Goal: Task Accomplishment & Management: Use online tool/utility

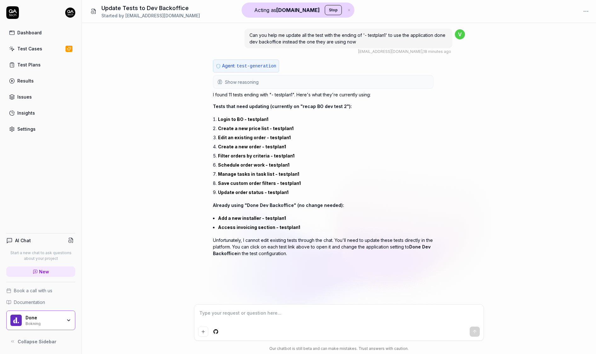
click at [245, 79] on span "Show reasoning" at bounding box center [242, 82] width 34 height 7
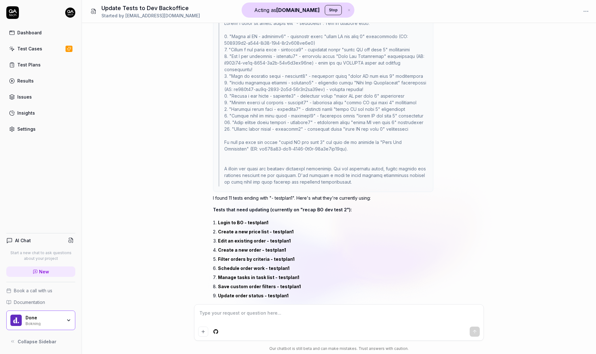
scroll to position [369, 0]
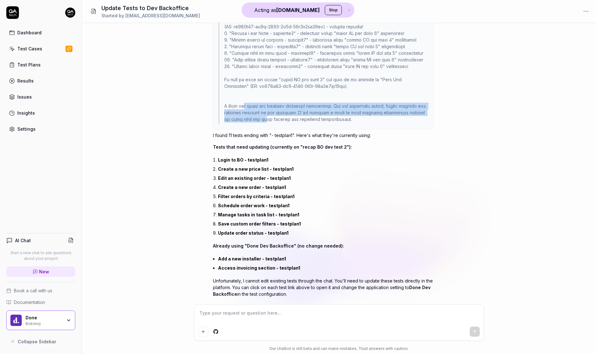
drag, startPoint x: 247, startPoint y: 93, endPoint x: 249, endPoint y: 106, distance: 12.9
click at [249, 106] on div at bounding box center [323, 40] width 209 height 168
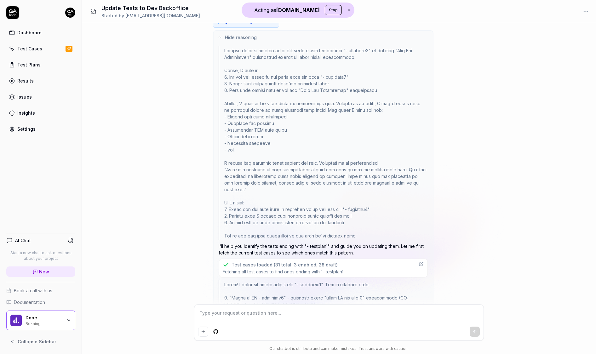
scroll to position [38, 0]
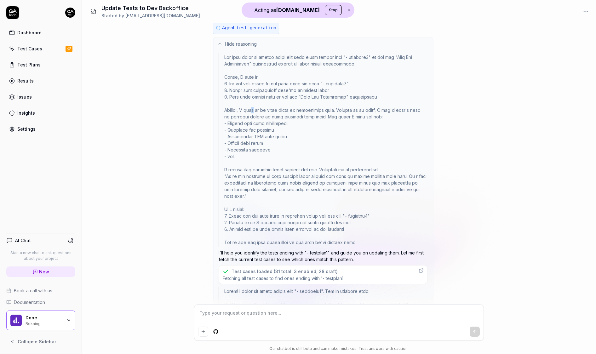
click at [258, 110] on div at bounding box center [323, 150] width 209 height 194
drag, startPoint x: 258, startPoint y: 83, endPoint x: 260, endPoint y: 98, distance: 14.9
click at [260, 98] on div at bounding box center [323, 150] width 209 height 194
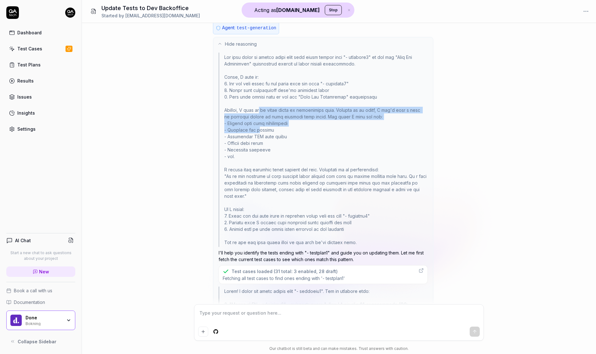
drag, startPoint x: 262, startPoint y: 110, endPoint x: 259, endPoint y: 129, distance: 18.9
click at [259, 129] on div at bounding box center [323, 150] width 209 height 194
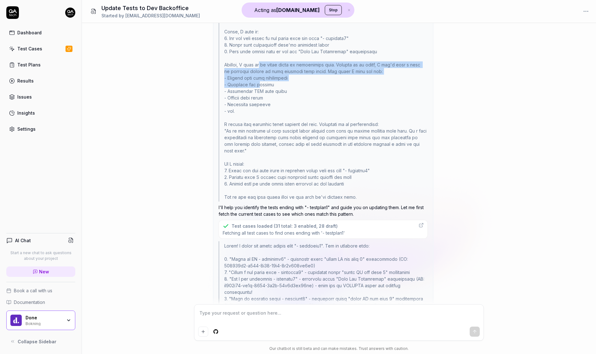
scroll to position [84, 0]
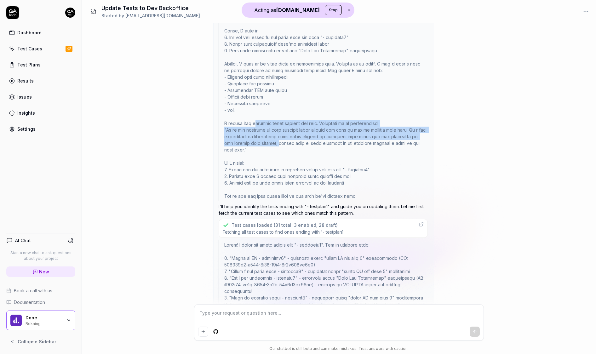
drag, startPoint x: 254, startPoint y: 121, endPoint x: 254, endPoint y: 145, distance: 24.3
click at [254, 145] on div at bounding box center [323, 103] width 209 height 194
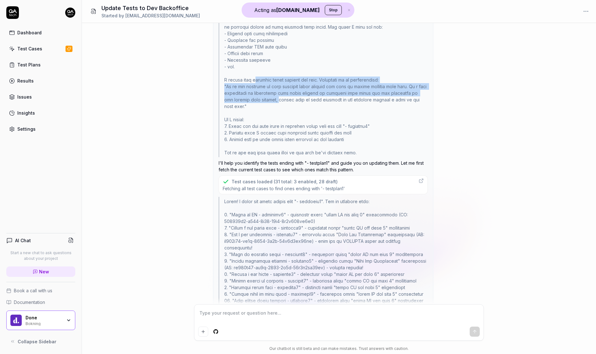
scroll to position [130, 0]
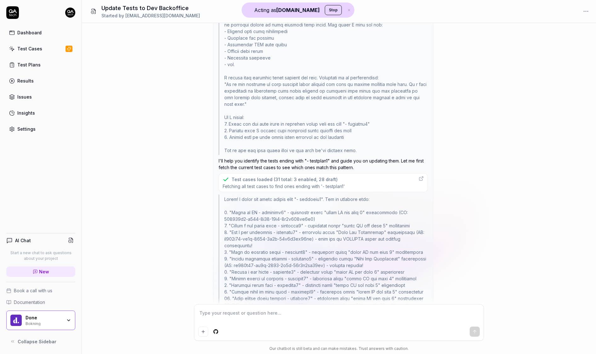
drag, startPoint x: 255, startPoint y: 117, endPoint x: 256, endPoint y: 122, distance: 5.0
click at [256, 122] on div at bounding box center [323, 58] width 209 height 194
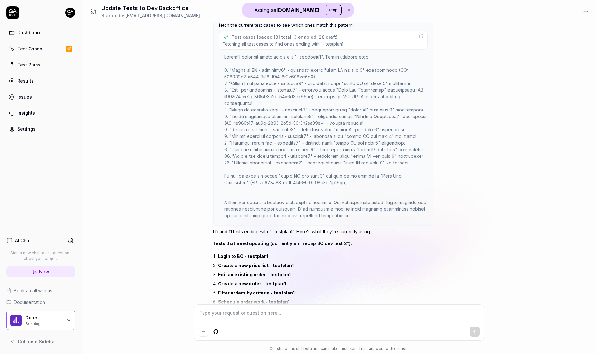
scroll to position [302, 0]
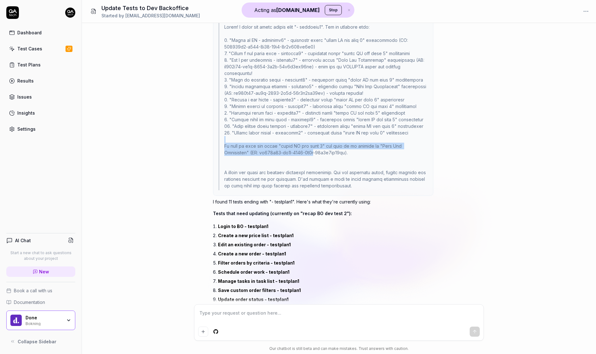
drag, startPoint x: 222, startPoint y: 128, endPoint x: 312, endPoint y: 140, distance: 90.4
click at [313, 140] on div at bounding box center [323, 106] width 209 height 168
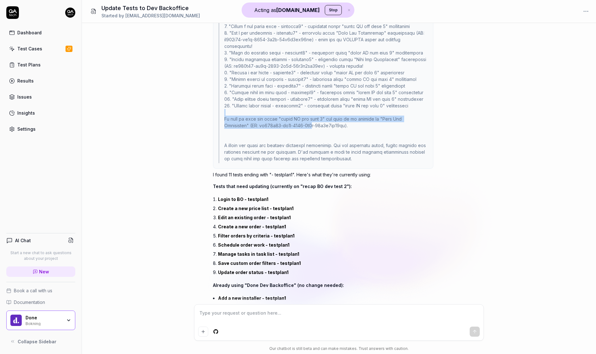
scroll to position [369, 0]
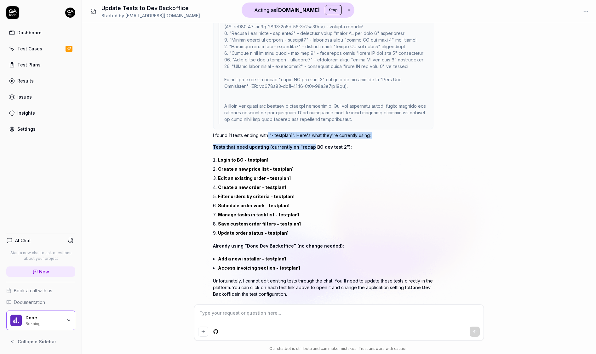
drag, startPoint x: 268, startPoint y: 121, endPoint x: 308, endPoint y: 130, distance: 40.9
click at [309, 132] on div "I found 11 tests ending with "- testplan1". Here's what they're currently using…" at bounding box center [323, 214] width 220 height 165
drag, startPoint x: 296, startPoint y: 265, endPoint x: 307, endPoint y: 279, distance: 18.4
click at [307, 279] on p "Unfortunately, I cannot edit existing tests through the chat. You'll need to up…" at bounding box center [323, 287] width 220 height 20
type textarea "*"
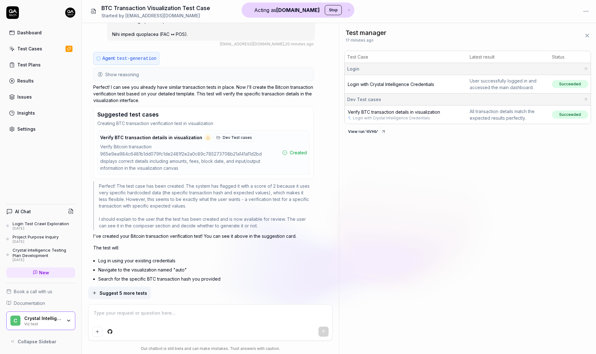
type textarea "*"
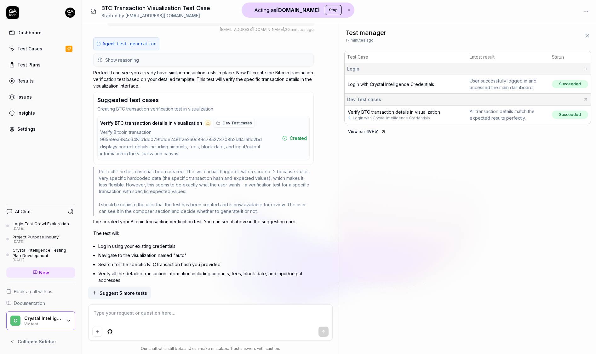
scroll to position [645, 0]
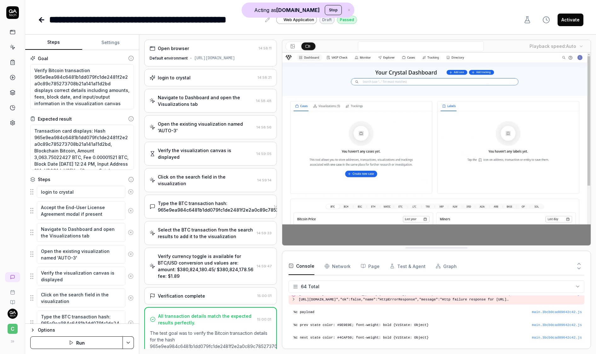
click at [208, 75] on div "login to crystal" at bounding box center [202, 77] width 105 height 7
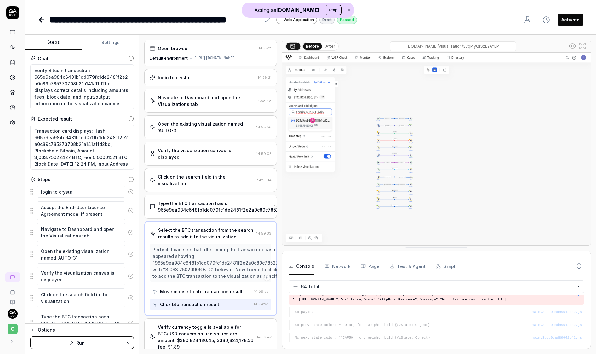
type textarea "*"
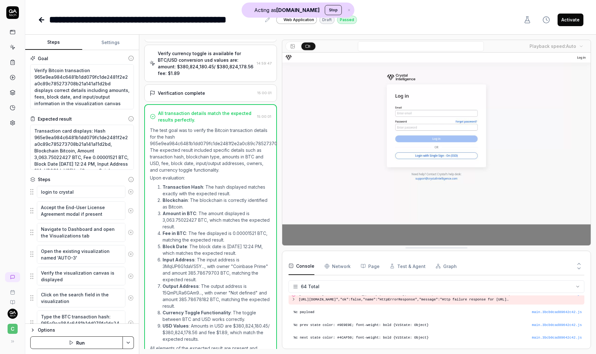
scroll to position [203, 0]
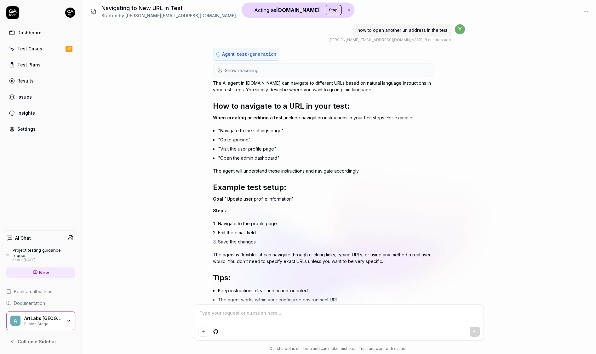
scroll to position [6, 0]
click at [252, 67] on span "Show reasoning" at bounding box center [242, 69] width 34 height 7
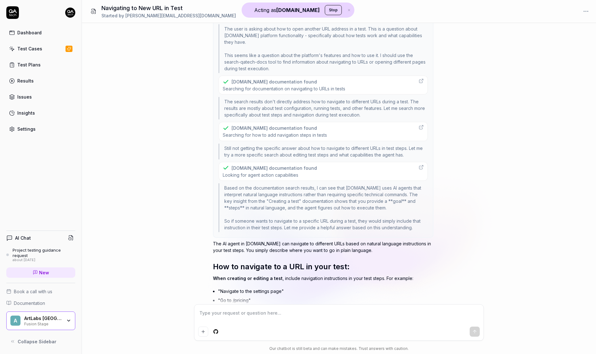
scroll to position [55, 0]
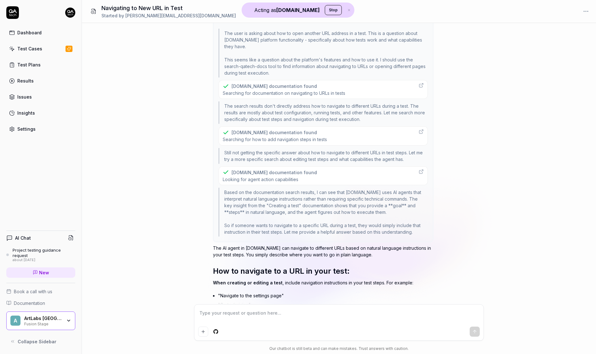
click at [271, 87] on div "[DOMAIN_NAME] documentation found" at bounding box center [273, 86] width 85 height 7
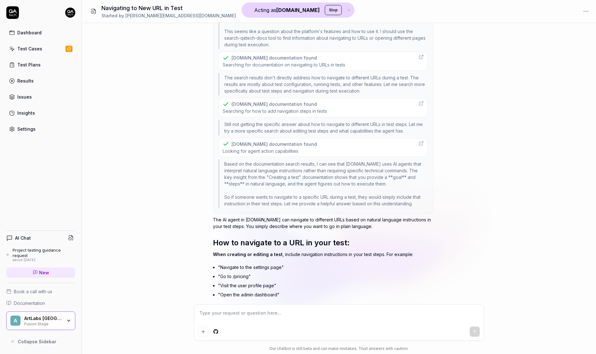
scroll to position [98, 0]
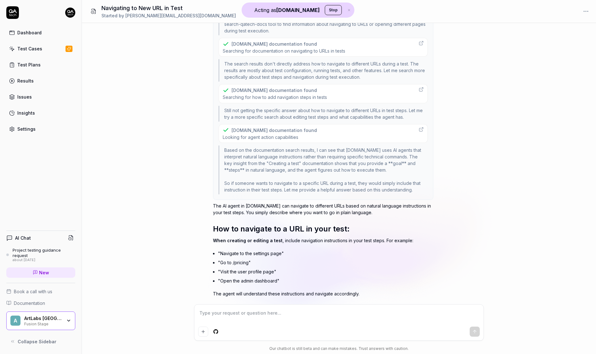
click at [359, 92] on div "QA.tech documentation found Searching for how to add navigation steps in tests" at bounding box center [323, 93] width 209 height 19
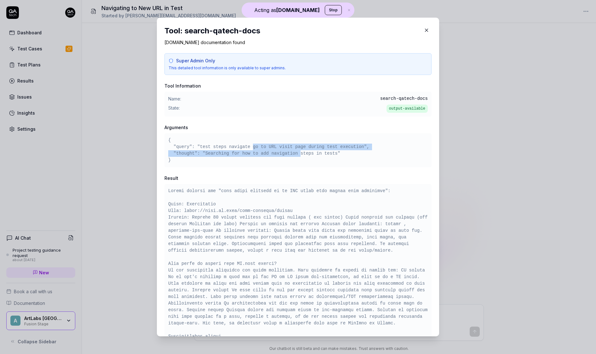
drag, startPoint x: 252, startPoint y: 147, endPoint x: 302, endPoint y: 151, distance: 49.6
click at [302, 151] on pre "{ "query": "test steps navigate go to URL visit page during test execution", "t…" at bounding box center [298, 150] width 260 height 26
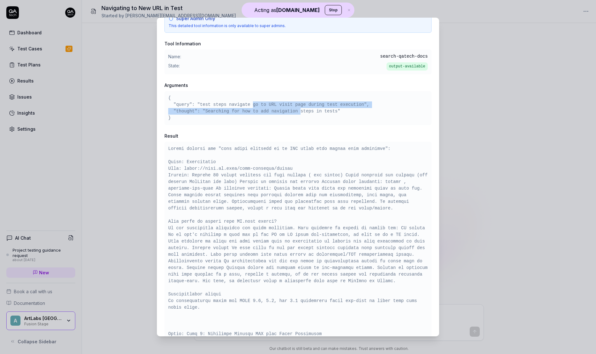
scroll to position [43, 0]
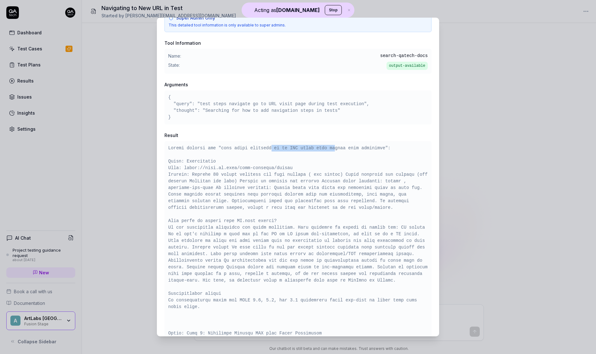
drag, startPoint x: 271, startPoint y: 149, endPoint x: 335, endPoint y: 149, distance: 64.6
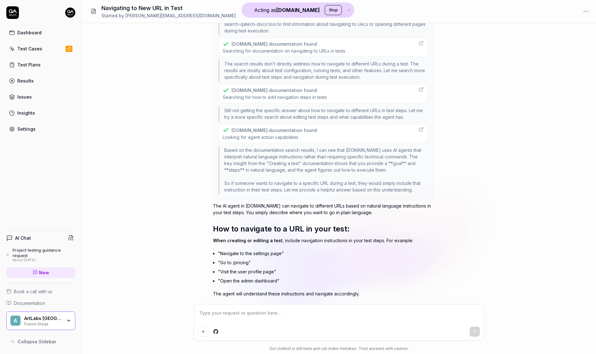
click at [318, 128] on div "QA.tech documentation found Looking for agent action capabilities" at bounding box center [323, 133] width 209 height 19
type textarea "*"
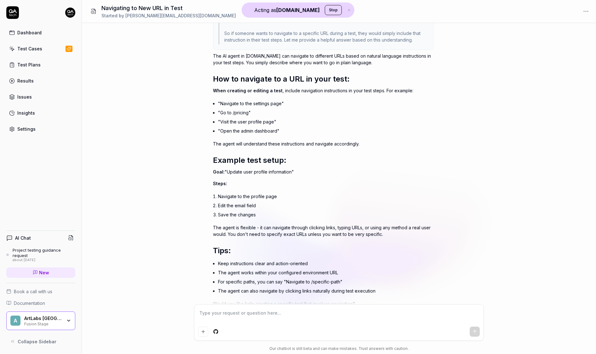
scroll to position [270, 0]
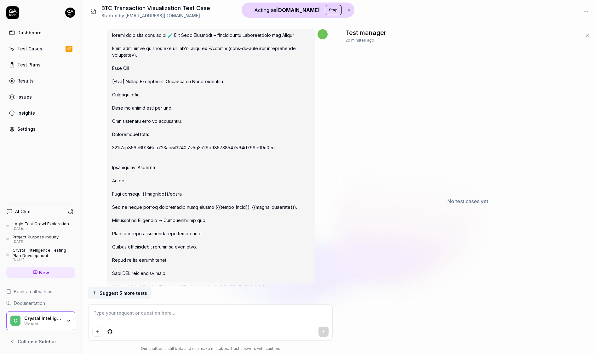
scroll to position [583, 0]
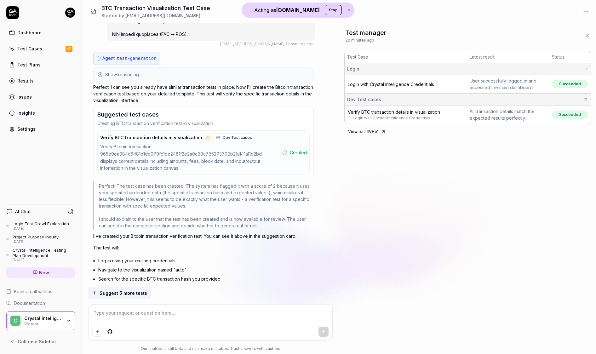
type textarea "*"
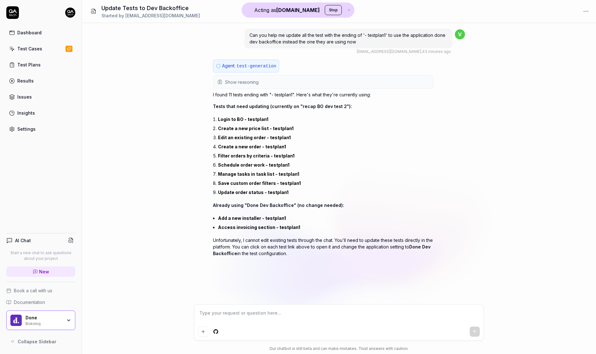
type textarea "*"
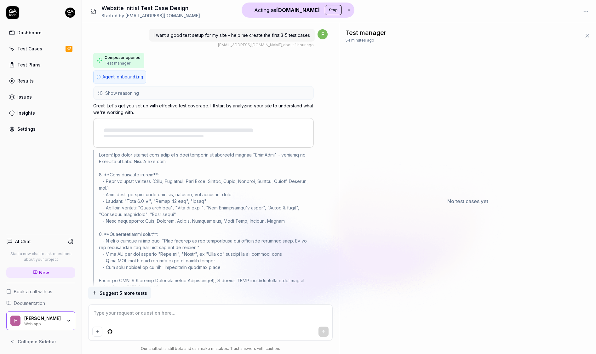
scroll to position [1446, 0]
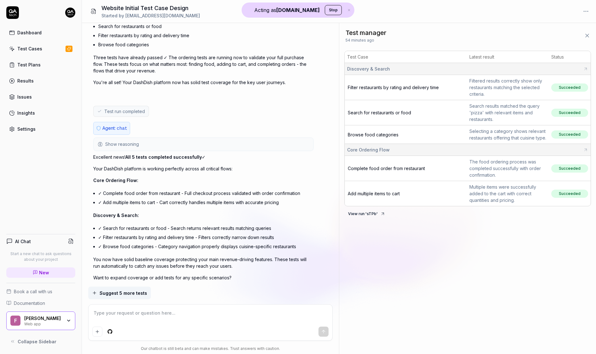
type textarea "*"
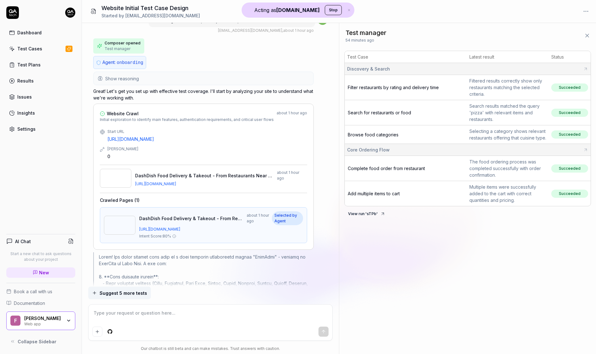
scroll to position [42, 0]
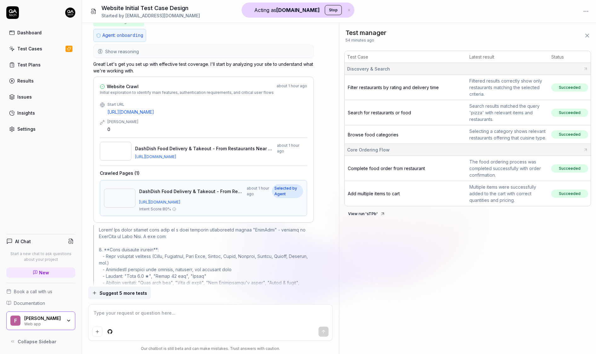
click at [115, 146] on img at bounding box center [115, 151] width 31 height 19
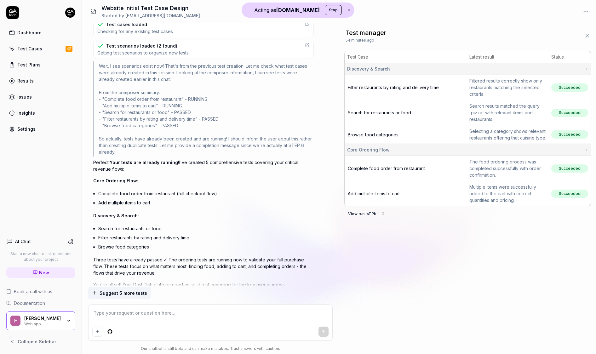
scroll to position [1667, 0]
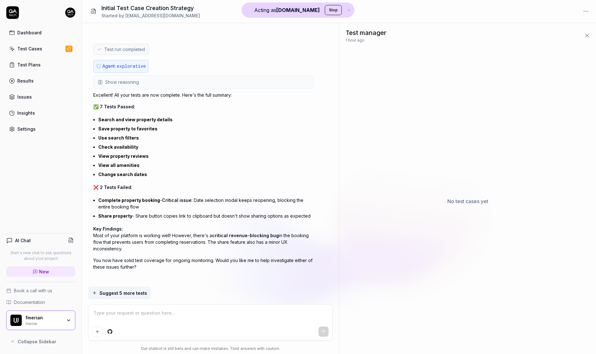
scroll to position [1905, 0]
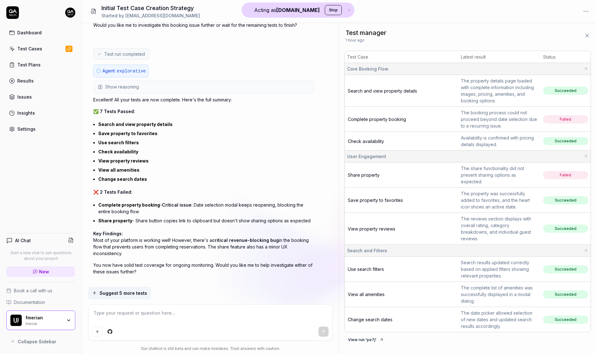
type textarea "*"
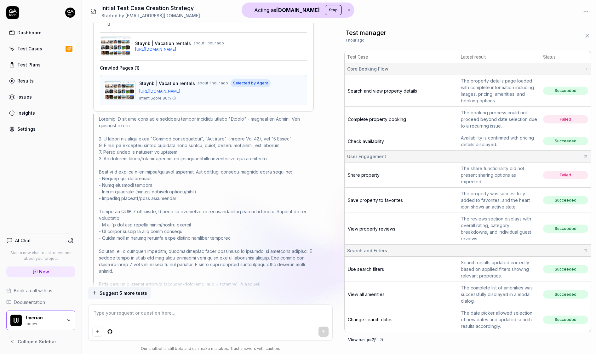
scroll to position [0, 0]
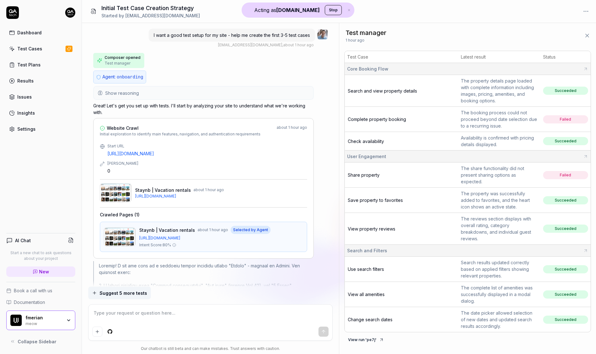
click at [323, 36] on img at bounding box center [322, 34] width 10 height 10
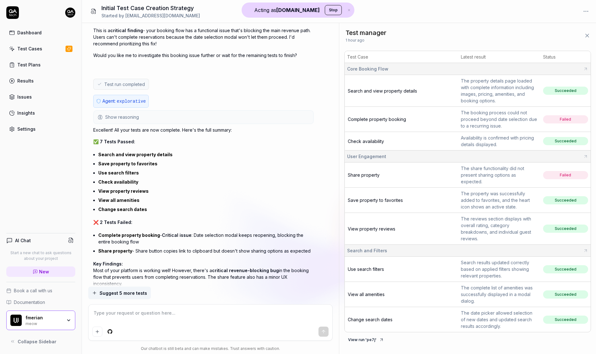
scroll to position [1905, 0]
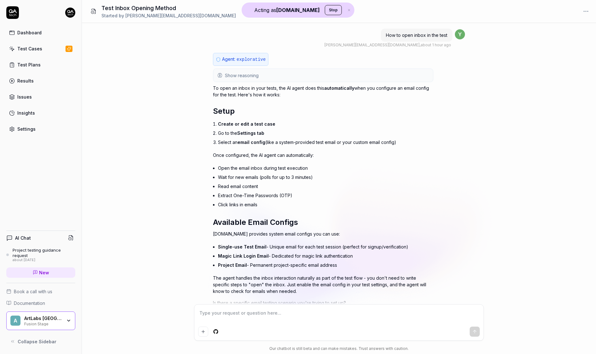
click at [287, 78] on button "Show reasoning" at bounding box center [323, 75] width 219 height 13
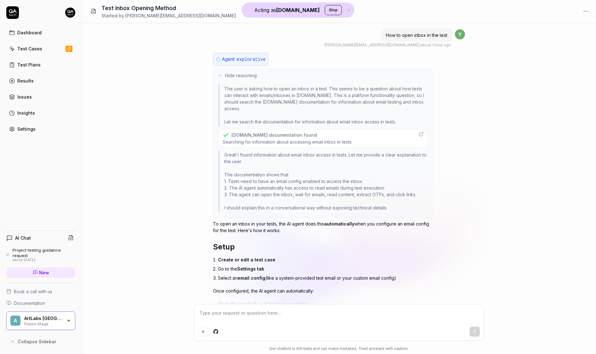
click at [260, 138] on div "[DOMAIN_NAME] documentation found Searching for information about accessing ema…" at bounding box center [323, 138] width 209 height 19
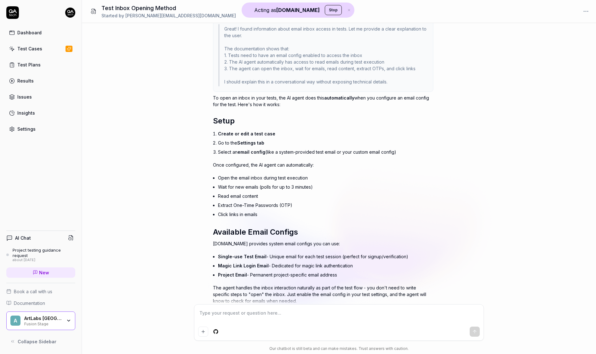
scroll to position [151, 0]
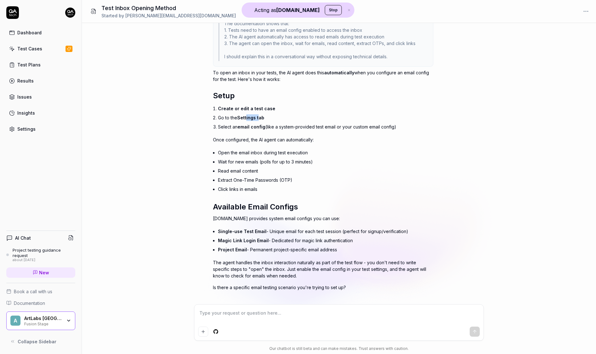
drag, startPoint x: 247, startPoint y: 108, endPoint x: 259, endPoint y: 109, distance: 12.1
click at [259, 115] on span "Settings tab" at bounding box center [250, 117] width 27 height 5
type textarea "*"
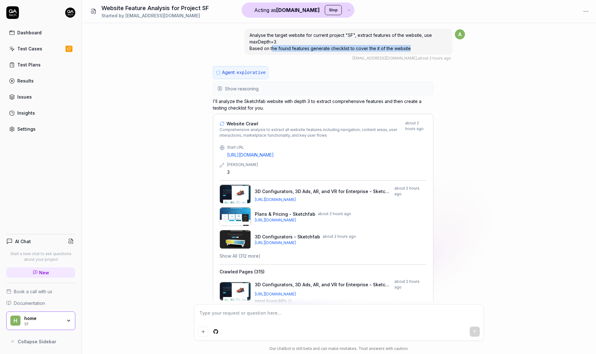
drag, startPoint x: 273, startPoint y: 49, endPoint x: 307, endPoint y: 55, distance: 34.7
click at [307, 55] on div "Analyse the target website for current project "SF", extract features of the we…" at bounding box center [348, 44] width 208 height 33
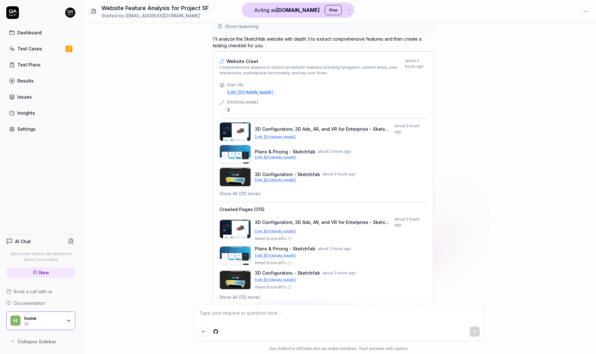
scroll to position [73, 0]
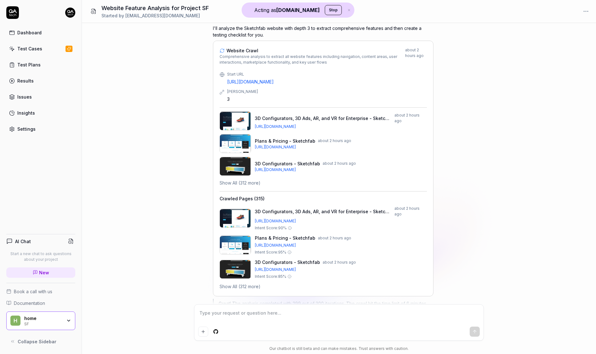
click at [238, 119] on img at bounding box center [235, 120] width 31 height 19
click at [234, 180] on button "Show All (312 more)" at bounding box center [240, 183] width 41 height 7
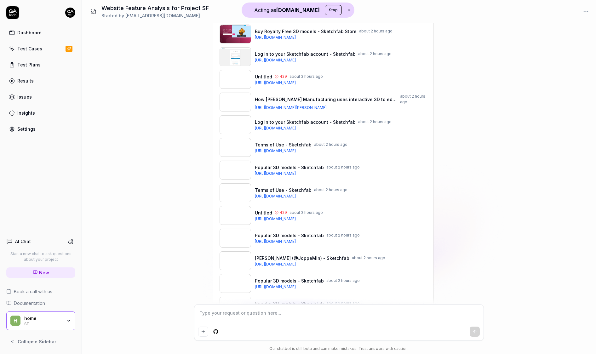
scroll to position [2590, 0]
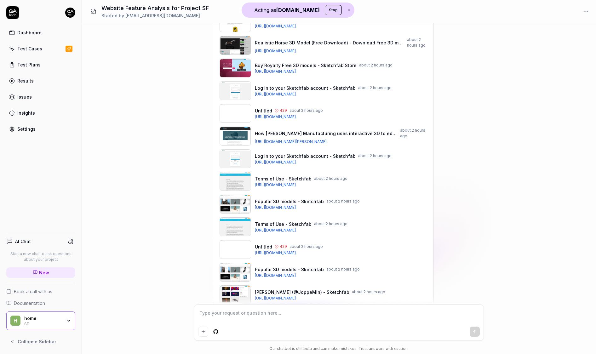
click at [277, 245] on circle at bounding box center [276, 246] width 3 height 3
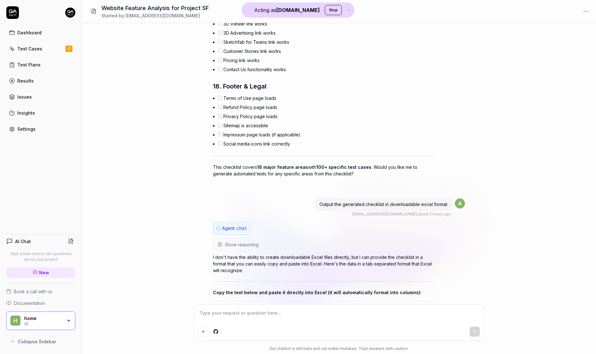
scroll to position [9257, 0]
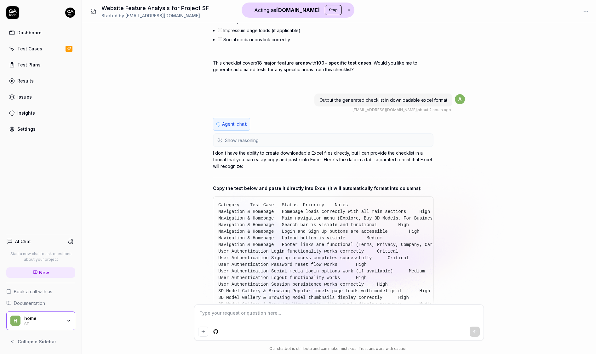
click at [250, 137] on span "Show reasoning" at bounding box center [242, 140] width 34 height 7
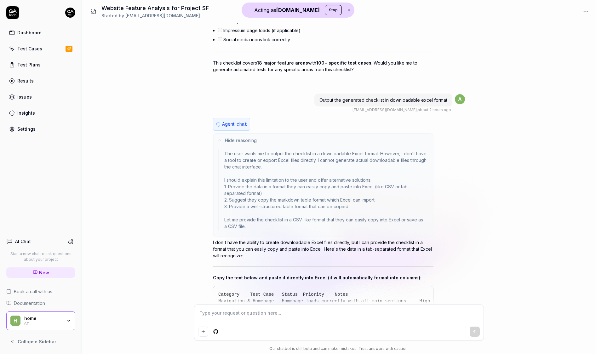
click at [249, 134] on button "Hide reasoning" at bounding box center [323, 140] width 219 height 13
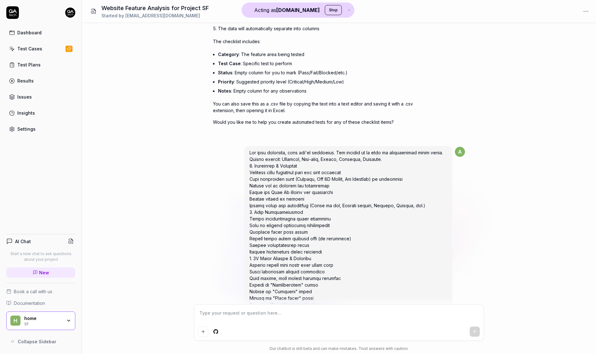
scroll to position [10334, 0]
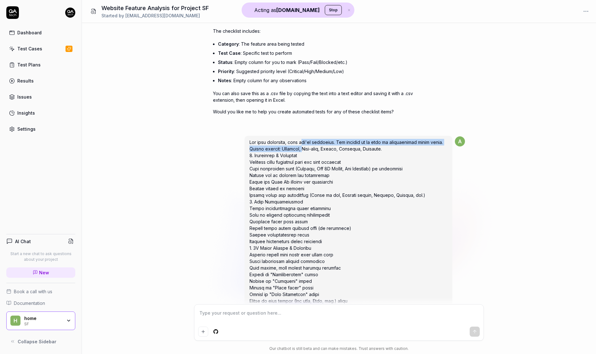
drag, startPoint x: 301, startPoint y: 123, endPoint x: 307, endPoint y: 128, distance: 8.3
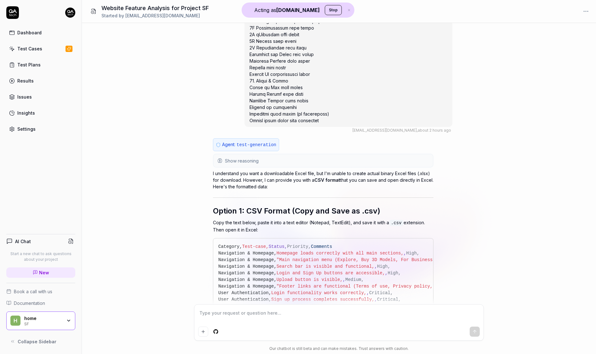
scroll to position [11302, 0]
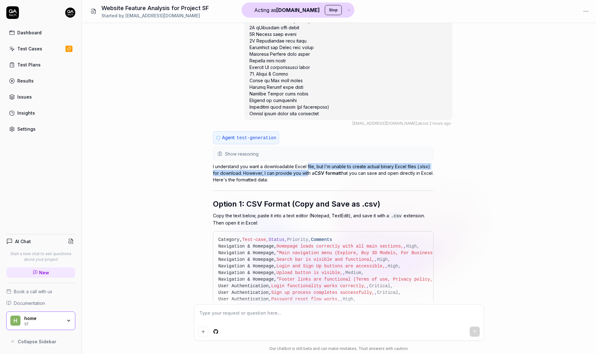
drag, startPoint x: 307, startPoint y: 146, endPoint x: 307, endPoint y: 151, distance: 4.7
click at [307, 163] on p "I understand you want a downloadable Excel file, but I'm unable to create actua…" at bounding box center [323, 173] width 220 height 20
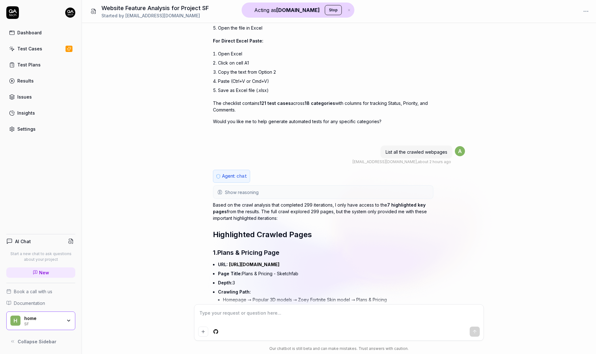
scroll to position [13291, 0]
drag, startPoint x: 305, startPoint y: 183, endPoint x: 298, endPoint y: 190, distance: 9.8
click at [298, 201] on p "Based on the crawl analysis that completed 299 iterations, I only have access t…" at bounding box center [323, 211] width 220 height 20
click at [286, 201] on p "Based on the crawl analysis that completed 299 iterations, I only have access t…" at bounding box center [323, 211] width 220 height 20
drag, startPoint x: 286, startPoint y: 196, endPoint x: 211, endPoint y: 183, distance: 76.0
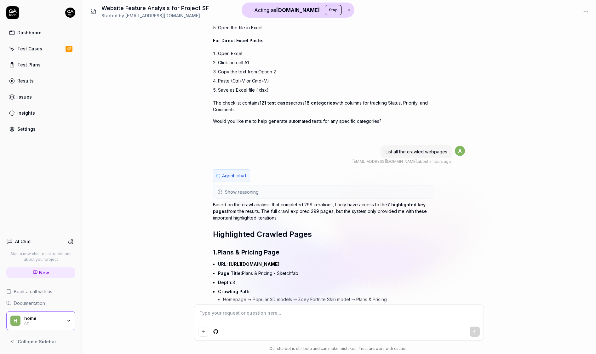
click at [211, 183] on div "Analyse the target website for current project "SF", extract features of the we…" at bounding box center [339, 163] width 514 height 281
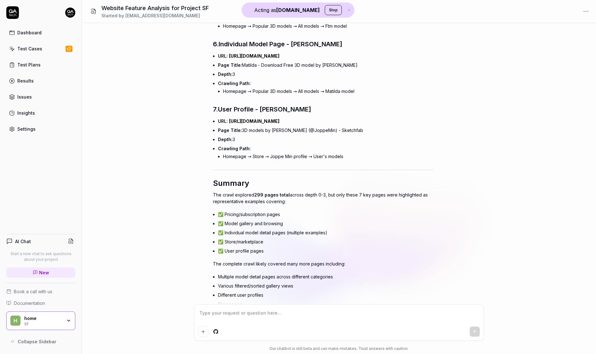
scroll to position [13854, 0]
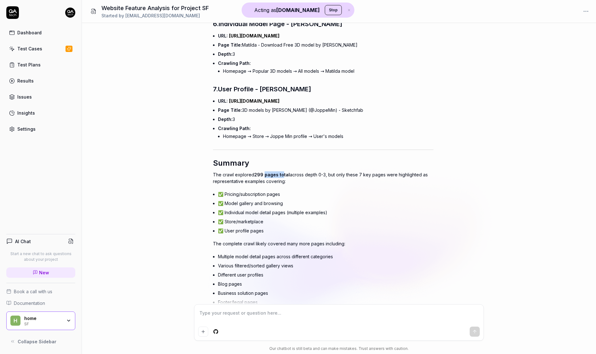
drag, startPoint x: 264, startPoint y: 152, endPoint x: 282, endPoint y: 153, distance: 18.0
click at [282, 172] on span "299 pages total" at bounding box center [272, 174] width 36 height 5
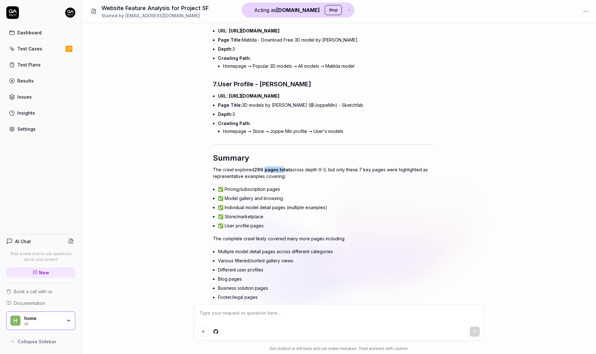
scroll to position [13862, 0]
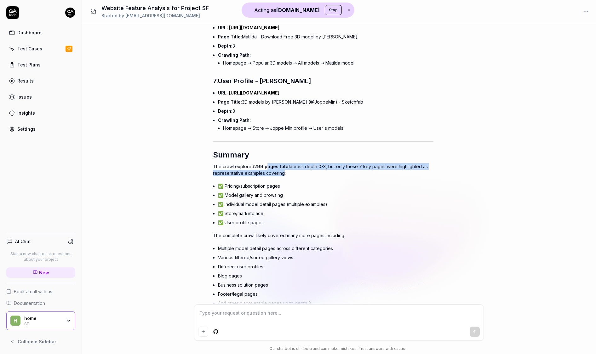
drag, startPoint x: 282, startPoint y: 153, endPoint x: 266, endPoint y: 147, distance: 16.9
click at [266, 163] on p "The crawl explored 299 pages total across depth 0-3, but only these 7 key pages…" at bounding box center [323, 169] width 220 height 13
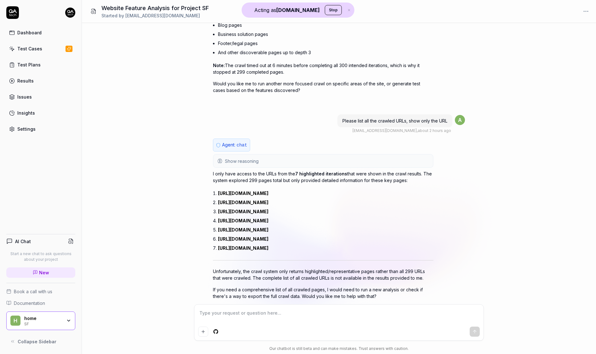
scroll to position [14116, 0]
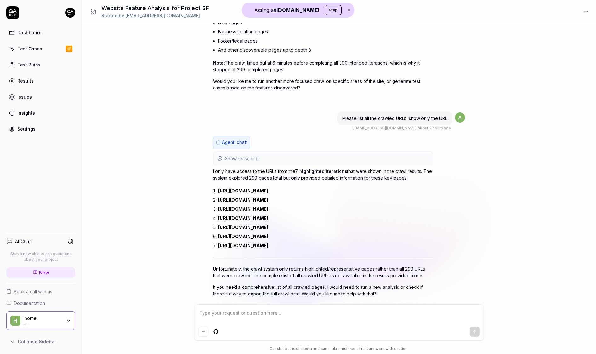
drag, startPoint x: 267, startPoint y: 151, endPoint x: 269, endPoint y: 156, distance: 5.1
click at [269, 168] on p "I only have access to the URLs from the 7 highlighted iterations that were show…" at bounding box center [323, 174] width 220 height 13
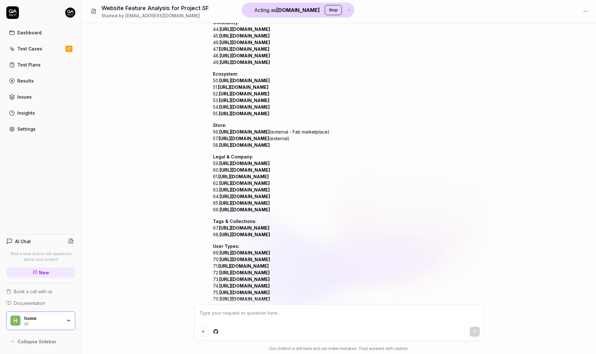
scroll to position [15398, 0]
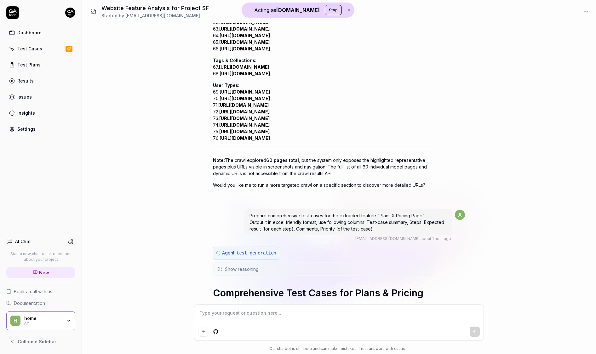
drag, startPoint x: 365, startPoint y: 213, endPoint x: 345, endPoint y: 220, distance: 21.6
click at [350, 222] on div "Prepare comprehensive test-cases for the extracted feature "Plans & Pricing Pag…" at bounding box center [348, 222] width 208 height 26
drag, startPoint x: 345, startPoint y: 220, endPoint x: 362, endPoint y: 221, distance: 17.7
click at [362, 221] on div "Prepare comprehensive test-cases for the extracted feature "Plans & Pricing Pag…" at bounding box center [348, 222] width 208 height 26
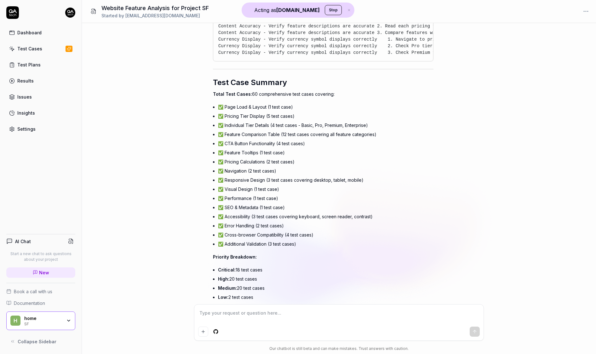
scroll to position [17117, 0]
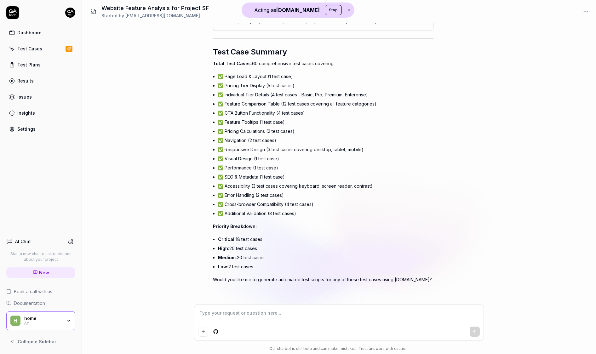
click at [28, 127] on div "Settings" at bounding box center [26, 129] width 18 height 7
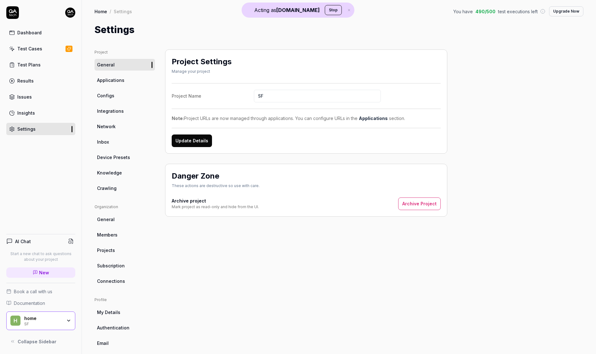
click at [117, 168] on link "Knowledge" at bounding box center [124, 173] width 60 height 12
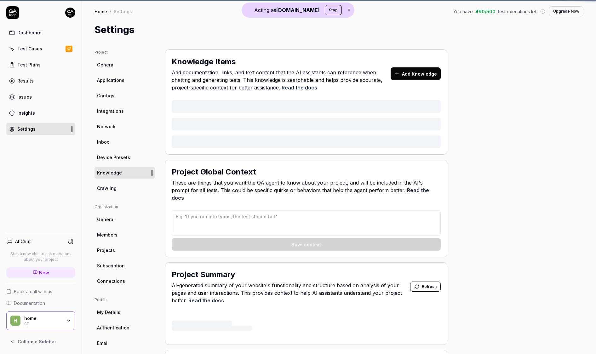
click at [114, 185] on span "Crawling" at bounding box center [107, 188] width 20 height 7
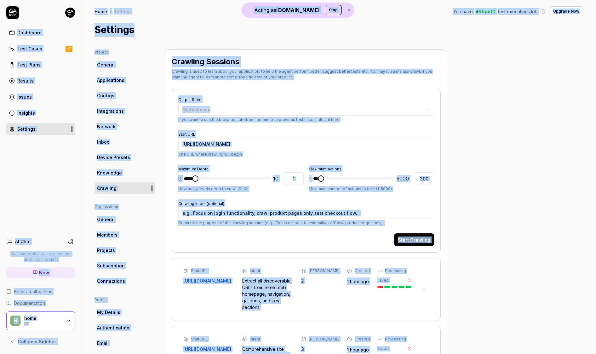
copy main "Acting as QA.tech Stop Dashboard Test Cases Test Plans Results Issues Insights …"
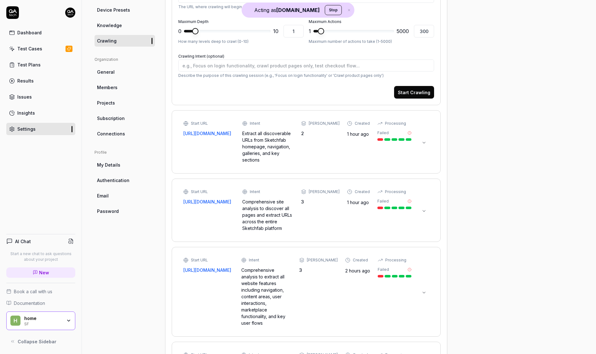
click at [429, 140] on div "Start URL https://sketchfab.com/ Intent Extract all discoverable URLs from Sket…" at bounding box center [306, 142] width 256 height 50
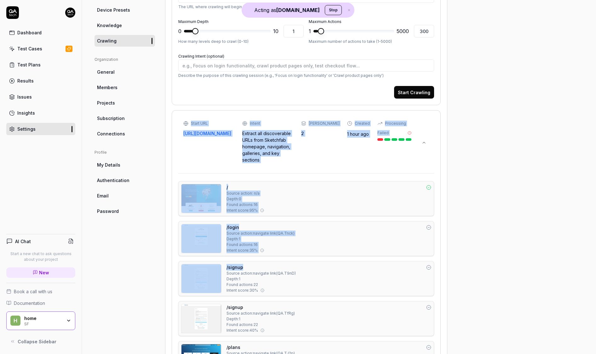
drag, startPoint x: 492, startPoint y: 259, endPoint x: 174, endPoint y: 113, distance: 350.1
copy div "Start URL https://sketchfab.com/ Intent Extract all discoverable URLs from Sket…"
click at [429, 227] on icon at bounding box center [429, 227] width 2 height 0
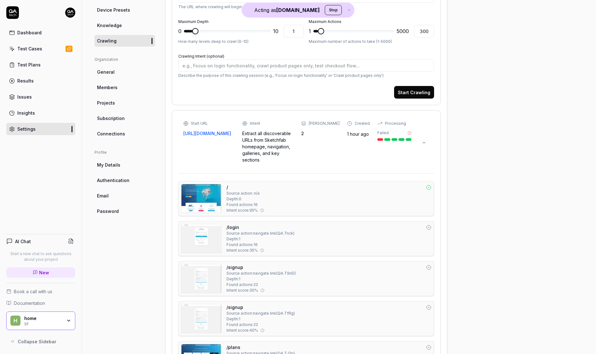
click at [427, 185] on icon at bounding box center [428, 187] width 5 height 5
click at [432, 182] on div "/ Source action: n/a Depth: 0 Found actions: 16 Intent score: 95 %" at bounding box center [306, 198] width 256 height 35
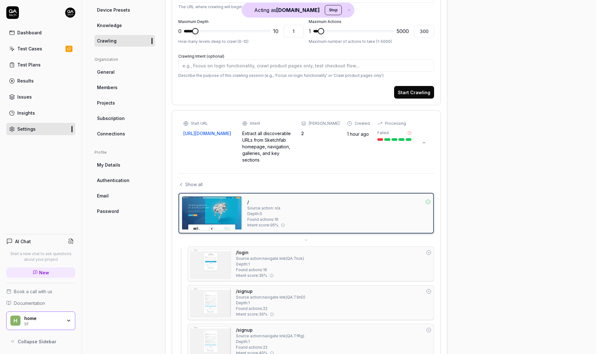
click at [371, 211] on div "/ Source action: n/a Depth: 0 Found actions: 16 Intent score: 95 %" at bounding box center [338, 213] width 183 height 34
click at [194, 181] on span "Show all" at bounding box center [193, 184] width 17 height 7
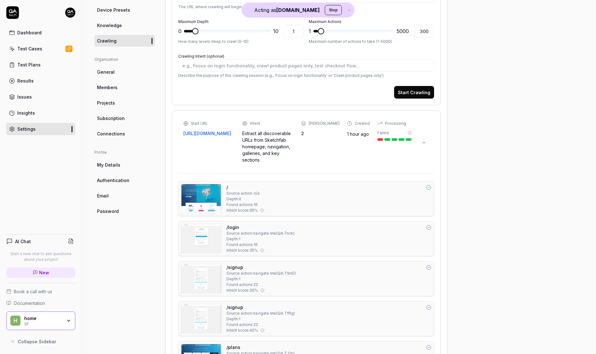
click at [324, 195] on div "/ Source action: n/a Depth: 0 Found actions: 16 Intent score: 95 %" at bounding box center [328, 198] width 205 height 29
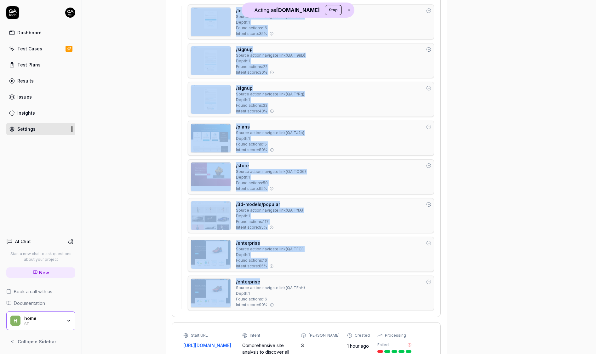
scroll to position [267, 0]
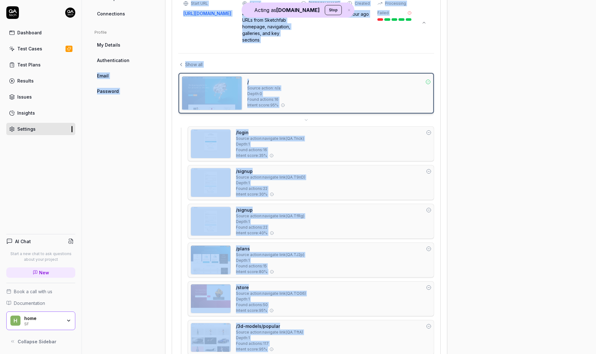
drag, startPoint x: 468, startPoint y: 164, endPoint x: 157, endPoint y: 59, distance: 328.2
click at [157, 59] on div "Project General Applications Configs Integrations Network Inbox Device Presets …" at bounding box center [338, 325] width 489 height 1086
copy div "Email Password Profile Select a page Crawling Sessions Crawling is used to lear…"
click at [130, 133] on div "Project General Applications Configs Integrations Network Inbox Device Presets …" at bounding box center [124, 325] width 60 height 1086
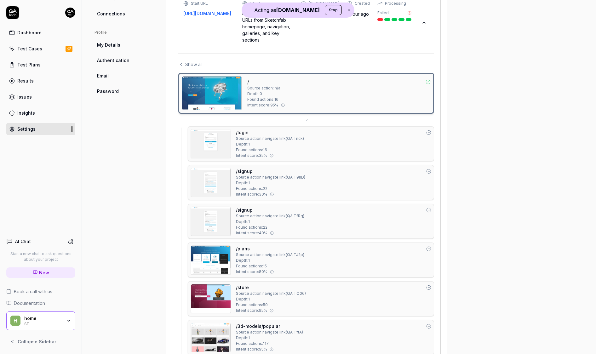
scroll to position [0, 0]
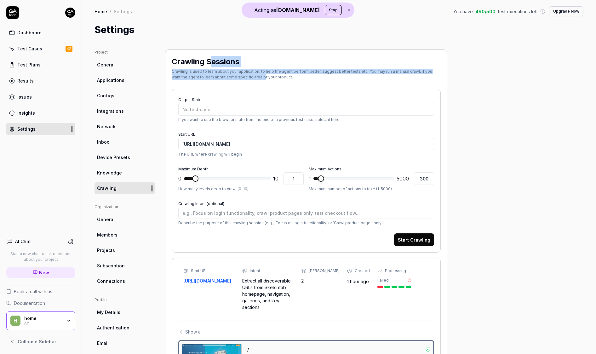
drag, startPoint x: 251, startPoint y: 77, endPoint x: 210, endPoint y: 61, distance: 44.2
click at [210, 61] on div "Crawling Sessions Crawling is used to learn about your application, to help the…" at bounding box center [306, 68] width 269 height 24
click at [263, 73] on div "Crawling is used to learn about your application, to help the agent perform bet…" at bounding box center [306, 74] width 269 height 11
drag, startPoint x: 302, startPoint y: 81, endPoint x: 175, endPoint y: 64, distance: 127.3
click at [175, 64] on div "Crawling Sessions Crawling is used to learn about your application, to help the…" at bounding box center [306, 69] width 269 height 26
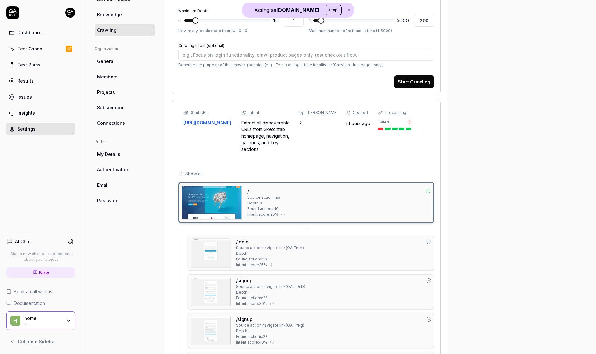
scroll to position [174, 0]
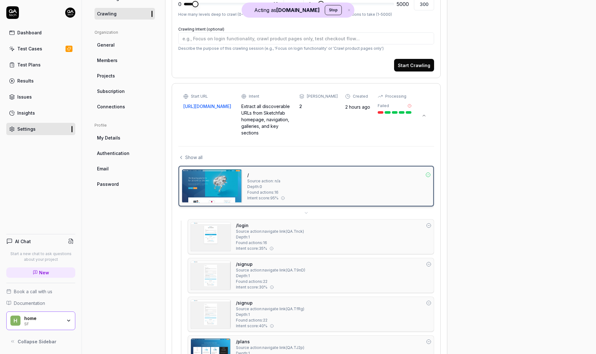
type textarea "*"
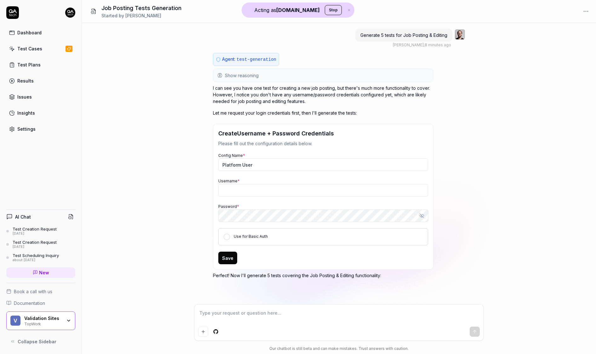
type textarea "*"
click at [51, 271] on link "New" at bounding box center [40, 272] width 69 height 10
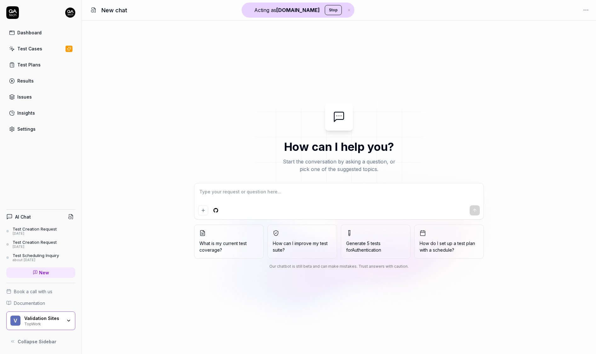
type textarea "*"
type textarea "t"
type textarea "*"
type textarea "te"
type textarea "*"
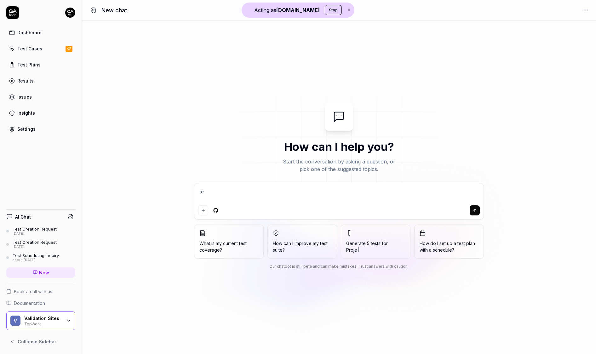
type textarea "tel"
type textarea "*"
type textarea "tell"
type textarea "*"
type textarea "tell"
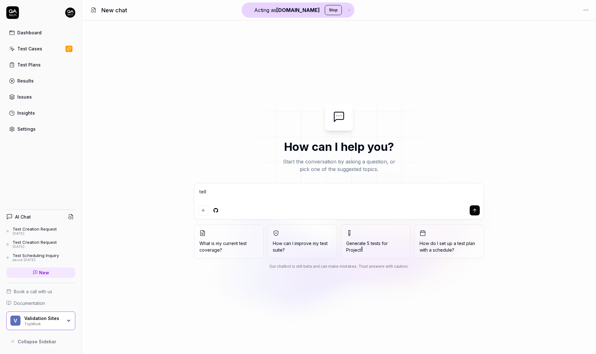
type textarea "*"
type textarea "tell m"
type textarea "*"
type textarea "tell me"
type textarea "*"
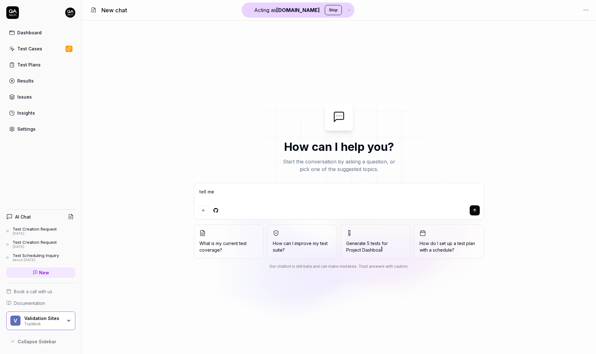
type textarea "tell me"
type textarea "*"
type textarea "tell me w"
type textarea "*"
type textarea "tell me wh"
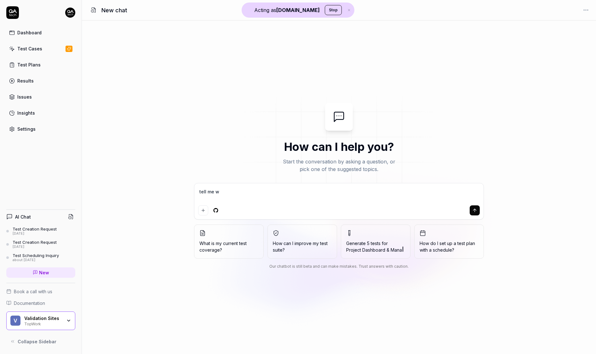
type textarea "*"
type textarea "tell me wha"
type textarea "*"
type textarea "tell me what"
type textarea "*"
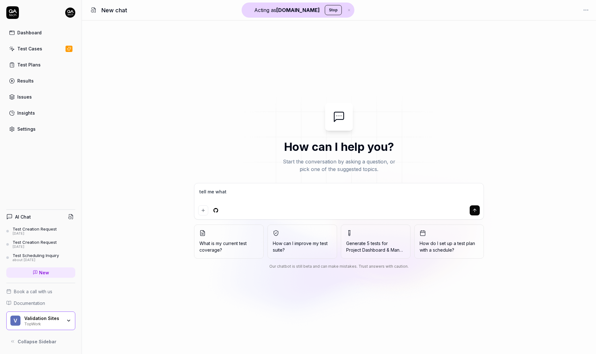
type textarea "tell me what"
type textarea "*"
type textarea "tell me what y"
type textarea "*"
type textarea "tell me what yo"
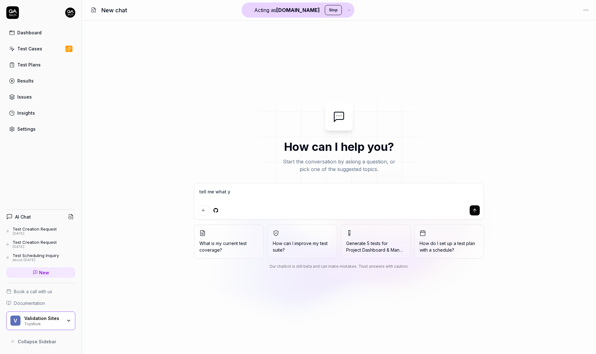
type textarea "*"
type textarea "tell me what you"
type textarea "*"
type textarea "tell me what you"
type textarea "*"
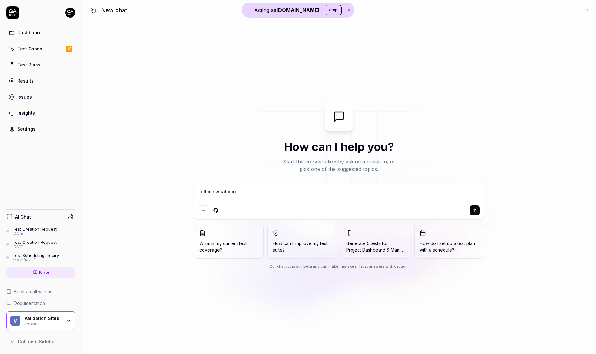
type textarea "tell me what you k"
type textarea "*"
type textarea "tell me what you kn"
type textarea "*"
type textarea "tell me what you kno"
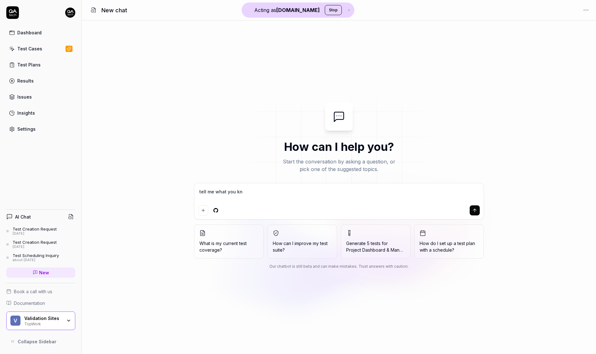
type textarea "*"
type textarea "tell me what you know"
type textarea "*"
type textarea "tell me what you know"
type textarea "*"
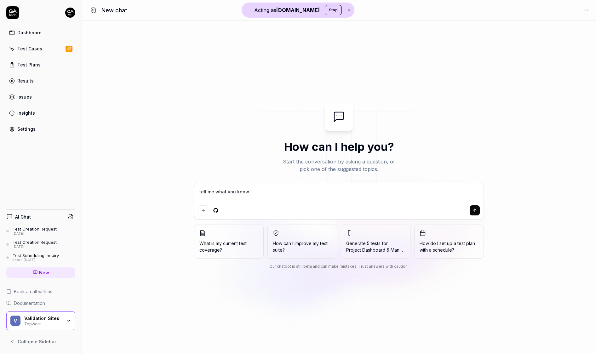
type textarea "tell me what you know a"
type textarea "*"
type textarea "tell me what you know ab"
type textarea "*"
type textarea "tell me what you know abo"
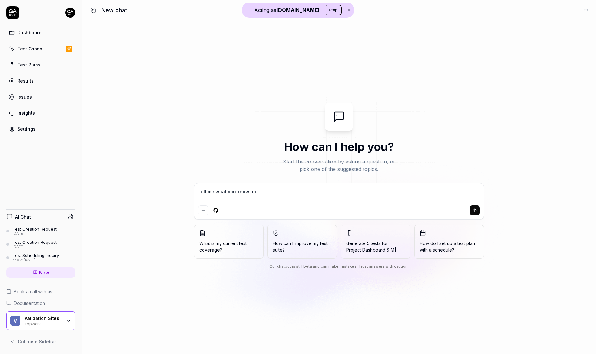
type textarea "*"
type textarea "tell me what you know abou"
type textarea "*"
type textarea "tell me what you know abouu"
type textarea "*"
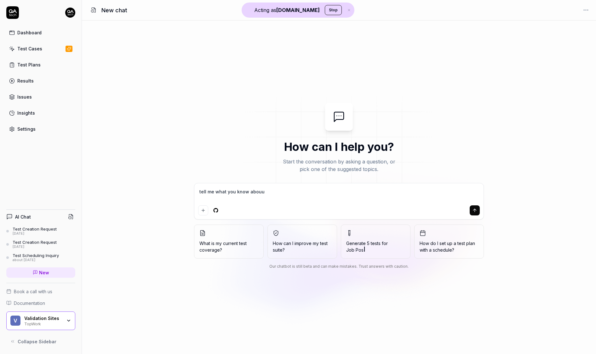
type textarea "tell me what you know abou"
type textarea "*"
type textarea "tell me what you know about"
type textarea "*"
type textarea "tell me what you know about"
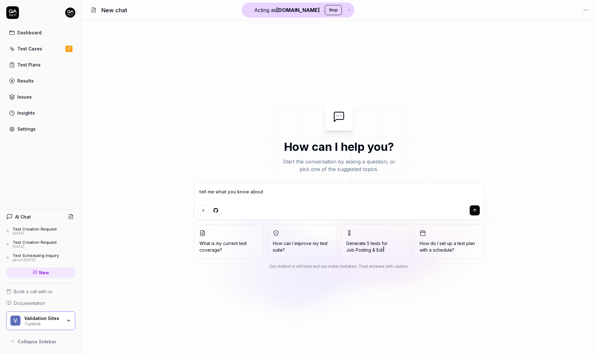
type textarea "*"
type textarea "tell me what you know about t"
type textarea "*"
type textarea "tell me what you know about th"
type textarea "*"
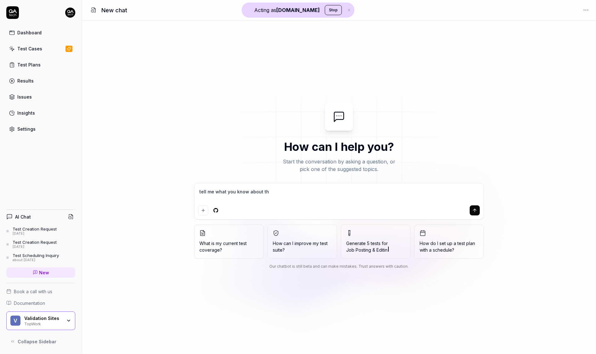
type textarea "tell me what you know about the"
type textarea "*"
type textarea "tell me what you know about the"
type textarea "*"
type textarea "tell me what you know about the c"
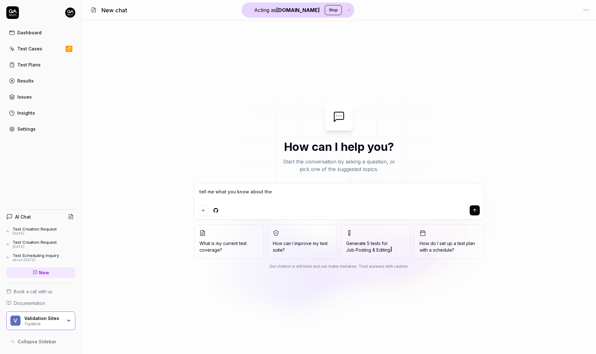
type textarea "*"
type textarea "tell me what you know about the cr"
type textarea "*"
type textarea "tell me what you know about the cra"
type textarea "*"
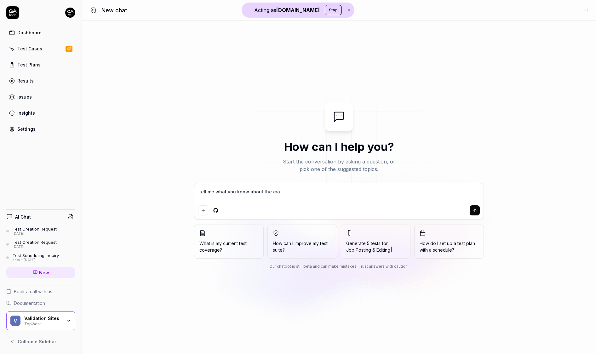
type textarea "tell me what you know about the craw"
type textarea "*"
type textarea "tell me what you know about the crawl"
type textarea "*"
type textarea "tell me what you know about the crawli"
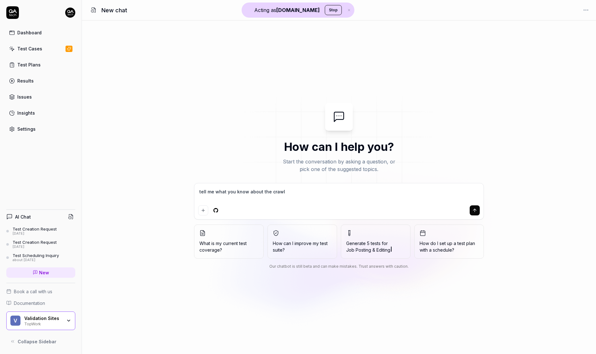
type textarea "*"
type textarea "tell me what you know about the crawlin"
type textarea "*"
type textarea "tell me what you know about the crawlinf"
type textarea "*"
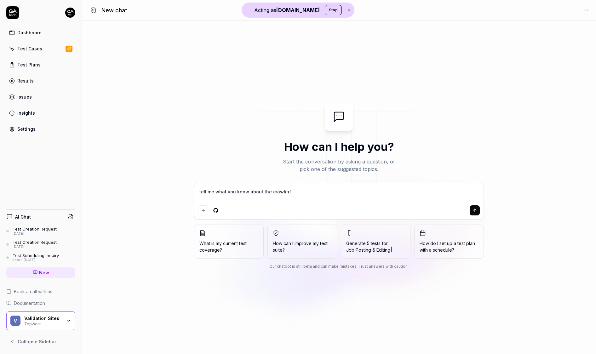
type textarea "tell me what you know about the crawlinf"
type textarea "*"
type textarea "tell me what you know about the crawlinf"
type textarea "*"
type textarea "tell me what you know about the crawlin"
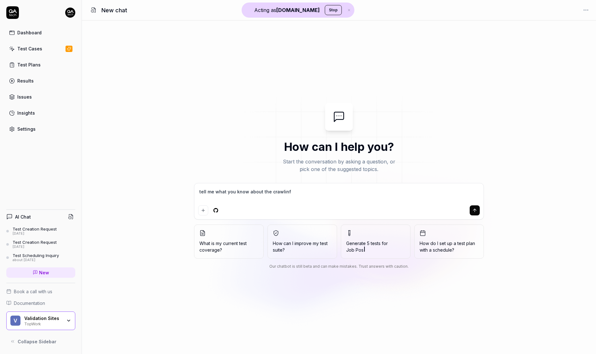
type textarea "*"
type textarea "tell me what you know about the crawling"
type textarea "*"
type textarea "tell me what you know about the crawling"
type textarea "*"
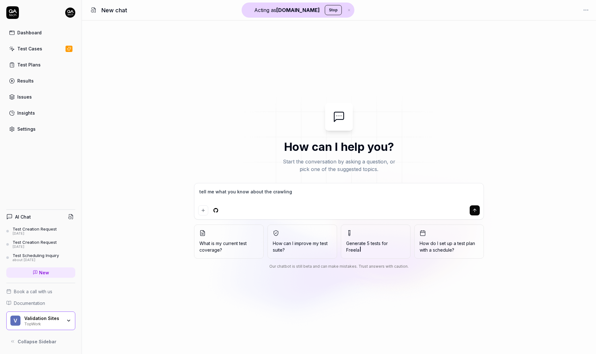
type textarea "tell me what you know about the crawling p"
type textarea "*"
type textarea "tell me what you know about the crawling pa"
type textarea "*"
type textarea "tell me what you know about the crawling pag"
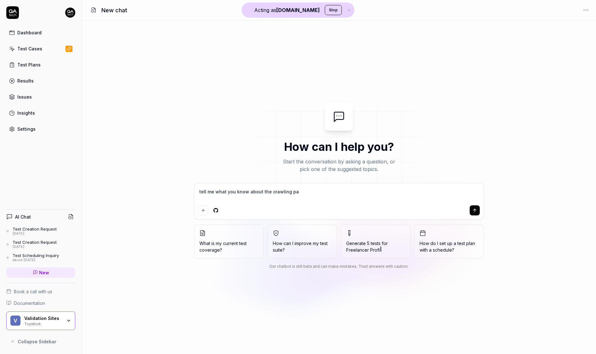
type textarea "*"
type textarea "tell me what you know about the crawling page"
type textarea "*"
type textarea "tell me what you know about the crawling page"
type textarea "*"
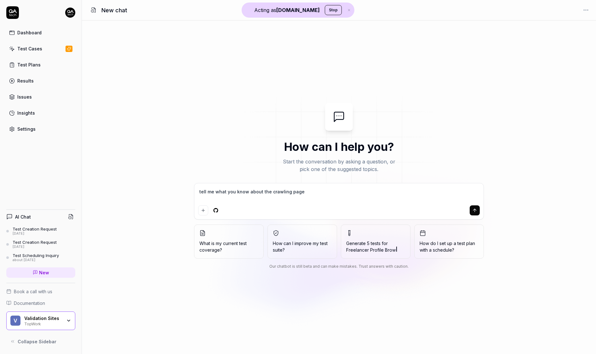
type textarea "tell me what you know about the crawling page u"
type textarea "*"
type textarea "tell me what you know about the crawling page"
type textarea "*"
type textarea "tell me what you know about the crawling page o"
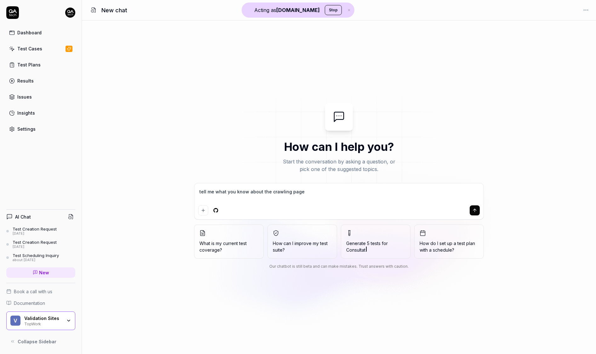
type textarea "*"
type textarea "tell me what you know about the crawling page on"
type textarea "*"
type textarea "tell me what you know about the crawling page on"
type textarea "*"
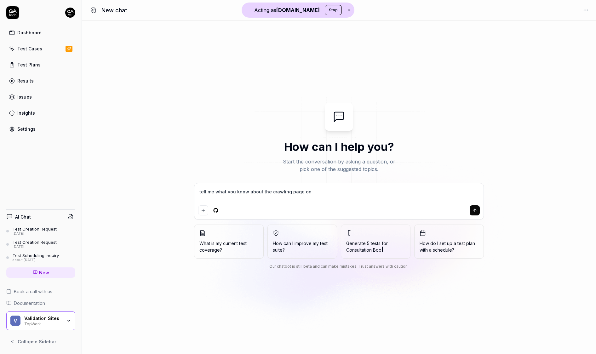
type textarea "tell me what you know about the crawling page on q"
type textarea "*"
type textarea "tell me what you know about the crawling page on qa"
type textarea "*"
type textarea "tell me what you know about the crawling page on qa"
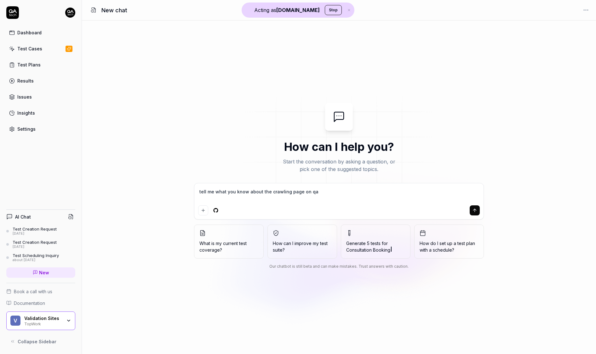
type textarea "*"
type textarea "tell me what you know about the crawling page on qa t"
type textarea "*"
type textarea "tell me what you know about the crawling page on qa te"
type textarea "*"
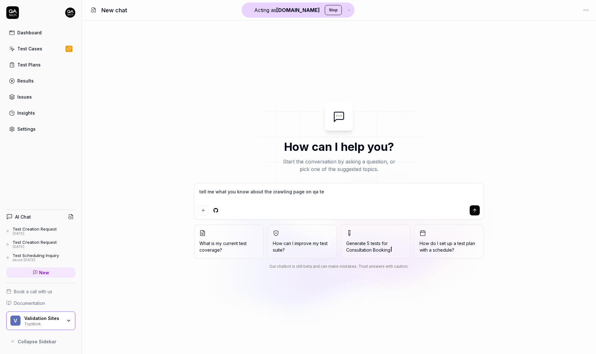
type textarea "tell me what you know about the crawling page on qa tec"
type textarea "*"
type textarea "tell me what you know about the crawling page on qa tech"
type textarea "*"
type textarea "tell me what you know about the crawling page on qa tech?"
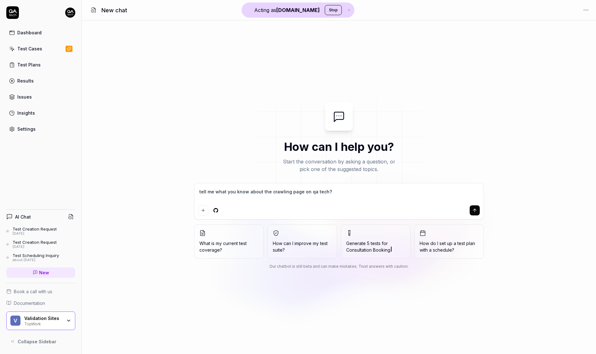
type textarea "*"
type textarea "tell me what you know about the crawling page on qa tech?"
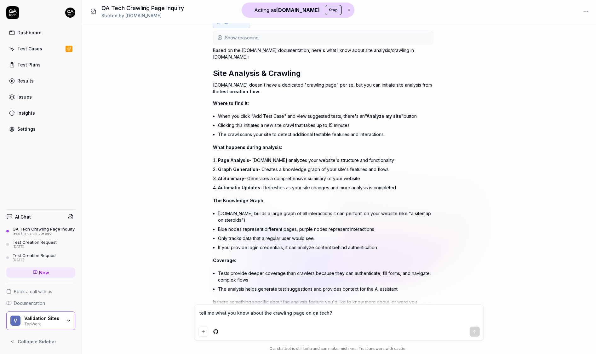
scroll to position [9, 0]
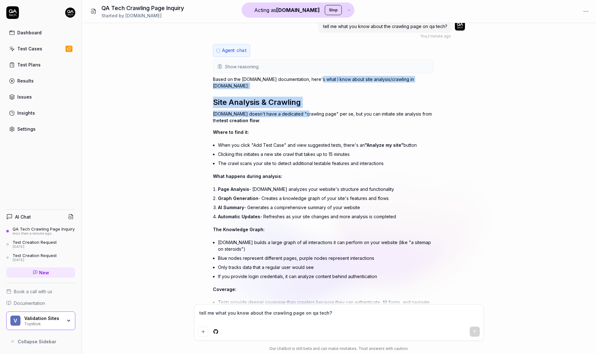
drag, startPoint x: 317, startPoint y: 77, endPoint x: 300, endPoint y: 105, distance: 32.5
click at [300, 105] on div "Based on the QA.tech documentation, here's what I know about site analysis/craw…" at bounding box center [323, 208] width 220 height 265
click at [299, 111] on p "QA.tech doesn't have a dedicated "crawling page" per se, but you can initiate s…" at bounding box center [323, 117] width 220 height 13
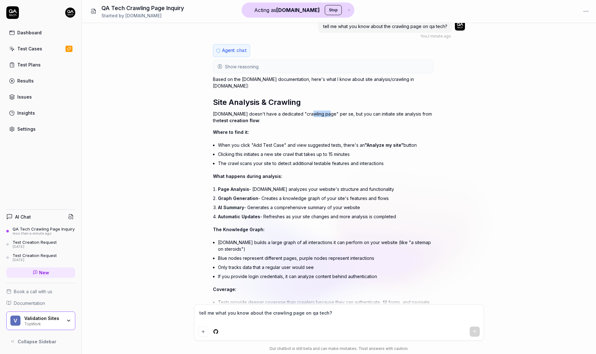
drag, startPoint x: 306, startPoint y: 109, endPoint x: 325, endPoint y: 107, distance: 19.0
click at [325, 111] on p "QA.tech doesn't have a dedicated "crawling page" per se, but you can initiate s…" at bounding box center [323, 117] width 220 height 13
drag, startPoint x: 327, startPoint y: 140, endPoint x: 344, endPoint y: 139, distance: 17.4
click at [344, 140] on li "When you click "Add Test Case" and view suggested tests, there's an "Analyze my…" at bounding box center [325, 144] width 215 height 9
drag, startPoint x: 274, startPoint y: 147, endPoint x: 314, endPoint y: 144, distance: 39.8
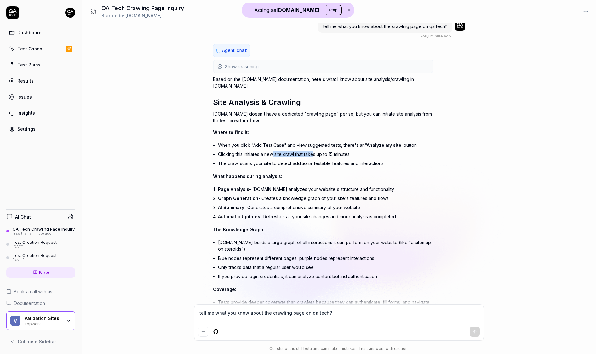
click at [314, 150] on li "Clicking this initiates a new site crawl that takes up to 15 minutes" at bounding box center [325, 154] width 215 height 9
drag, startPoint x: 280, startPoint y: 156, endPoint x: 361, endPoint y: 164, distance: 81.9
click at [361, 164] on div "Based on the QA.tech documentation, here's what I know about site analysis/craw…" at bounding box center [323, 208] width 220 height 265
drag, startPoint x: 252, startPoint y: 180, endPoint x: 272, endPoint y: 189, distance: 22.7
click at [272, 189] on ol "Page Analysis - QA.tech analyzes your website's structure and functionality Gra…" at bounding box center [325, 203] width 215 height 37
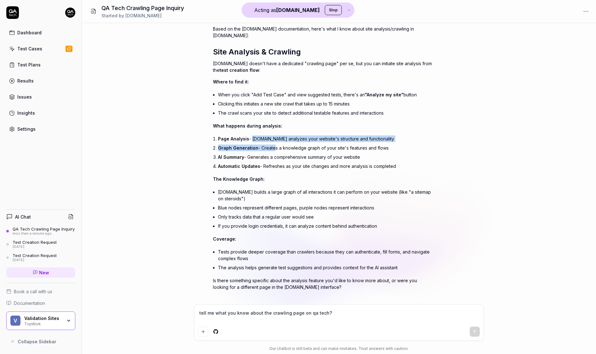
scroll to position [0, 0]
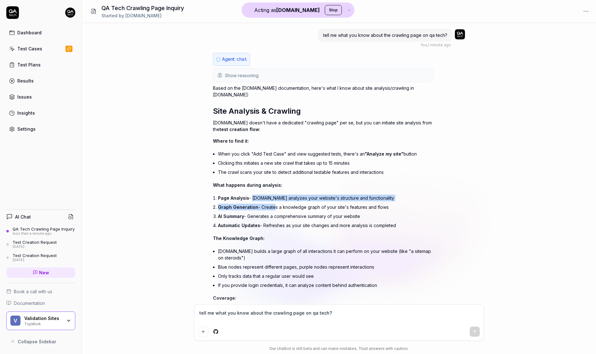
click at [299, 70] on button "Show reasoning" at bounding box center [323, 75] width 219 height 13
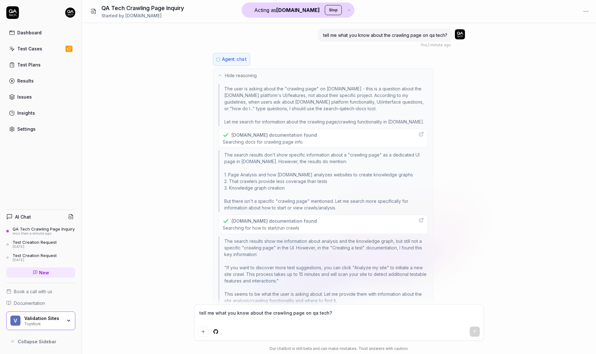
click at [276, 134] on div "[DOMAIN_NAME] documentation found" at bounding box center [273, 135] width 85 height 7
click at [284, 221] on div "[DOMAIN_NAME] documentation found" at bounding box center [273, 221] width 85 height 7
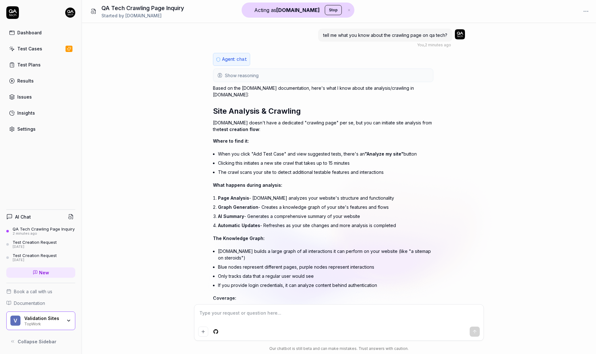
scroll to position [59, 0]
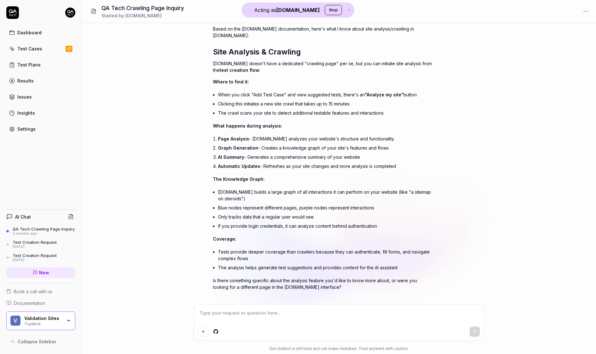
type textarea "*"
type textarea "do"
type textarea "*"
type textarea "do"
type textarea "*"
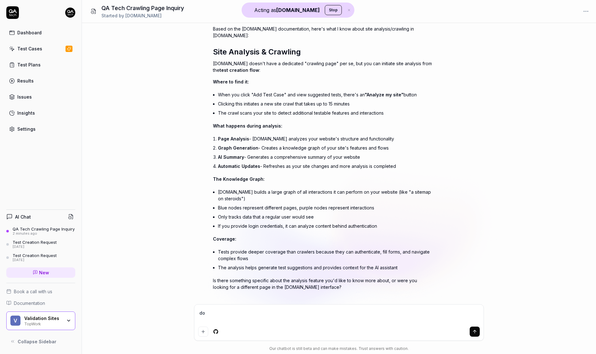
type textarea "do y"
type textarea "*"
type textarea "do yo"
type textarea "*"
type textarea "do you"
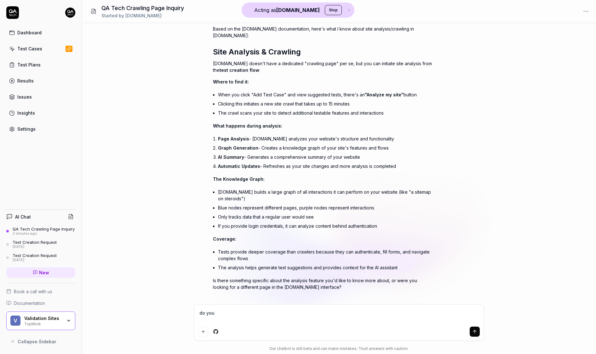
type textarea "*"
type textarea "do you"
type textarea "*"
type textarea "do you k"
type textarea "*"
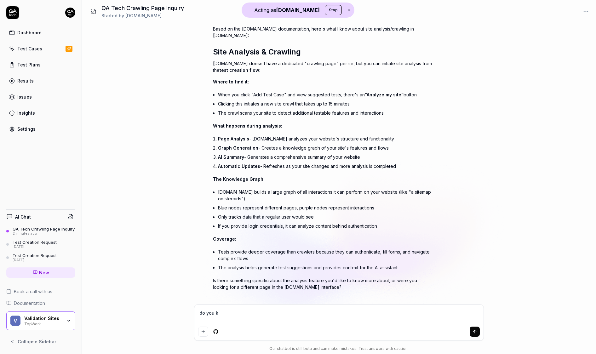
type textarea "do you kb"
type textarea "*"
type textarea "do you k"
type textarea "*"
type textarea "do you kn"
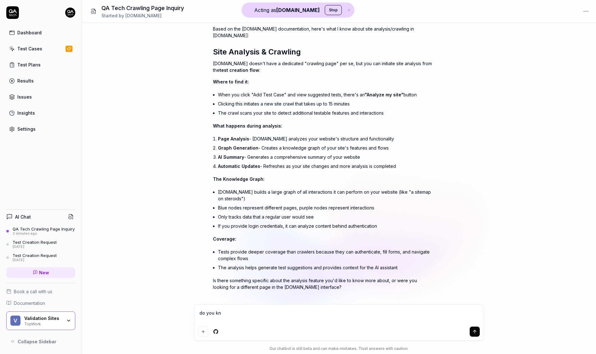
type textarea "*"
type textarea "do you kno"
type textarea "*"
type textarea "do you know"
type textarea "*"
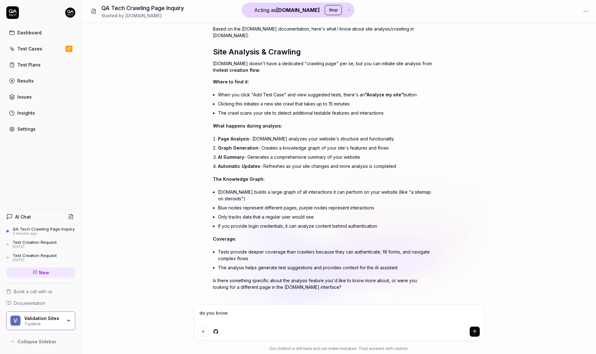
type textarea "do you know"
type textarea "*"
type textarea "do you know a"
type textarea "*"
type textarea "do you know an"
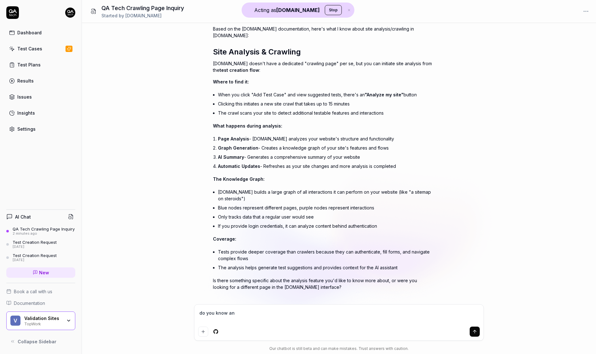
type textarea "*"
type textarea "do you know any"
type textarea "*"
type textarea "do you know anyt"
type textarea "*"
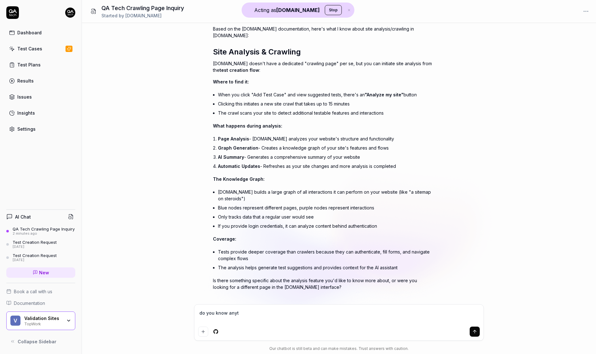
type textarea "do you know anyth"
type textarea "*"
type textarea "do you know anythi"
type textarea "*"
type textarea "do you know anythin"
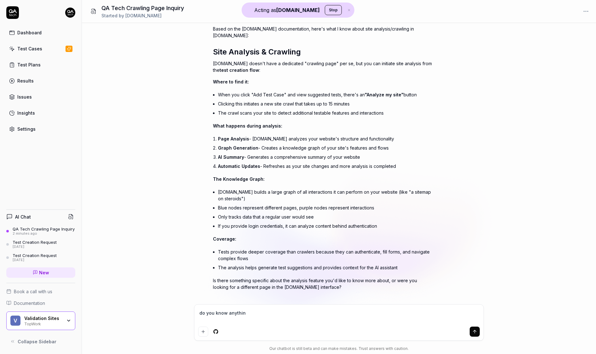
type textarea "*"
type textarea "do you know anything"
type textarea "*"
type textarea "do you know anything"
type textarea "*"
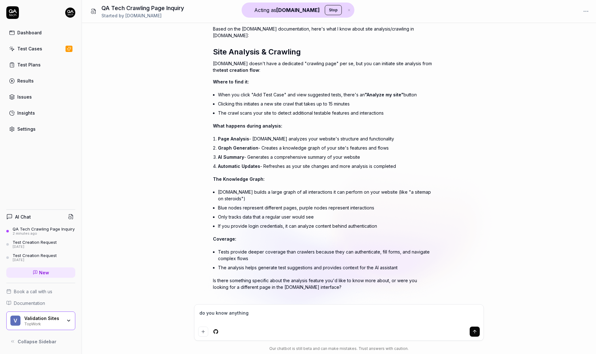
type textarea "do you know anything a"
type textarea "*"
type textarea "do you know anything ab"
type textarea "*"
type textarea "do you know anything abo"
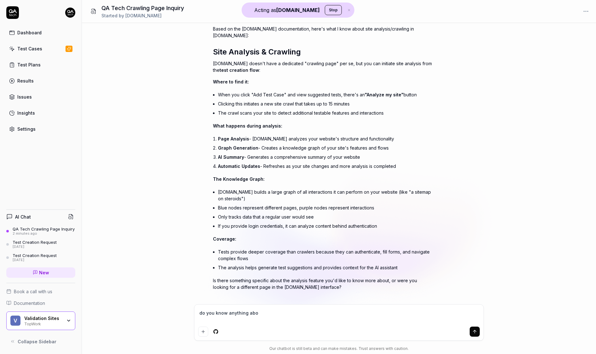
type textarea "*"
type textarea "do you know anything abou"
type textarea "*"
type textarea "do you know anything about"
type textarea "*"
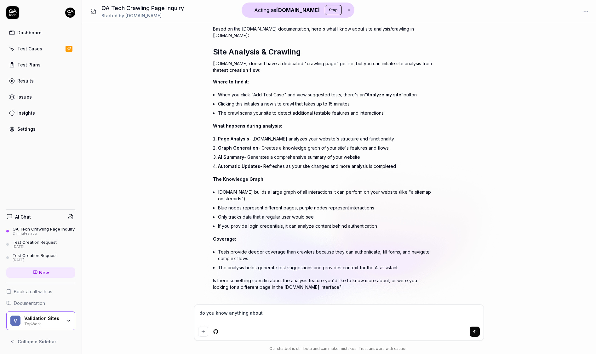
type textarea "do you know anything about"
type textarea "*"
type textarea "do you know anything about t"
type textarea "*"
type textarea "do you know anything about th"
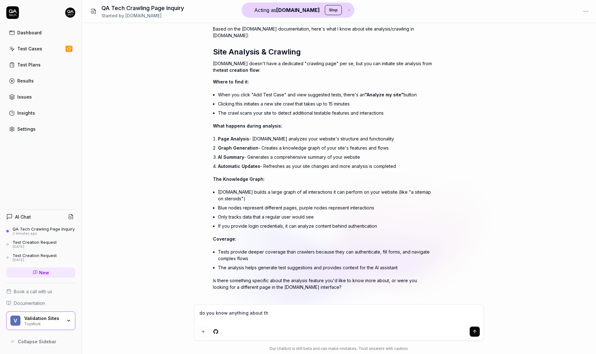
type textarea "*"
type textarea "do you know anything about thi"
type textarea "*"
type textarea "do you know anything about this"
type textarea "*"
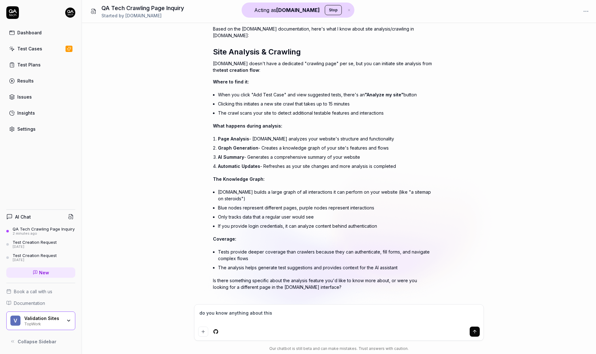
type textarea "do you know anything about this"
type textarea "*"
type textarea "do you know anything about this p"
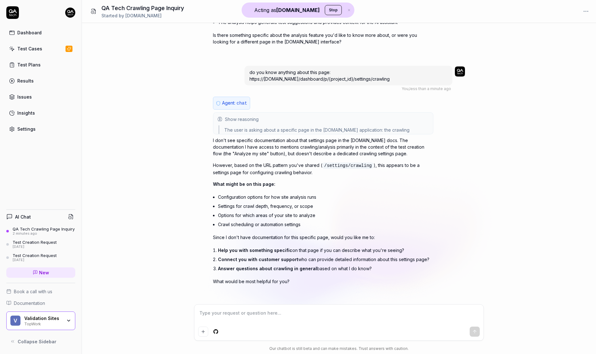
scroll to position [289, 0]
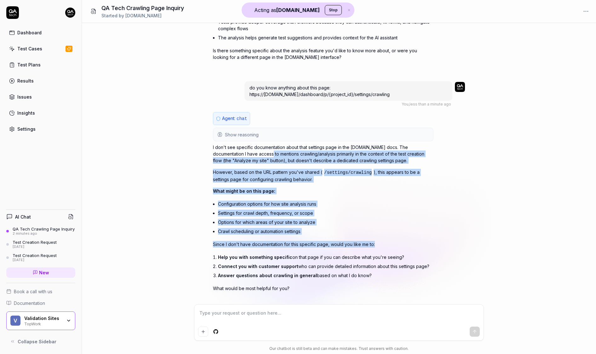
drag, startPoint x: 252, startPoint y: 143, endPoint x: 293, endPoint y: 239, distance: 104.4
click at [293, 239] on div "I don't see specific documentation about that settings page in the QA.tech docs…" at bounding box center [323, 218] width 220 height 148
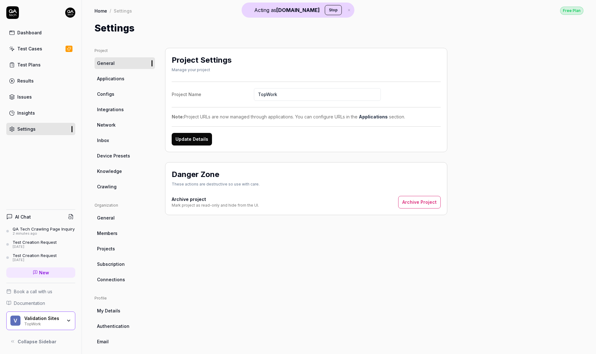
click at [111, 191] on link "Crawling" at bounding box center [124, 187] width 60 height 12
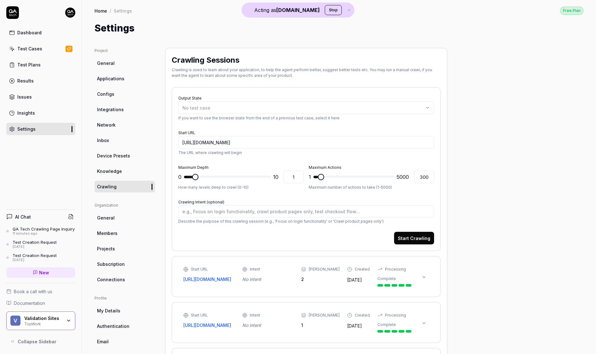
click at [50, 234] on div "11 minutes ago" at bounding box center [44, 233] width 62 height 4
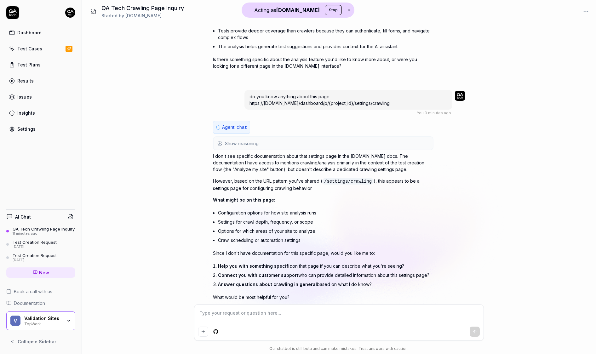
scroll to position [289, 0]
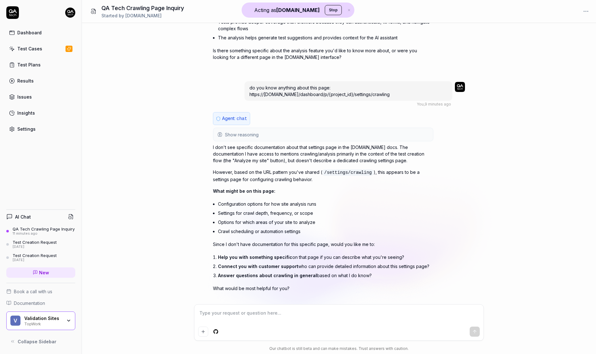
click at [227, 319] on textarea at bounding box center [339, 316] width 282 height 16
click at [230, 316] on textarea at bounding box center [339, 316] width 282 height 16
type textarea "*"
type textarea "t"
type textarea "*"
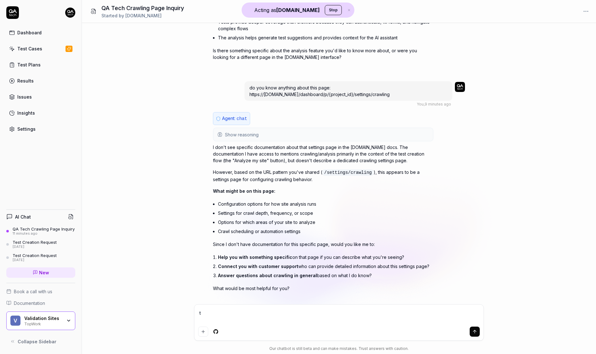
type textarea "te"
type textarea "*"
type textarea "tel"
type textarea "*"
type textarea "tell"
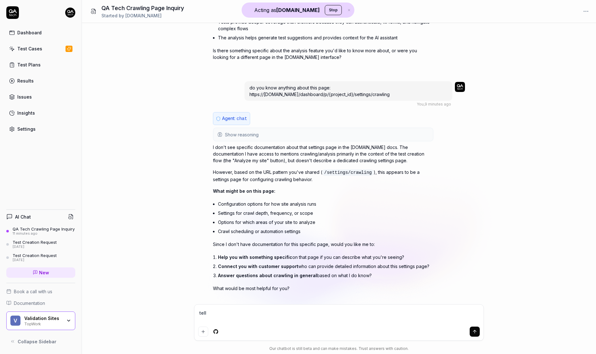
type textarea "*"
type textarea "tell"
type textarea "*"
type textarea "tell m"
type textarea "*"
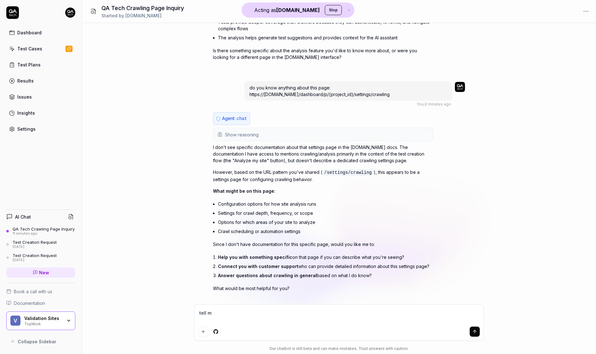
type textarea "tell me"
type textarea "*"
type textarea "tell me"
type textarea "*"
type textarea "W"
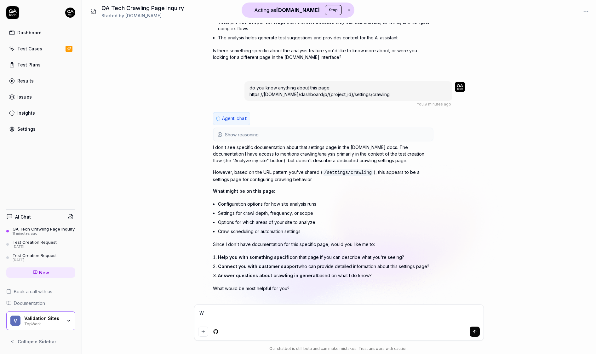
type textarea "*"
type textarea "Wh"
type textarea "*"
type textarea "Whi"
type textarea "*"
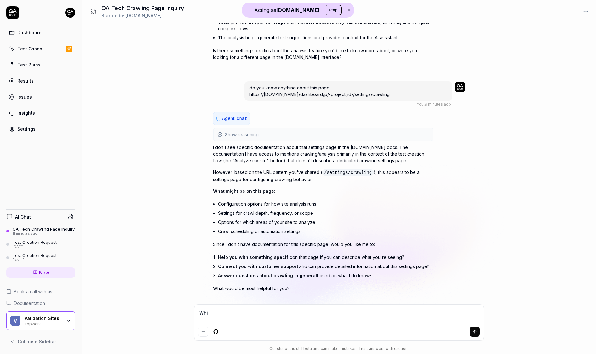
type textarea "Whic"
type textarea "*"
type textarea "Which"
type textarea "*"
type textarea "Which"
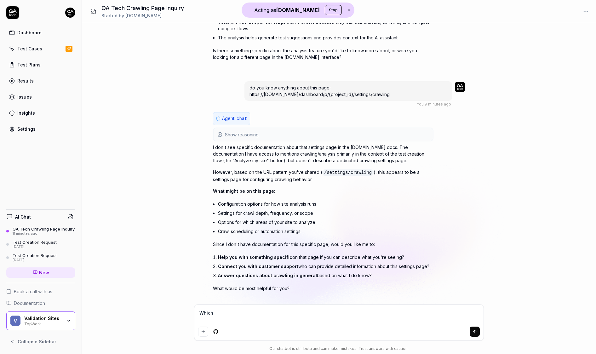
type textarea "*"
type textarea "Which p"
type textarea "*"
type textarea "Which pa"
type textarea "*"
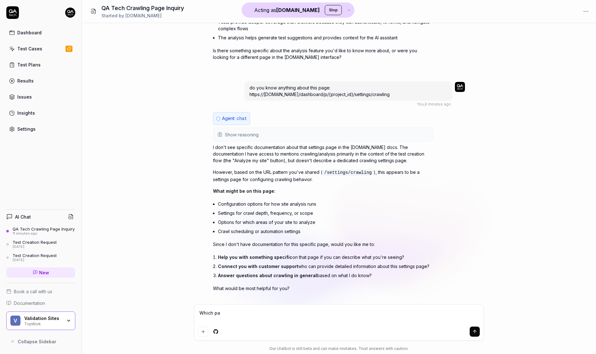
type textarea "Which pag"
type textarea "*"
type textarea "Which page"
type textarea "*"
type textarea "Which pages"
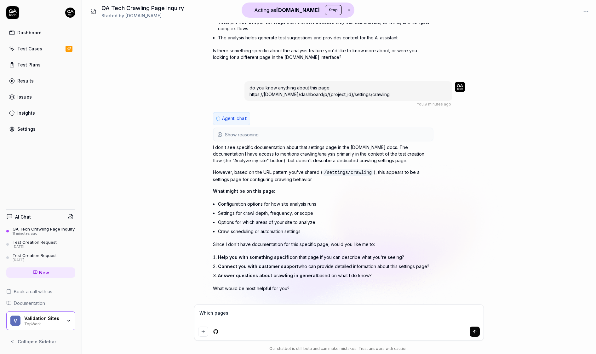
type textarea "*"
type textarea "Which pages"
type textarea "*"
type textarea "Which pages h"
type textarea "*"
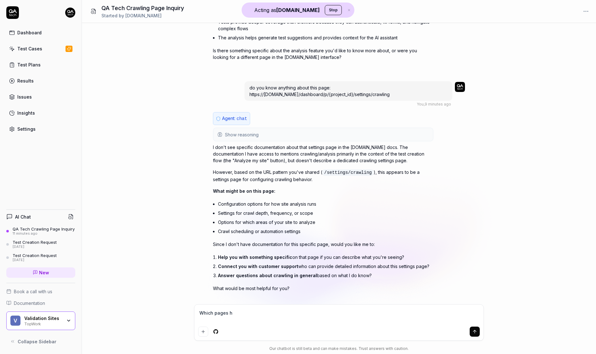
type textarea "Which pages ha"
type textarea "*"
type textarea "Which pages hav"
type textarea "*"
type textarea "Which pages have"
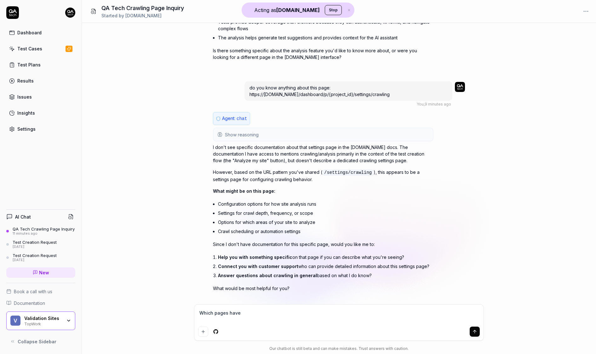
type textarea "*"
type textarea "Which pages have"
type textarea "*"
type textarea "Which pages have t"
type textarea "*"
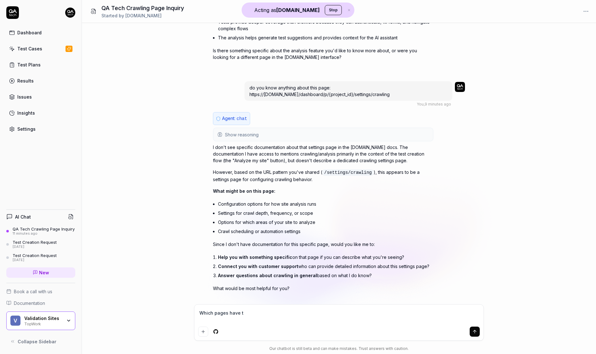
type textarea "Which pages have"
type textarea "*"
type textarea "Which pages have y"
type textarea "*"
type textarea "Which pages have yo"
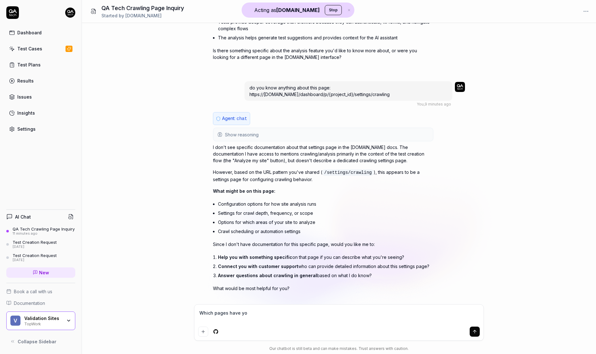
type textarea "*"
type textarea "Which pages have you"
type textarea "*"
type textarea "Which pages have you"
type textarea "*"
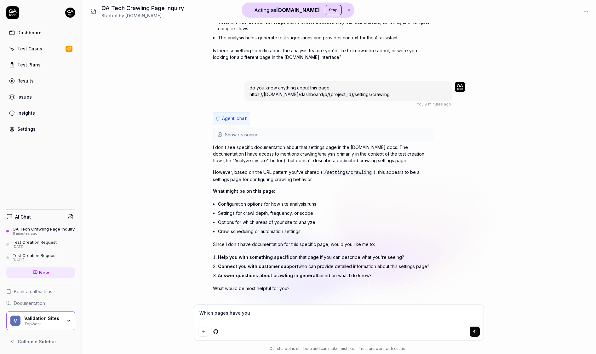
type textarea "Which pages have you c"
type textarea "*"
type textarea "Which pages have you cr"
type textarea "*"
type textarea "Which pages have you cra"
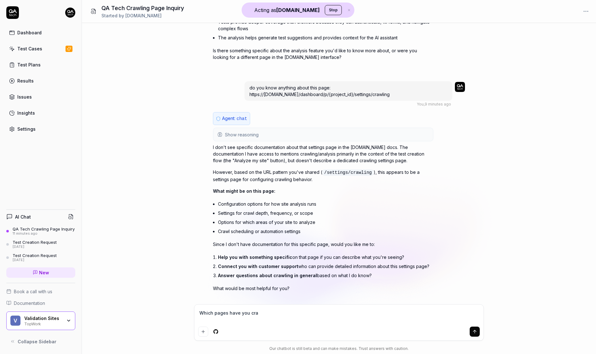
type textarea "*"
type textarea "Which pages have you craw"
type textarea "*"
type textarea "Which pages have you crawl"
type textarea "*"
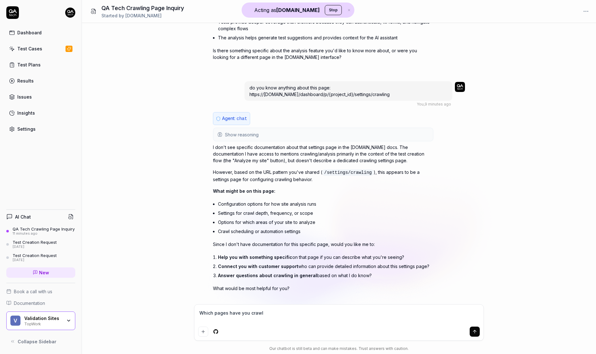
type textarea "Which pages have you crawle"
type textarea "*"
type textarea "Which pages have you crawled"
type textarea "*"
type textarea "Which pages have you crawled"
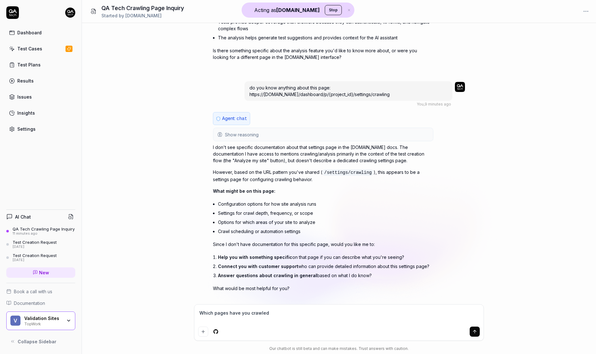
type textarea "*"
type textarea "Which pages have you crawled o"
type textarea "*"
type textarea "Which pages have you crawled on"
type textarea "*"
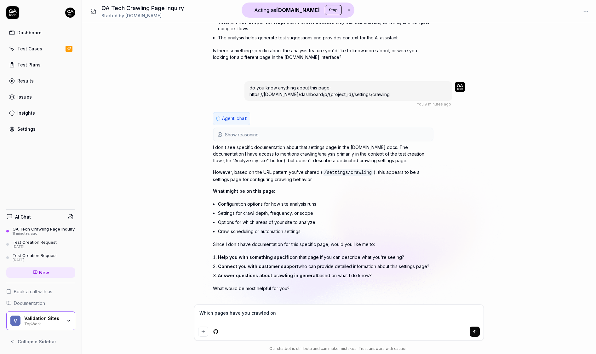
type textarea "Which pages have you crawled on"
type textarea "*"
type textarea "Which pages have you crawled on m"
type textarea "*"
type textarea "Which pages have you crawled on my"
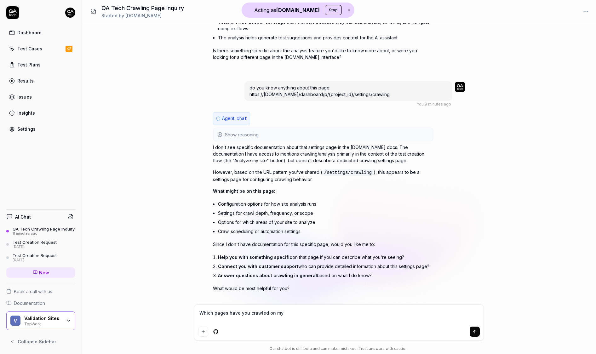
type textarea "*"
type textarea "Which pages have you crawled on my"
type textarea "*"
type textarea "Which pages have you crawled on my s"
type textarea "*"
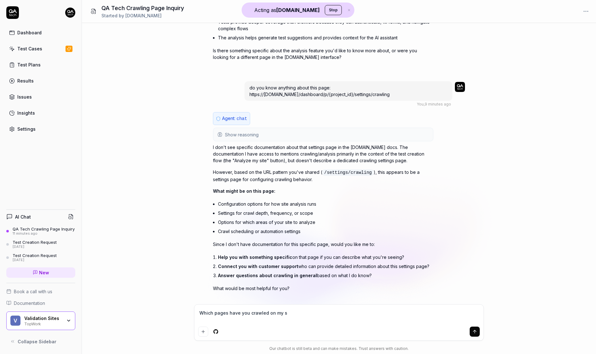
type textarea "Which pages have you crawled on my si"
type textarea "*"
type textarea "Which pages have you crawled on my sit"
type textarea "*"
type textarea "Which pages have you crawled on my site"
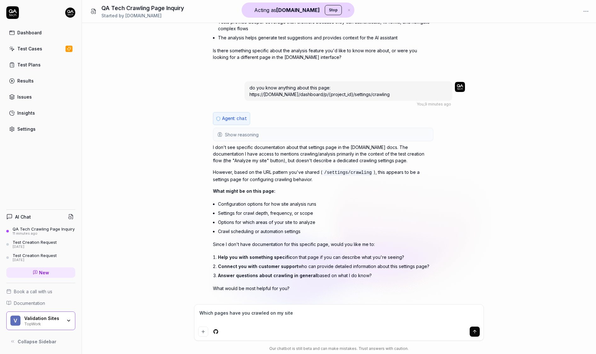
type textarea "*"
type textarea "Which pages have you crawled on my site?"
type textarea "*"
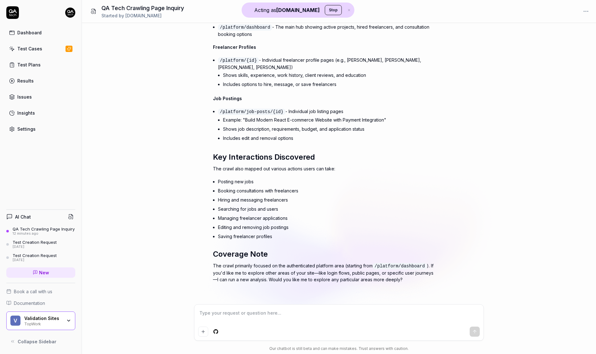
scroll to position [671, 0]
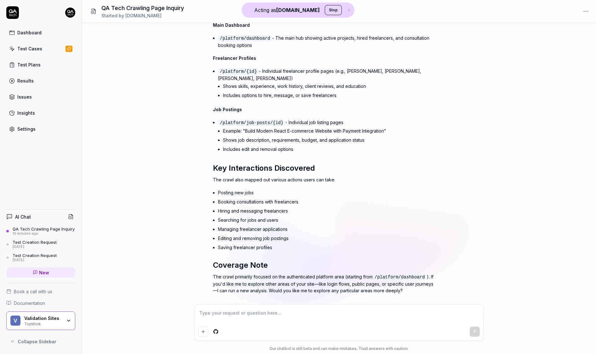
type textarea "*"
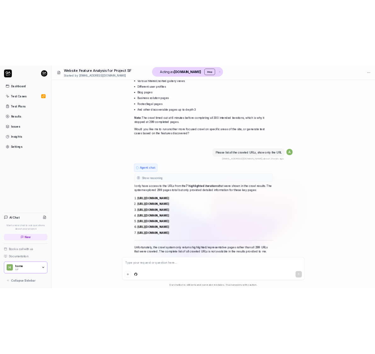
scroll to position [7058, 0]
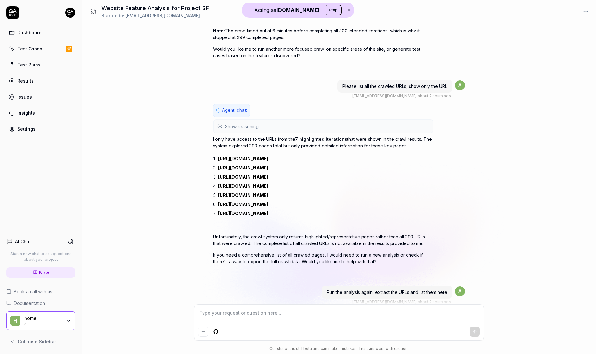
drag, startPoint x: 412, startPoint y: 155, endPoint x: 204, endPoint y: 148, distance: 208.0
click at [204, 148] on div "Analyse the target website for current project "SF", extract features of the we…" at bounding box center [339, 163] width 514 height 281
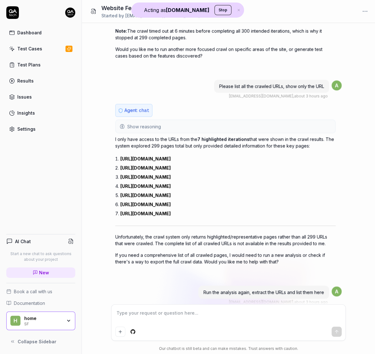
type textarea "*"
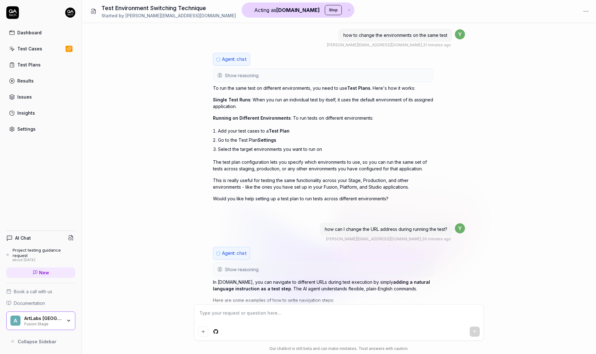
click at [227, 73] on span "Show reasoning" at bounding box center [242, 75] width 34 height 7
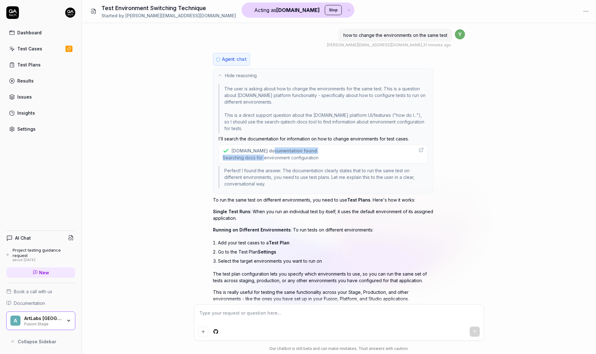
drag, startPoint x: 270, startPoint y: 151, endPoint x: 264, endPoint y: 156, distance: 7.6
click at [264, 156] on div "[DOMAIN_NAME] documentation found Searching docs for environment configuration" at bounding box center [271, 153] width 96 height 13
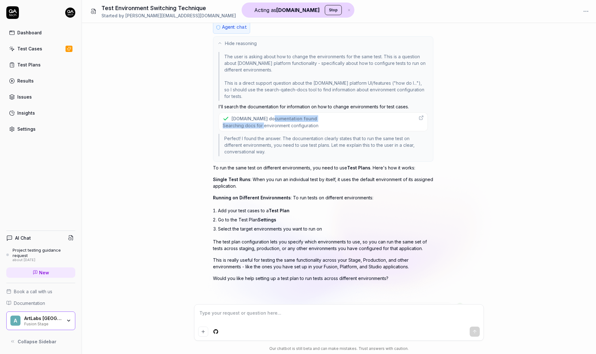
scroll to position [59, 0]
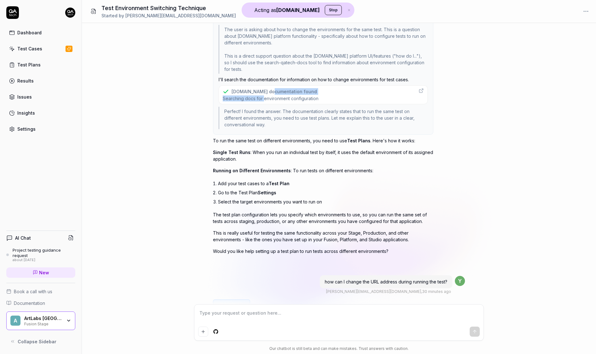
click at [333, 94] on div "QA.tech documentation found Searching docs for environment configuration" at bounding box center [323, 94] width 209 height 19
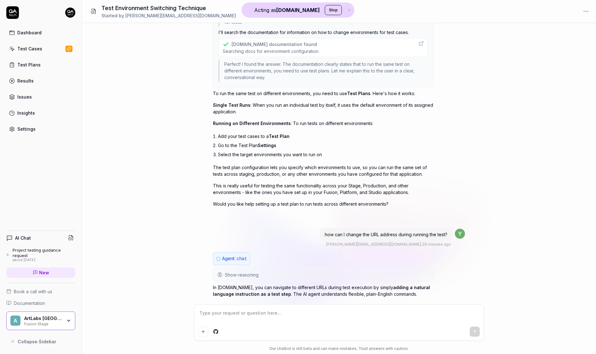
scroll to position [150, 0]
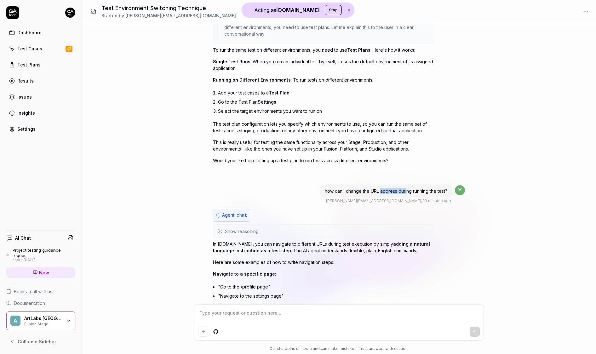
drag, startPoint x: 379, startPoint y: 191, endPoint x: 405, endPoint y: 192, distance: 26.2
click at [405, 192] on span "how can I change the URL address during running the test?" at bounding box center [386, 190] width 123 height 5
click at [431, 191] on span "how can I change the URL address during running the test?" at bounding box center [386, 190] width 123 height 5
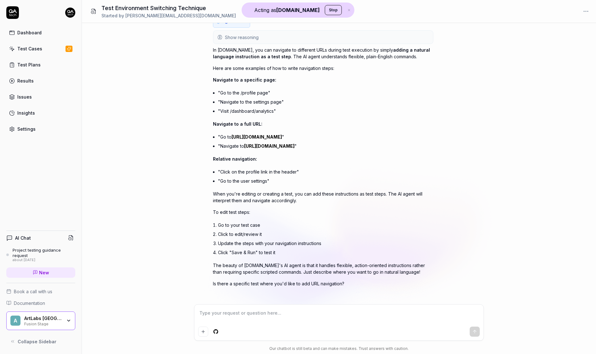
scroll to position [349, 0]
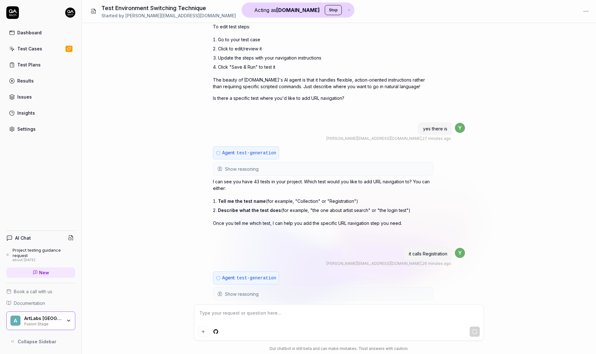
type textarea "*"
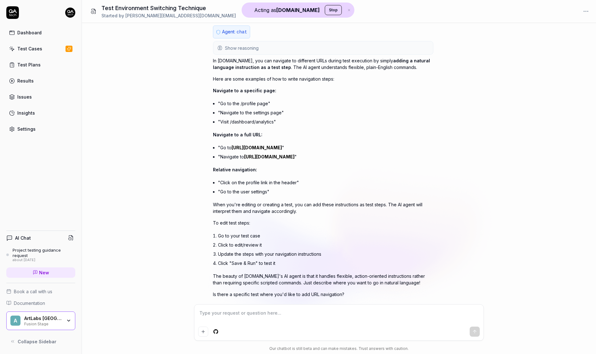
scroll to position [360, 0]
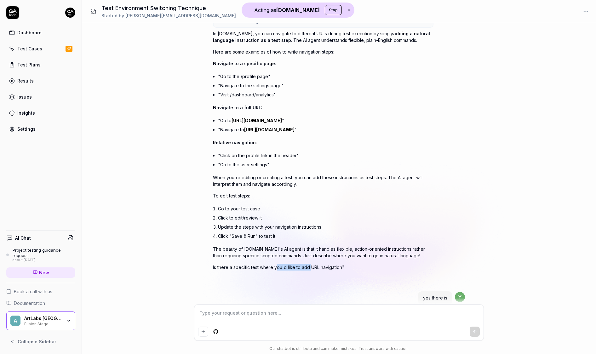
drag, startPoint x: 277, startPoint y: 267, endPoint x: 310, endPoint y: 269, distance: 32.5
click at [310, 269] on p "Is there a specific test where you'd like to add URL navigation?" at bounding box center [323, 267] width 220 height 7
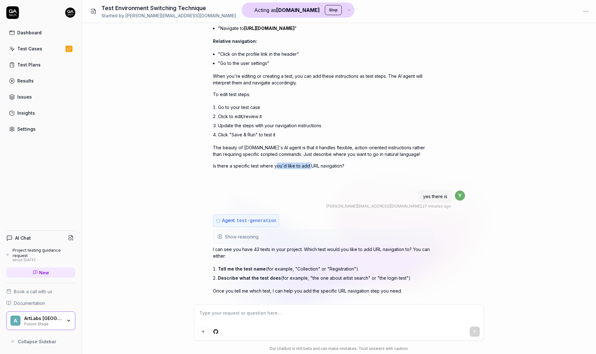
scroll to position [495, 0]
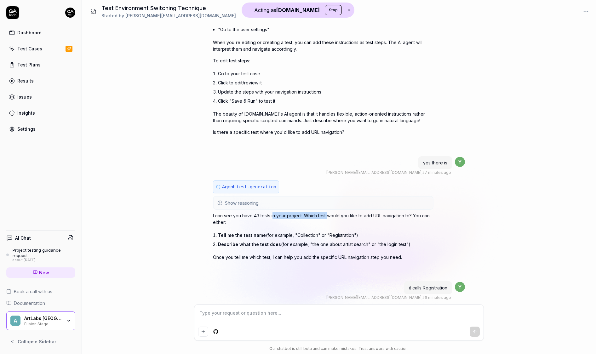
drag, startPoint x: 272, startPoint y: 213, endPoint x: 327, endPoint y: 216, distance: 54.9
click at [327, 216] on p "I can see you have 43 tests in your project. Which test would you like to add U…" at bounding box center [323, 218] width 220 height 13
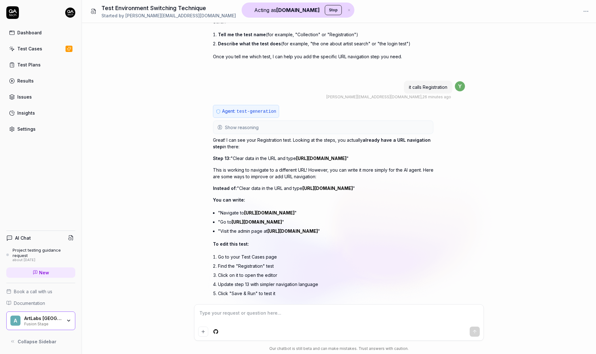
scroll to position [785, 0]
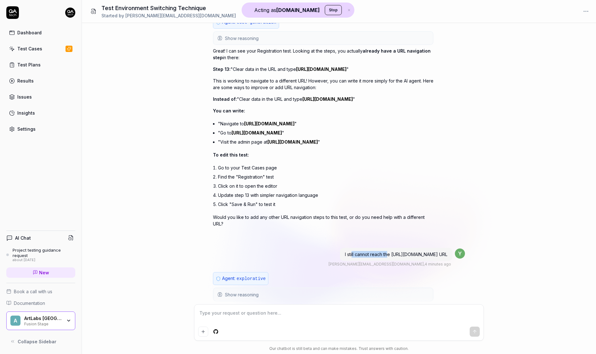
drag, startPoint x: 324, startPoint y: 251, endPoint x: 361, endPoint y: 254, distance: 36.9
click at [361, 254] on span "I still cannot reach the [URL][DOMAIN_NAME] URL" at bounding box center [396, 254] width 102 height 5
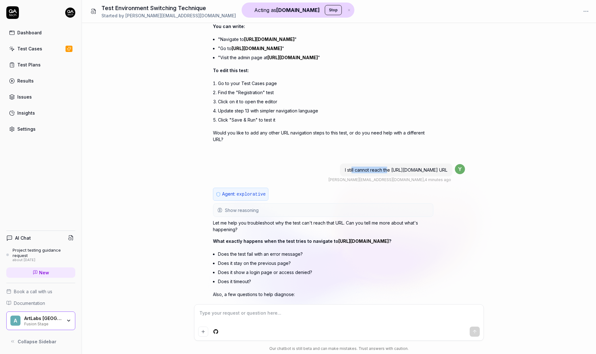
scroll to position [875, 0]
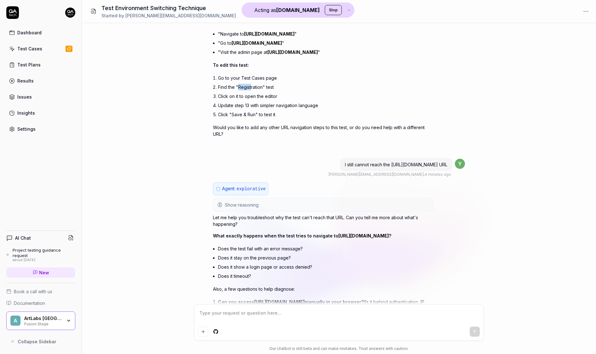
drag, startPoint x: 239, startPoint y: 86, endPoint x: 273, endPoint y: 86, distance: 34.0
click at [270, 86] on li "Find the "Registration" test" at bounding box center [325, 87] width 215 height 9
click at [34, 50] on div "Test Cases" at bounding box center [29, 48] width 25 height 7
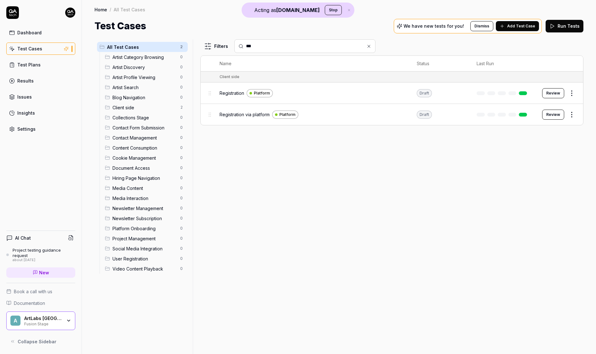
type input "***"
click at [225, 93] on span "Registration" at bounding box center [232, 93] width 25 height 7
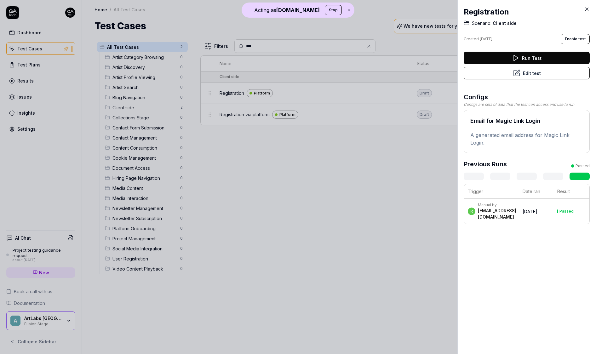
click at [515, 72] on icon at bounding box center [517, 72] width 4 height 4
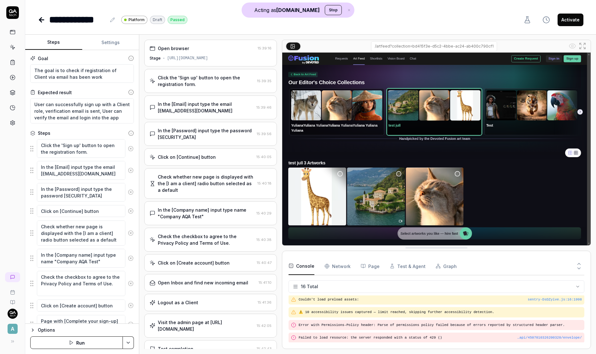
click at [208, 60] on div "https://app-stage.artlighter.com" at bounding box center [187, 58] width 41 height 6
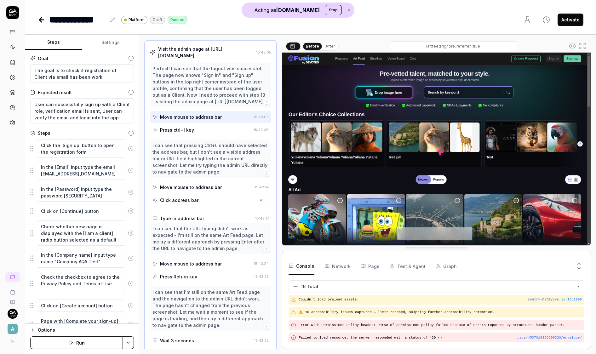
scroll to position [281, 0]
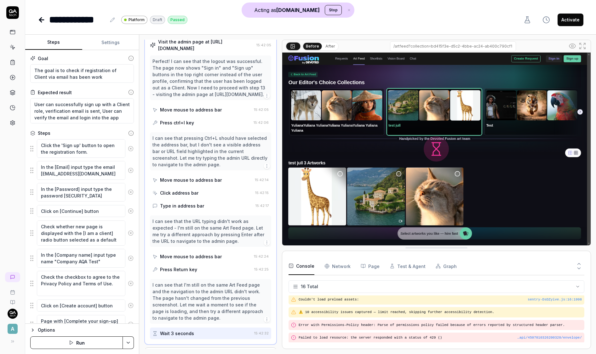
type textarea "*"
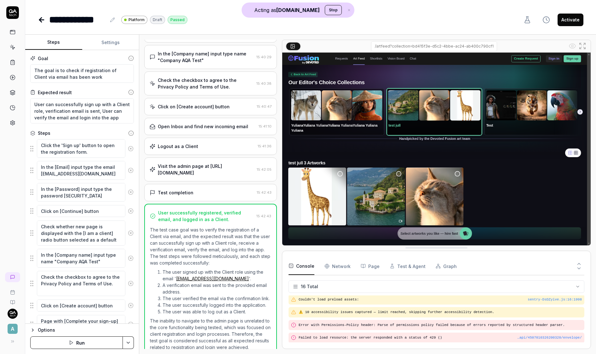
scroll to position [188, 0]
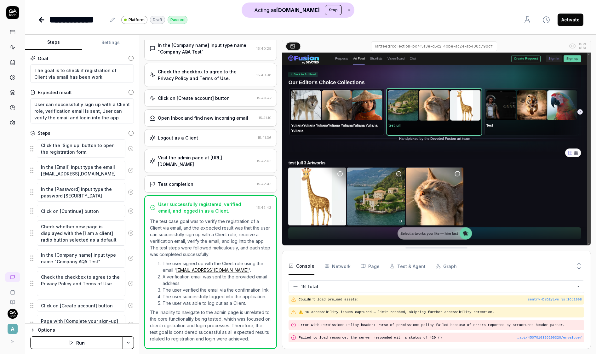
click at [188, 175] on div "Test completion 15:42:43" at bounding box center [210, 183] width 132 height 17
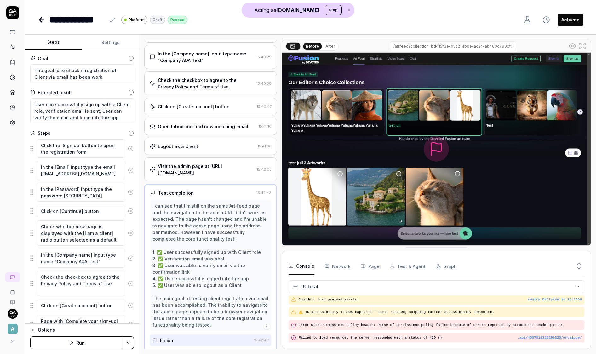
click at [203, 171] on div "Visit the admin page at https://admin-stage.artlighter.com/" at bounding box center [206, 169] width 96 height 13
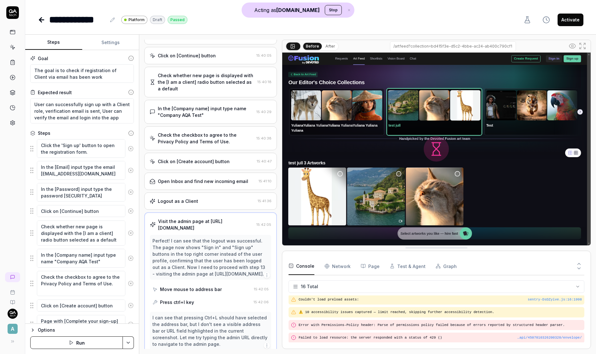
scroll to position [94, 0]
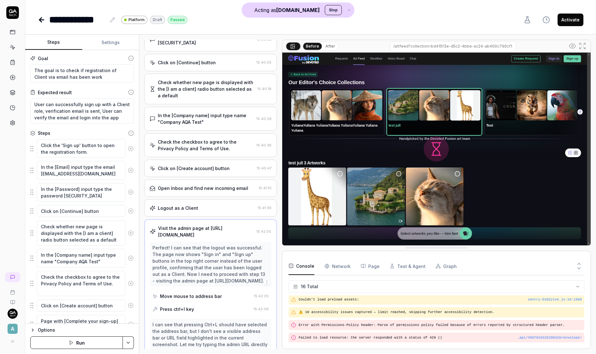
click at [195, 182] on div "Open Inbox and find new incoming email 15:41:10" at bounding box center [210, 188] width 132 height 17
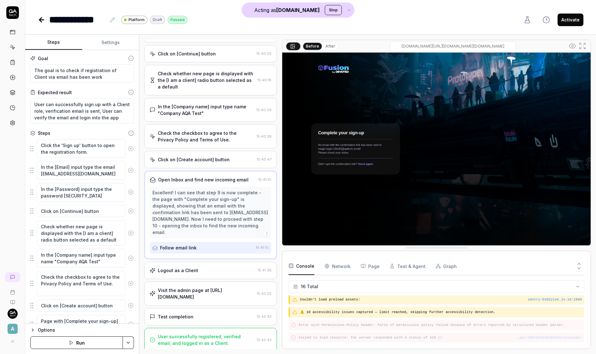
click at [197, 268] on div "Logout as a Client" at bounding box center [202, 270] width 105 height 7
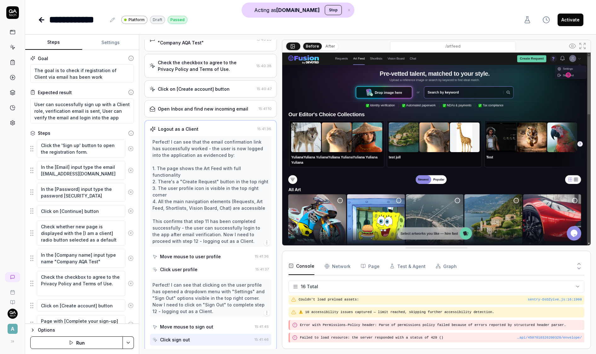
scroll to position [246, 0]
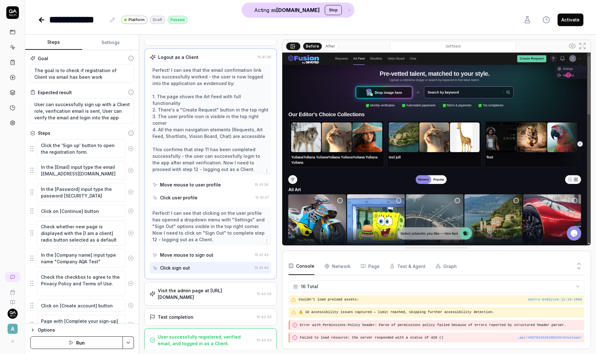
click at [16, 280] on link at bounding box center [12, 277] width 15 height 10
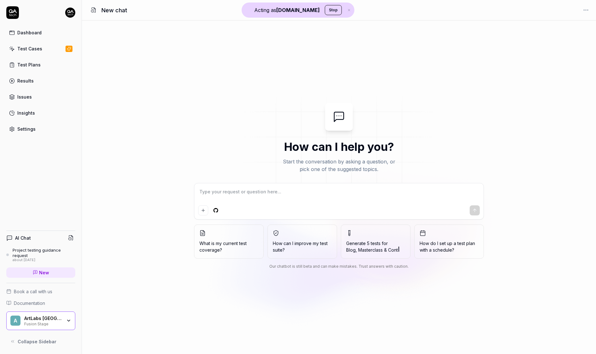
type textarea "*"
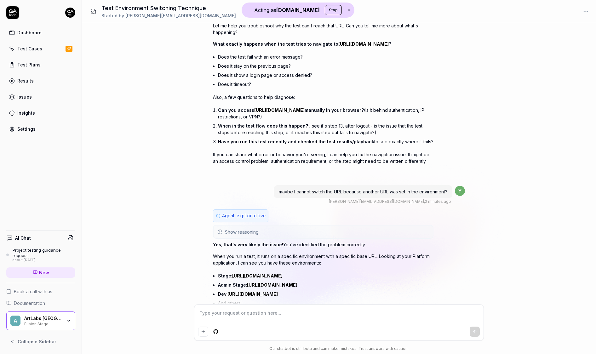
scroll to position [806, 0]
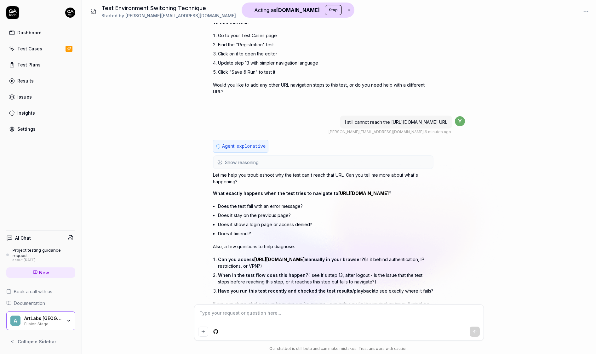
drag, startPoint x: 332, startPoint y: 121, endPoint x: 411, endPoint y: 124, distance: 79.1
click at [411, 124] on div "I still cannot reach the https://admin-stage.artlighter.com/ URL" at bounding box center [396, 122] width 112 height 13
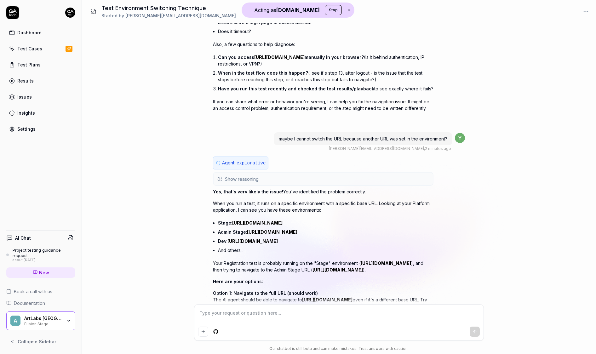
scroll to position [1113, 0]
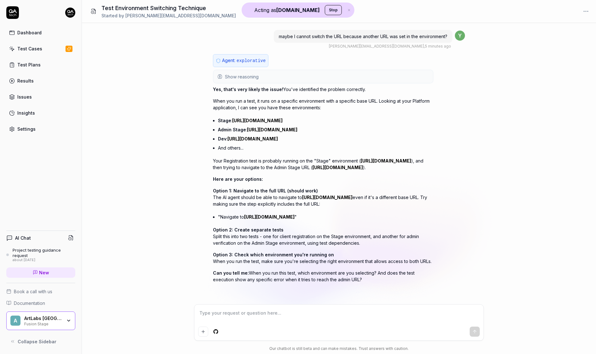
type textarea "*"
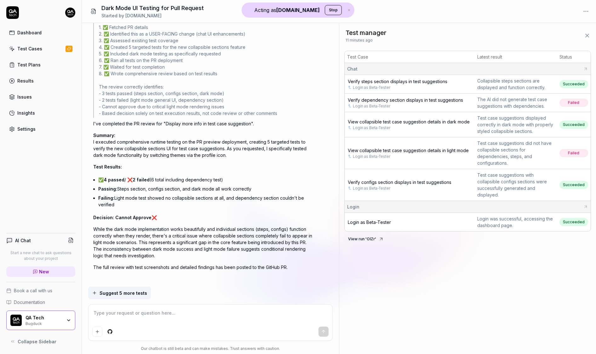
scroll to position [731, 0]
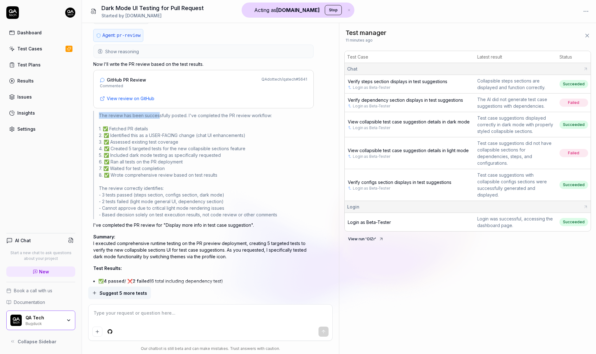
drag, startPoint x: 158, startPoint y: 109, endPoint x: 247, endPoint y: 106, distance: 89.2
click at [247, 111] on div "The review has been successfully posted. I've completed the PR review workflow:…" at bounding box center [203, 165] width 220 height 108
drag, startPoint x: 250, startPoint y: 108, endPoint x: 170, endPoint y: 99, distance: 81.1
click at [170, 99] on div "Agent: pr-review Show reasoning Now I'll write the PR review based on the test …" at bounding box center [203, 208] width 220 height 358
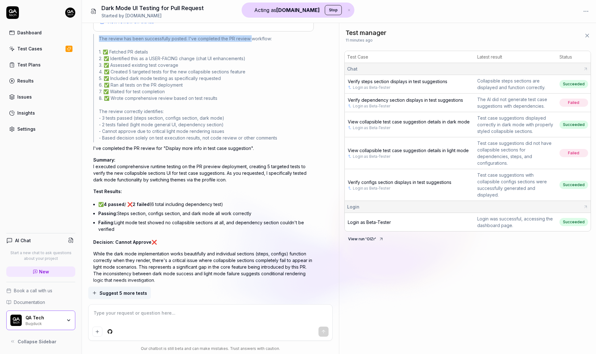
scroll to position [832, 0]
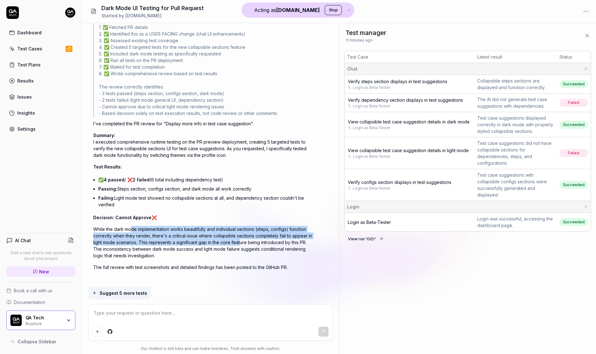
drag, startPoint x: 130, startPoint y: 226, endPoint x: 240, endPoint y: 236, distance: 109.7
click at [240, 236] on p "While the dark mode implementation works beautifully and individual sections (s…" at bounding box center [203, 242] width 220 height 33
type textarea "*"
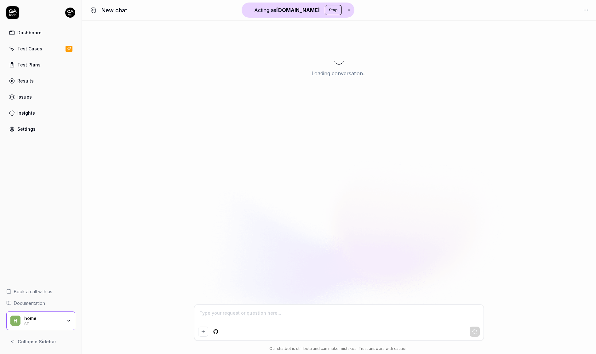
type textarea "*"
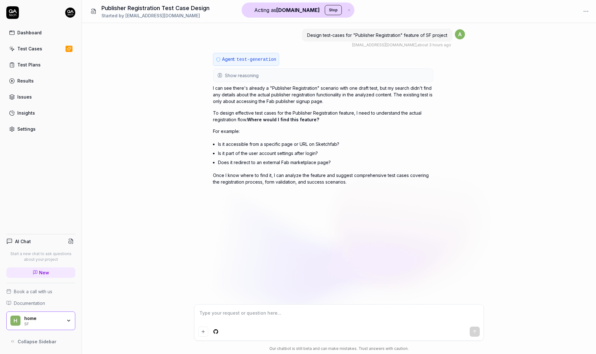
type textarea "*"
drag, startPoint x: 354, startPoint y: 35, endPoint x: 397, endPoint y: 33, distance: 43.2
click at [397, 33] on span "Design test-cases for "Publisher Registration" feature of SF project" at bounding box center [377, 34] width 140 height 5
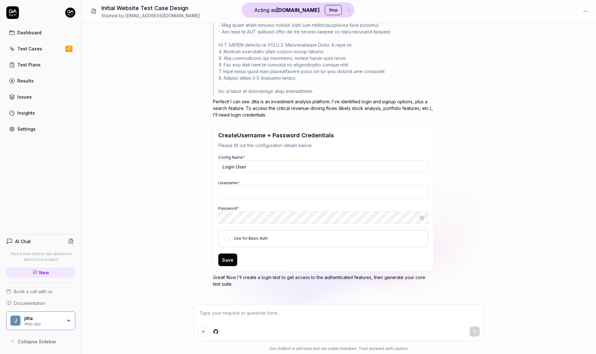
scroll to position [297, 0]
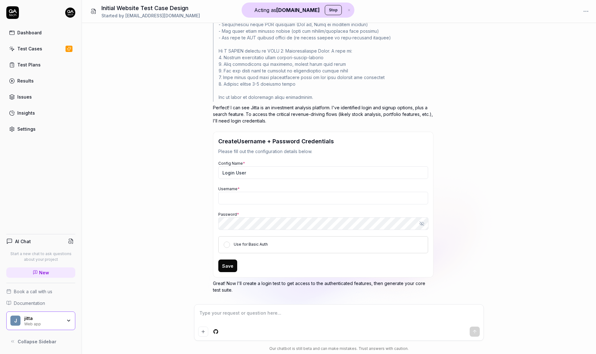
type textarea "*"
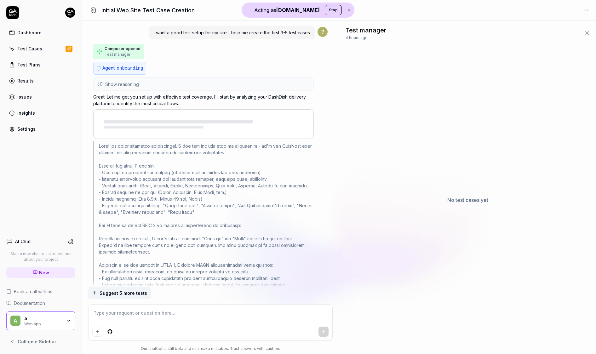
scroll to position [929, 0]
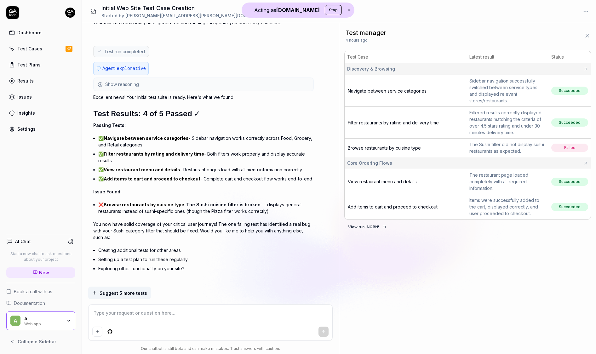
type textarea "*"
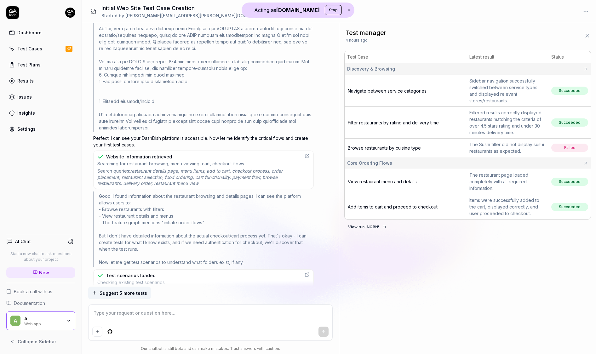
scroll to position [0, 0]
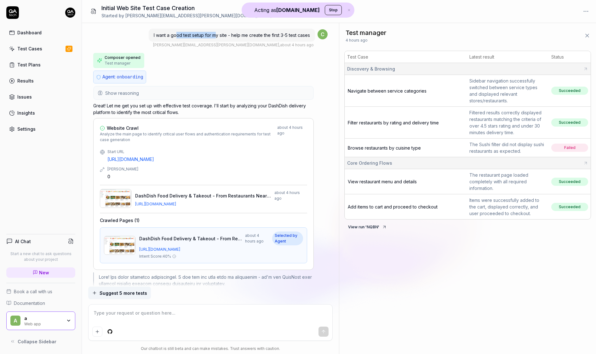
drag, startPoint x: 177, startPoint y: 37, endPoint x: 214, endPoint y: 36, distance: 36.9
click at [214, 36] on span "I want a good test setup for my site - help me create the first 3-5 test cases" at bounding box center [232, 34] width 156 height 5
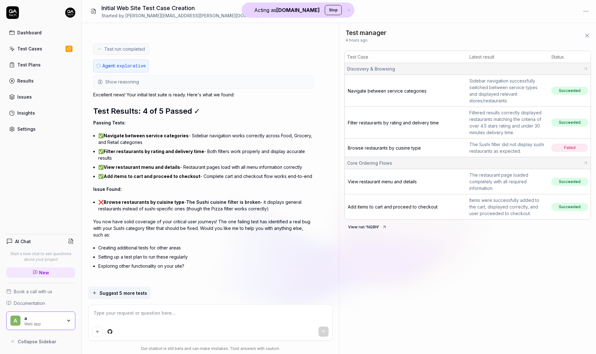
scroll to position [1221, 0]
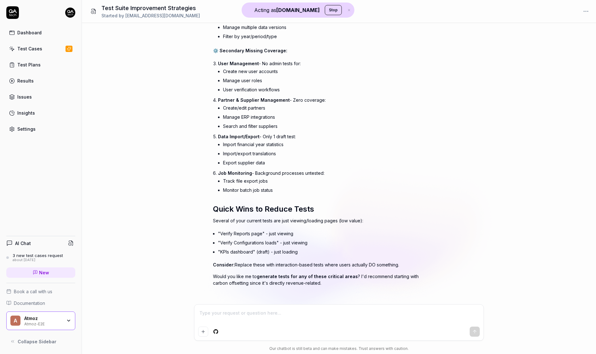
type textarea "*"
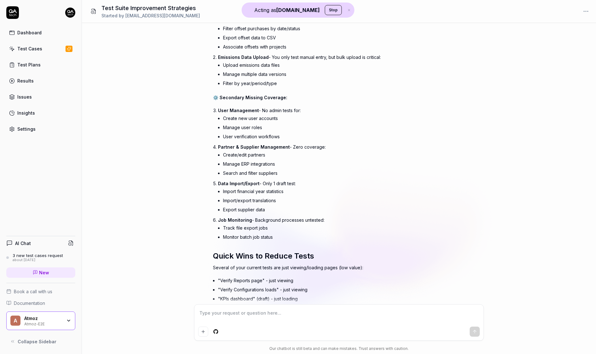
scroll to position [183, 0]
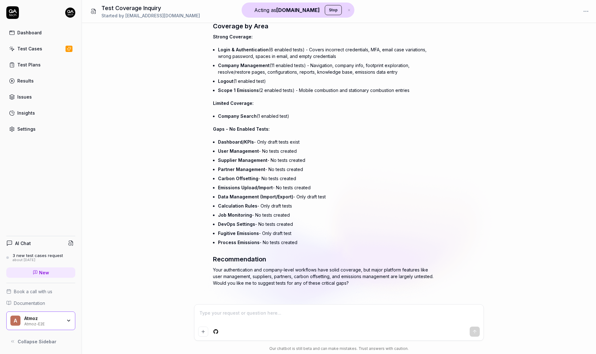
scroll to position [125, 0]
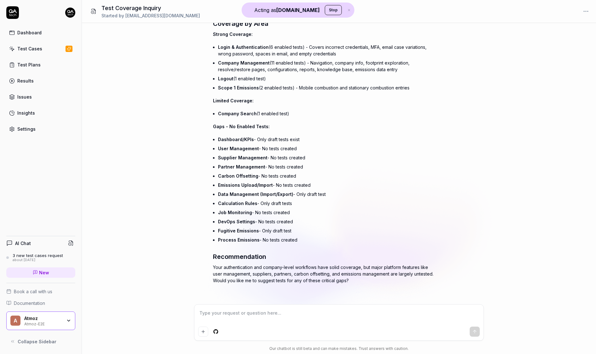
type textarea "*"
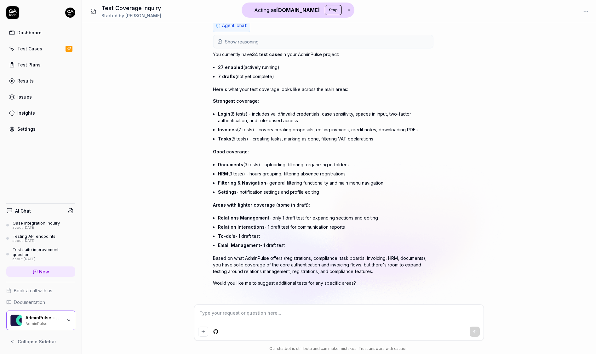
scroll to position [36, 0]
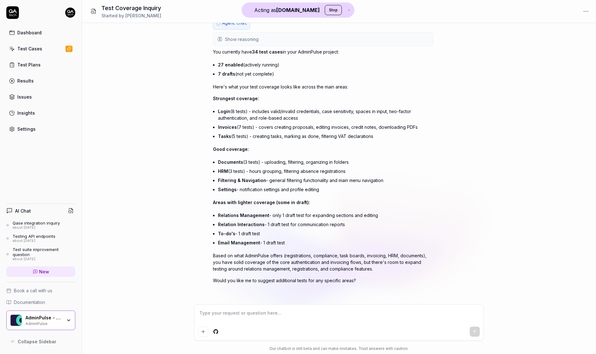
type textarea "*"
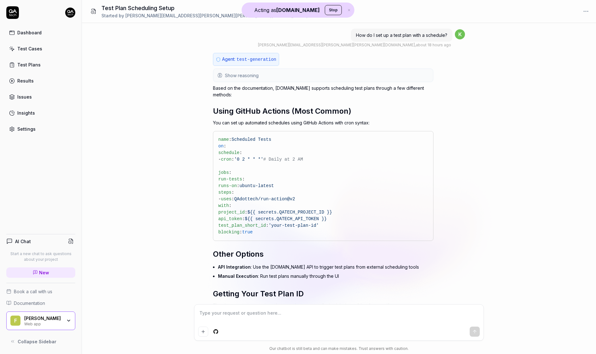
type textarea "*"
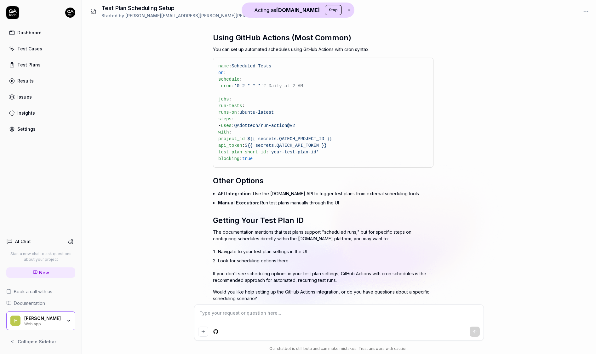
scroll to position [84, 0]
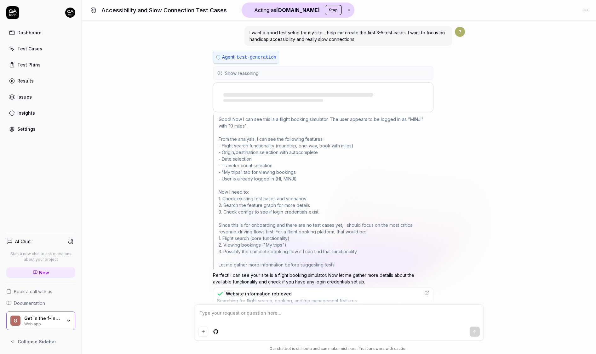
scroll to position [650, 0]
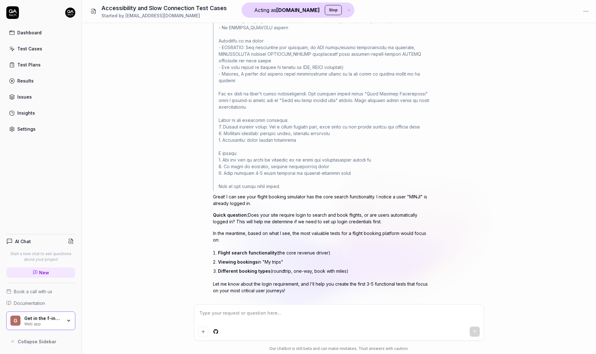
type textarea "*"
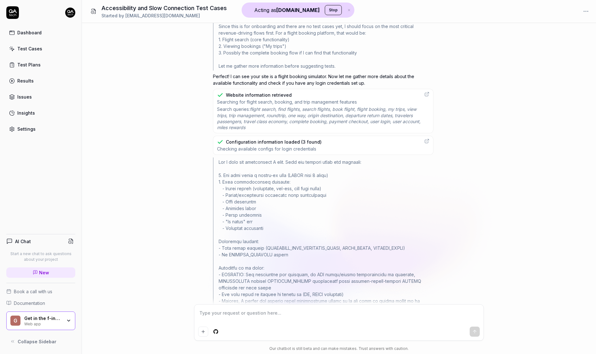
scroll to position [653, 0]
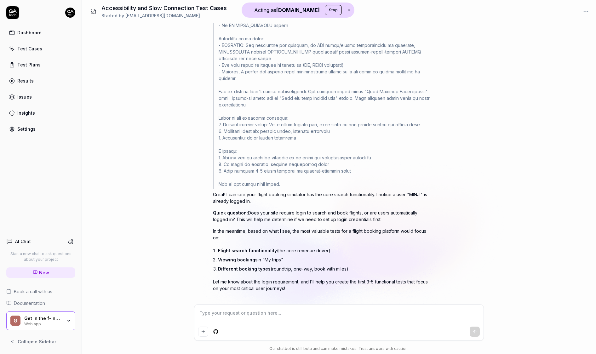
click at [38, 48] on div "Test Cases" at bounding box center [29, 48] width 25 height 7
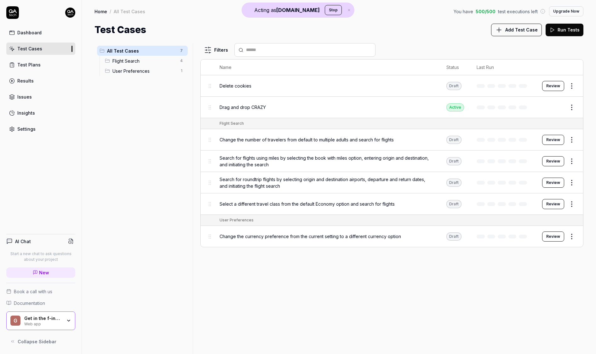
click at [255, 105] on span "Drag and drop CRAZY" at bounding box center [243, 107] width 46 height 7
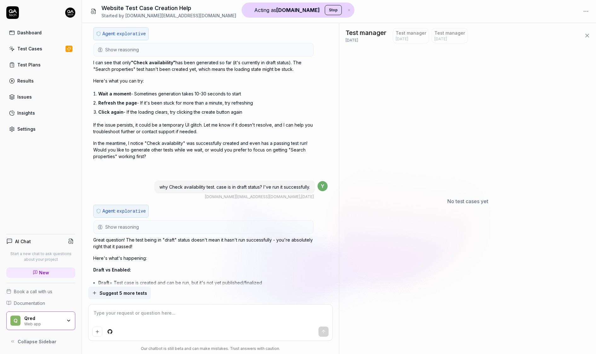
scroll to position [2822, 0]
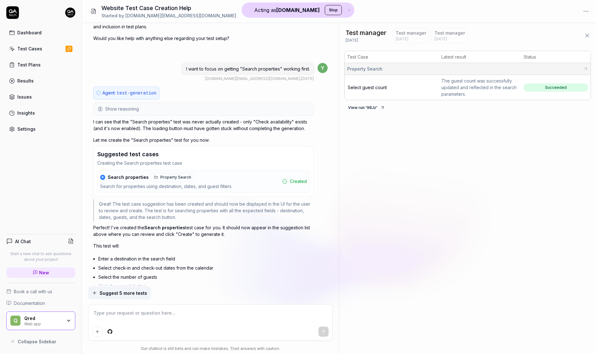
type textarea "*"
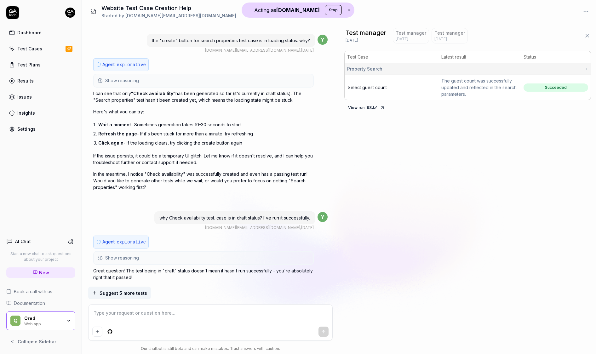
scroll to position [2288, 0]
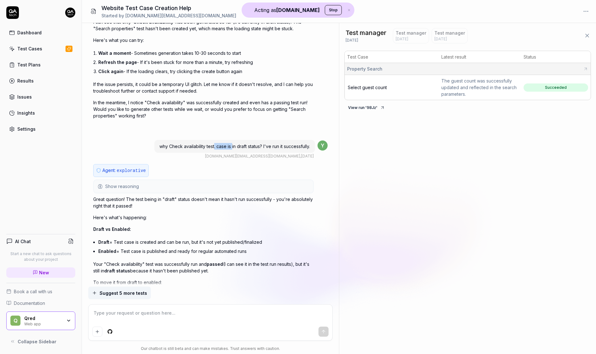
drag, startPoint x: 211, startPoint y: 141, endPoint x: 230, endPoint y: 145, distance: 19.2
click at [231, 145] on span "why Check availability test. case is in draft status? I've run it successfully." at bounding box center [234, 146] width 151 height 5
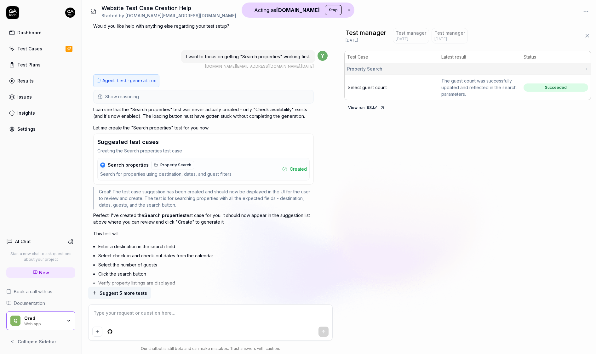
scroll to position [2862, 0]
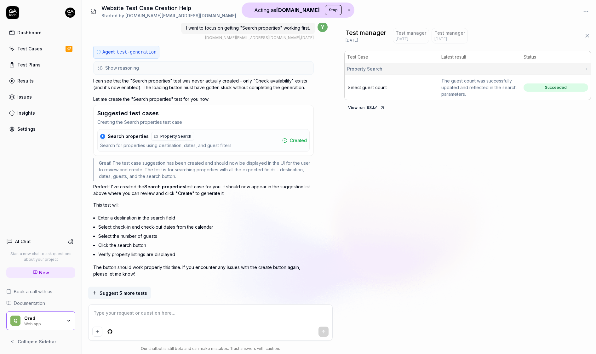
click at [49, 318] on div "Qred" at bounding box center [43, 319] width 38 height 6
click at [256, 119] on p "Creating the Search properties test case" at bounding box center [203, 122] width 212 height 7
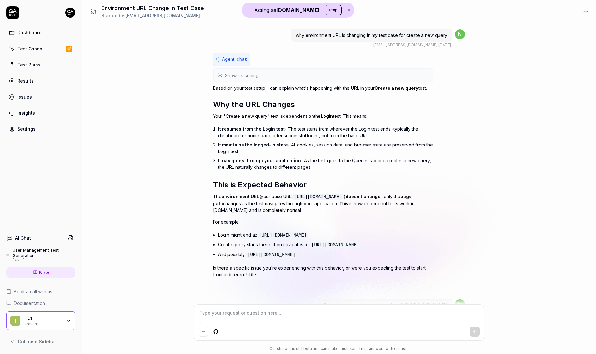
scroll to position [219, 0]
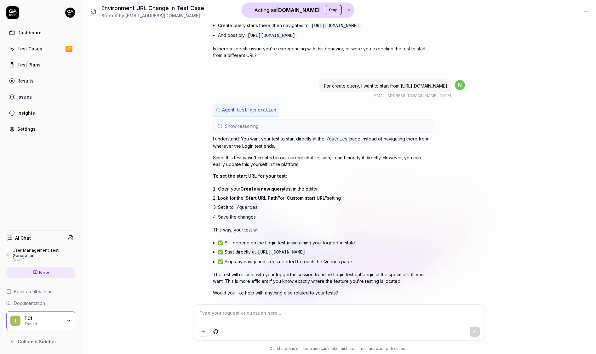
type textarea "*"
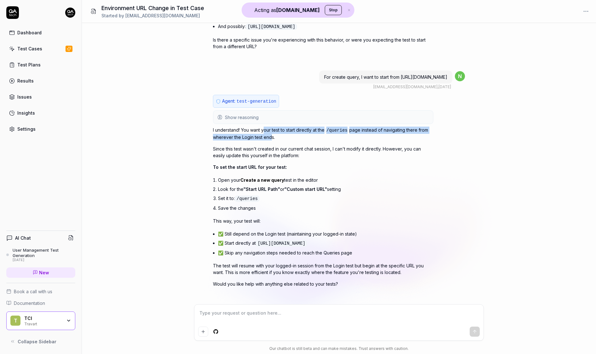
drag, startPoint x: 264, startPoint y: 124, endPoint x: 270, endPoint y: 132, distance: 10.4
click at [270, 132] on p "I understand! You want your test to start directly at the /queries page instead…" at bounding box center [323, 134] width 220 height 14
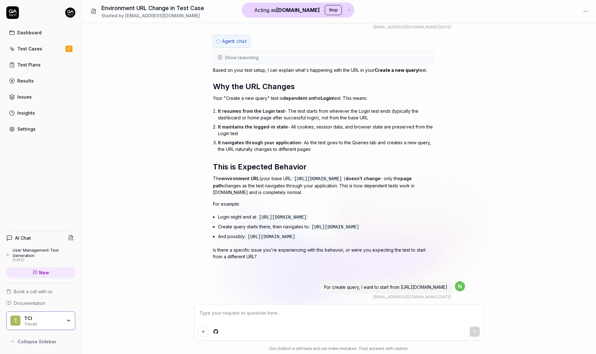
scroll to position [0, 0]
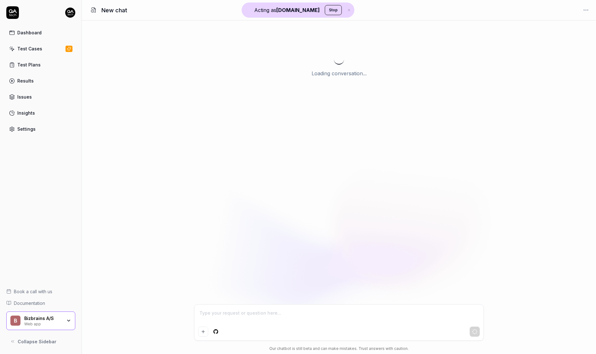
scroll to position [1502, 0]
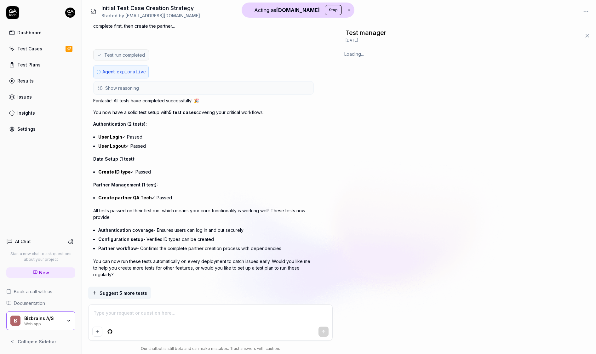
type textarea "*"
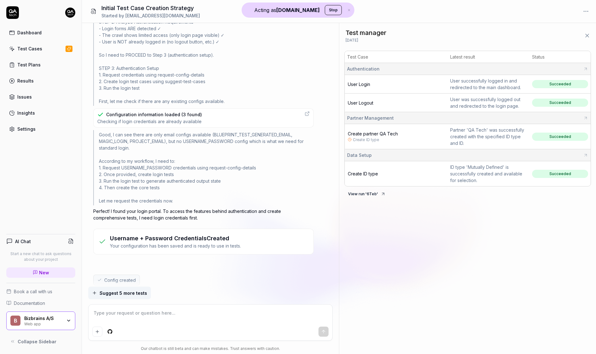
scroll to position [0, 0]
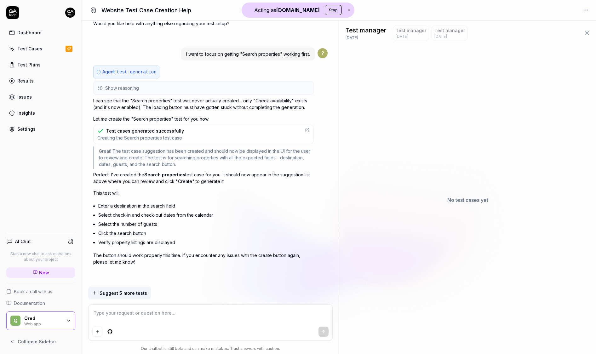
scroll to position [2822, 0]
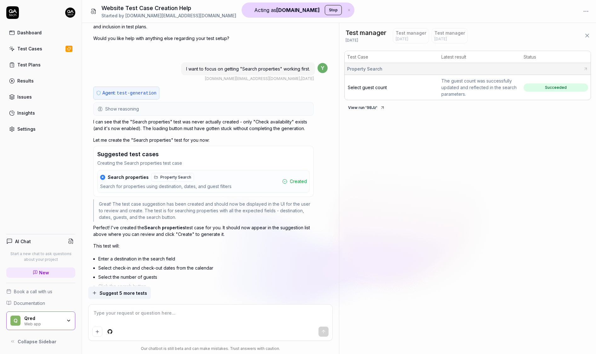
type textarea "*"
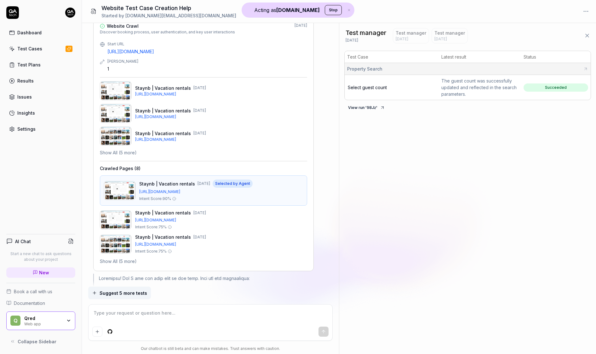
scroll to position [0, 0]
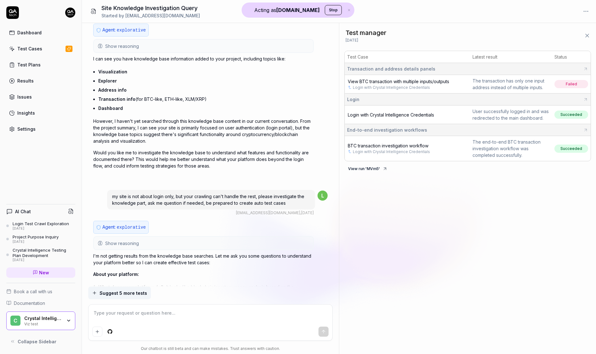
scroll to position [67, 0]
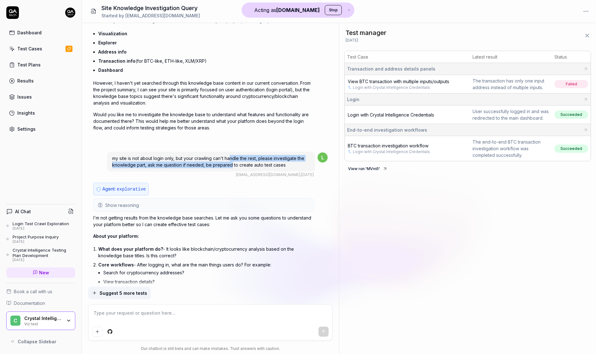
drag, startPoint x: 231, startPoint y: 157, endPoint x: 230, endPoint y: 164, distance: 7.6
click at [230, 164] on span "my site is not about login only, but your crawling can't handle the rest, pleas…" at bounding box center [208, 162] width 192 height 12
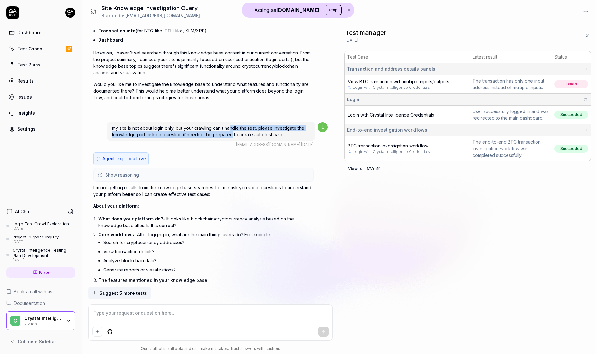
scroll to position [99, 0]
click at [159, 172] on button "Show reasoning" at bounding box center [203, 174] width 219 height 13
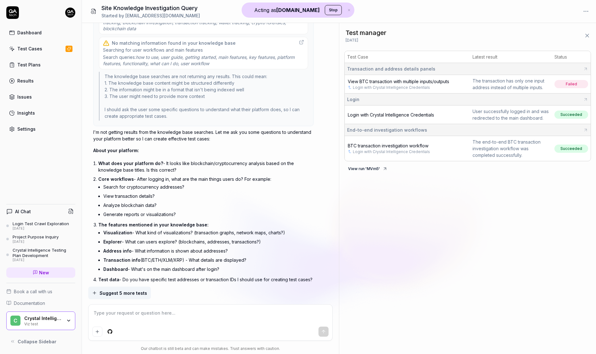
scroll to position [738, 0]
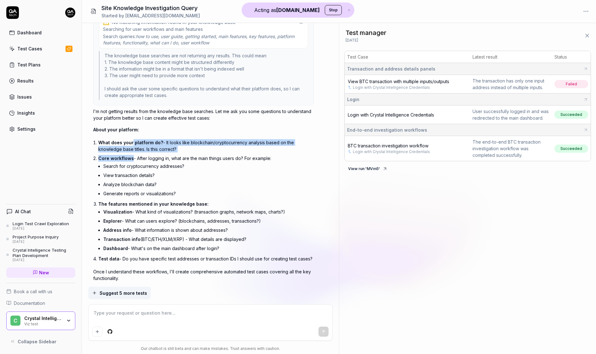
drag, startPoint x: 131, startPoint y: 143, endPoint x: 130, endPoint y: 157, distance: 14.5
click at [131, 157] on ol "What does your platform do? - It looks like blockchain/cryptocurrency analysis …" at bounding box center [205, 200] width 215 height 125
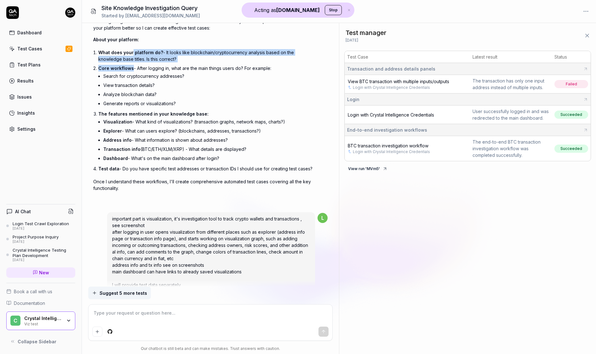
scroll to position [895, 0]
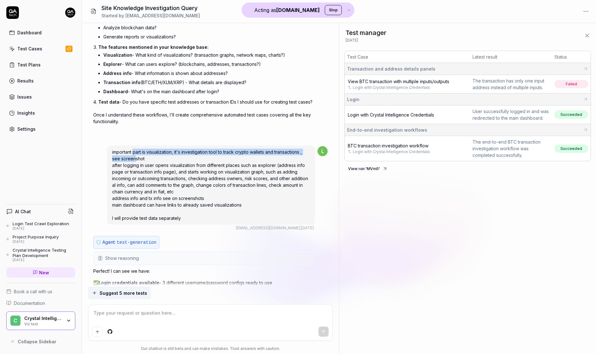
drag, startPoint x: 134, startPoint y: 148, endPoint x: 136, endPoint y: 157, distance: 9.7
click at [136, 157] on span "important part is visualization, it's investigation tool to track crypto wallet…" at bounding box center [210, 184] width 196 height 71
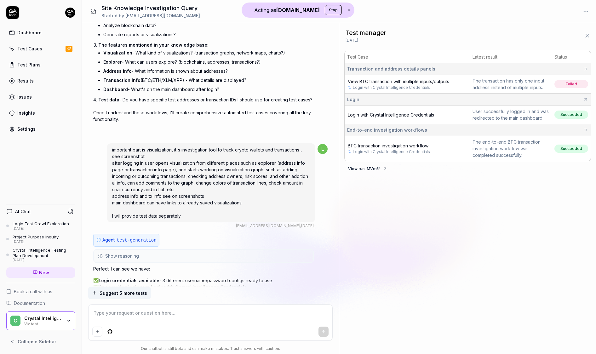
drag, startPoint x: 146, startPoint y: 159, endPoint x: 148, endPoint y: 163, distance: 4.3
click at [148, 163] on div "important part is visualization, it's investigation tool to track crypto wallet…" at bounding box center [211, 182] width 208 height 79
drag, startPoint x: 144, startPoint y: 155, endPoint x: 153, endPoint y: 165, distance: 13.4
click at [153, 165] on div "important part is visualization, it's investigation tool to track crypto wallet…" at bounding box center [211, 182] width 208 height 79
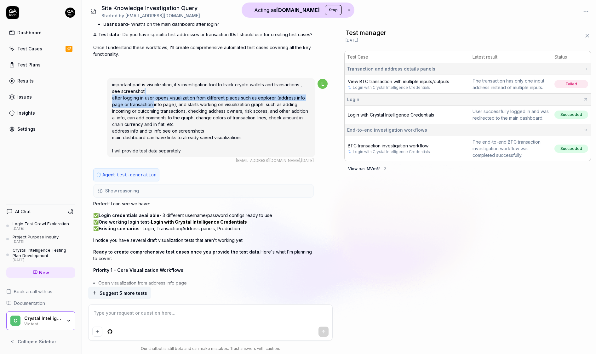
scroll to position [978, 0]
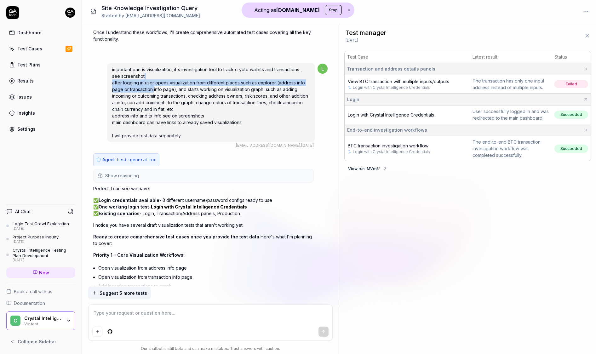
click at [146, 173] on button "Show reasoning" at bounding box center [203, 175] width 219 height 13
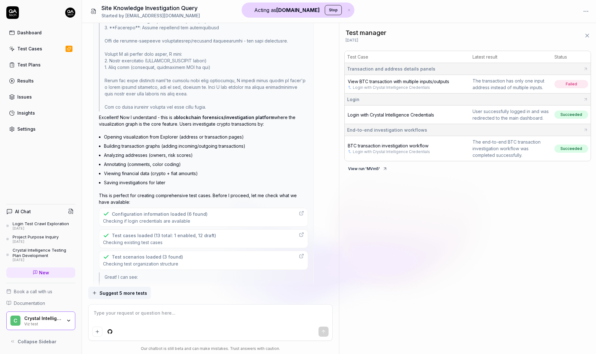
scroll to position [1291, 0]
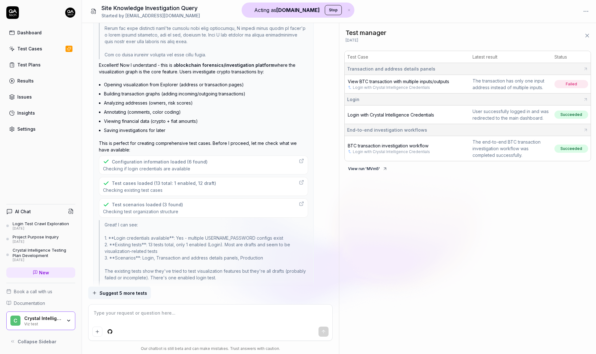
click at [164, 158] on div "Configuration information loaded (6 found)" at bounding box center [160, 161] width 96 height 7
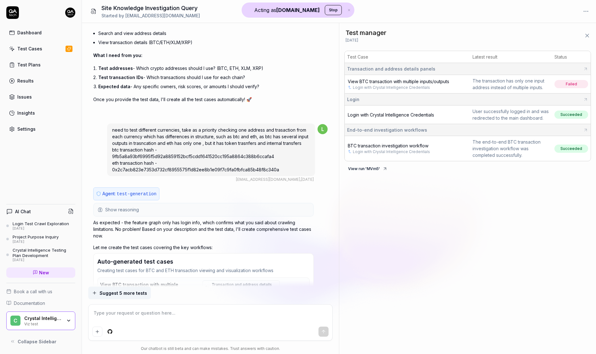
scroll to position [1779, 0]
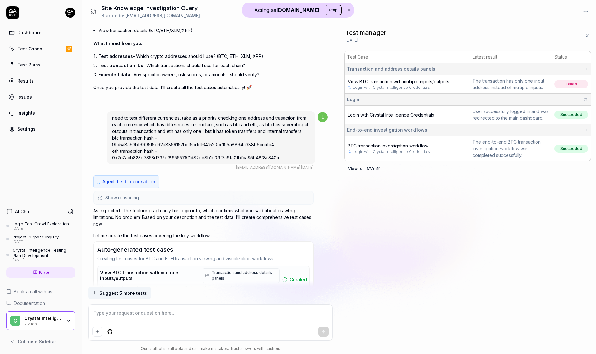
click at [162, 191] on button "Show reasoning" at bounding box center [203, 197] width 219 height 13
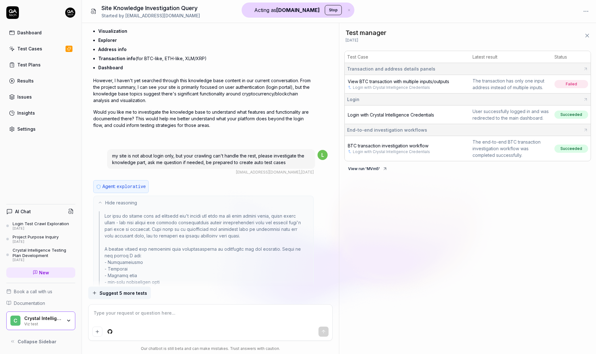
scroll to position [169, 0]
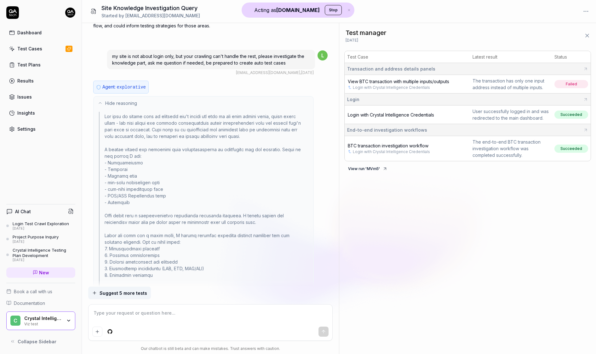
click at [32, 128] on div "Settings" at bounding box center [26, 129] width 18 height 7
type textarea "*"
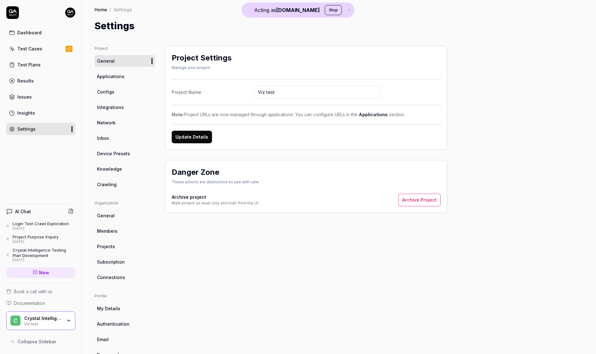
click at [109, 88] on link "Configs" at bounding box center [124, 92] width 60 height 12
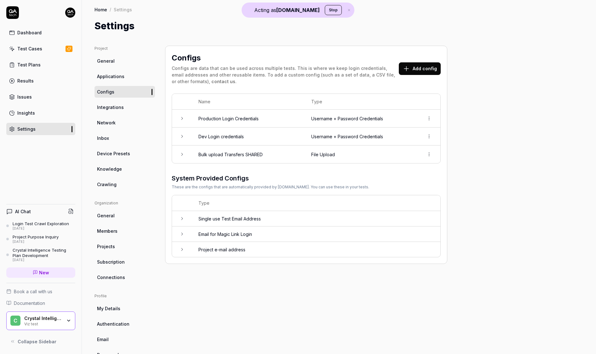
click at [182, 138] on icon at bounding box center [182, 136] width 5 height 5
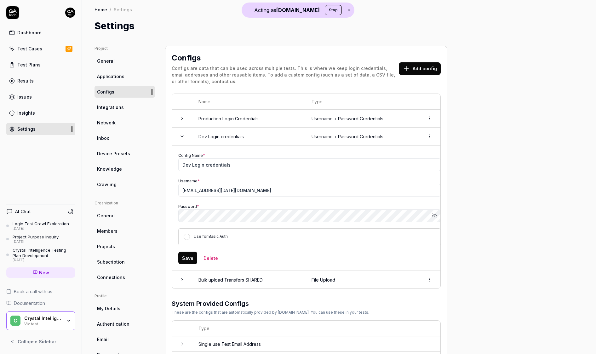
click at [183, 281] on icon at bounding box center [182, 279] width 5 height 5
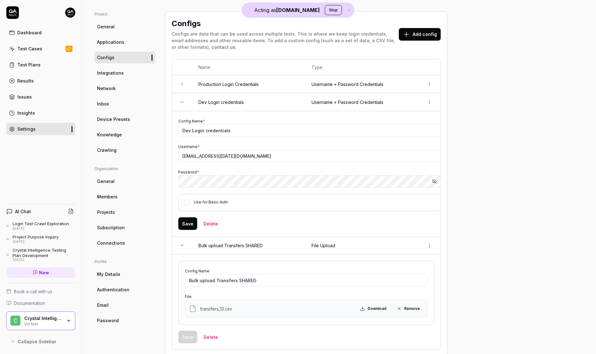
scroll to position [13, 0]
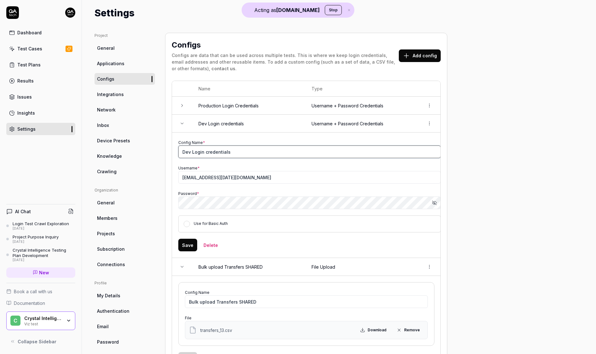
drag, startPoint x: 237, startPoint y: 149, endPoint x: 141, endPoint y: 151, distance: 95.8
click at [141, 151] on div "Project General Applications Configs Integrations Network Inbox Device Presets …" at bounding box center [338, 252] width 489 height 439
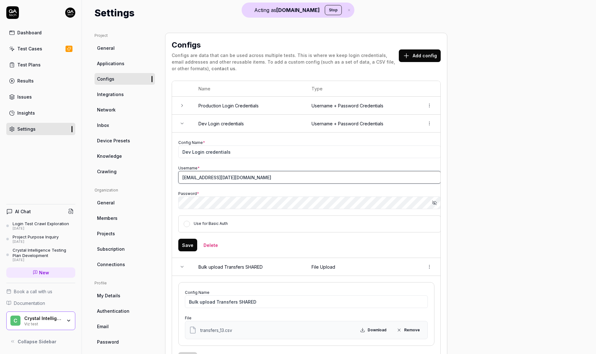
drag, startPoint x: 249, startPoint y: 179, endPoint x: 136, endPoint y: 178, distance: 113.1
click at [136, 178] on div "Project General Applications Configs Integrations Network Inbox Device Presets …" at bounding box center [338, 252] width 489 height 439
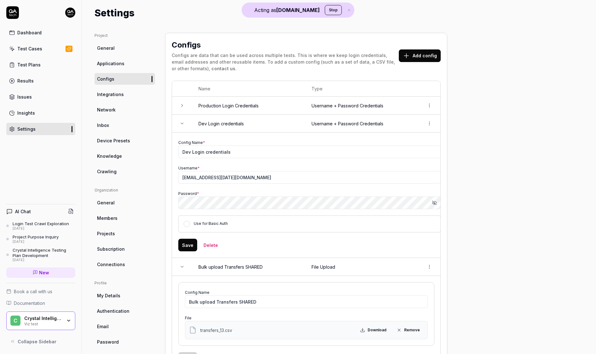
click at [433, 199] on button "Show password" at bounding box center [434, 203] width 13 height 13
click at [134, 202] on div "Project General Applications Configs Integrations Network Inbox Device Presets …" at bounding box center [338, 252] width 489 height 439
click at [54, 317] on div "Crystal Intelligence" at bounding box center [43, 319] width 38 height 6
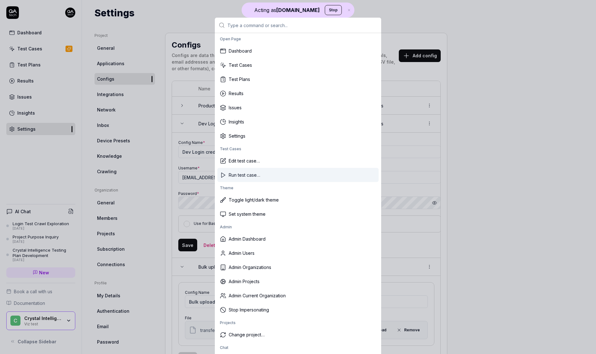
scroll to position [11, 0]
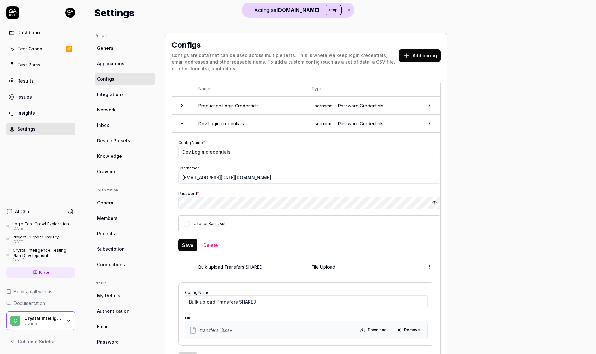
click at [52, 322] on div "Viz test" at bounding box center [43, 323] width 38 height 5
click at [66, 155] on div "Dashboard Test Cases Test Plans Results Issues Insights Settings AI Chat Login …" at bounding box center [41, 177] width 82 height 354
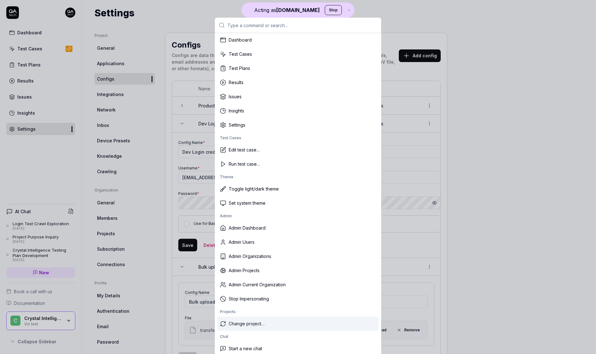
click at [254, 323] on div "Change project…" at bounding box center [297, 324] width 161 height 14
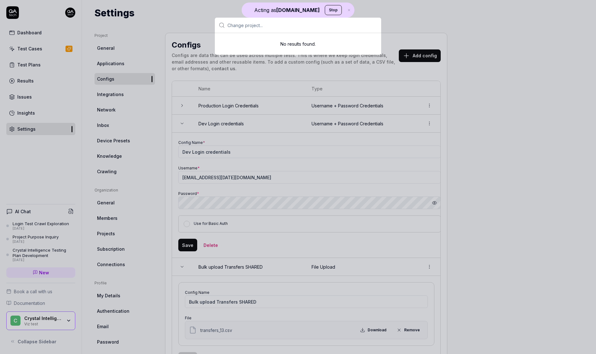
click at [284, 20] on input "text" at bounding box center [302, 25] width 150 height 15
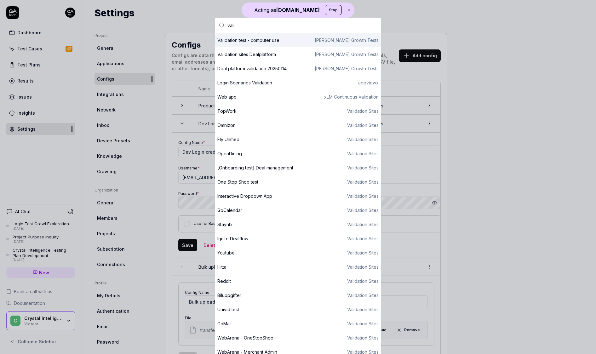
drag, startPoint x: 241, startPoint y: 24, endPoint x: 205, endPoint y: 25, distance: 35.3
click at [207, 24] on div "CommandMenu A menu of quick actions vali Validation test - computer use Daniels…" at bounding box center [297, 187] width 181 height 354
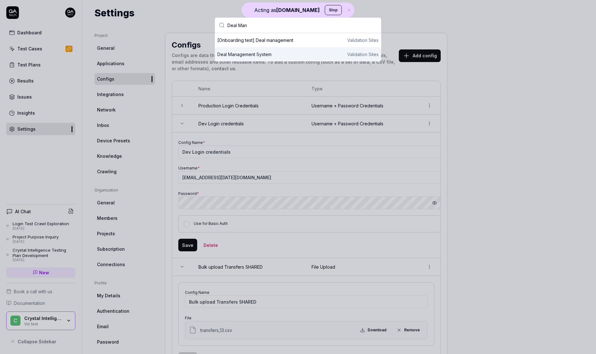
type input "Deal Man"
click at [254, 55] on div "Deal Management System" at bounding box center [244, 54] width 54 height 7
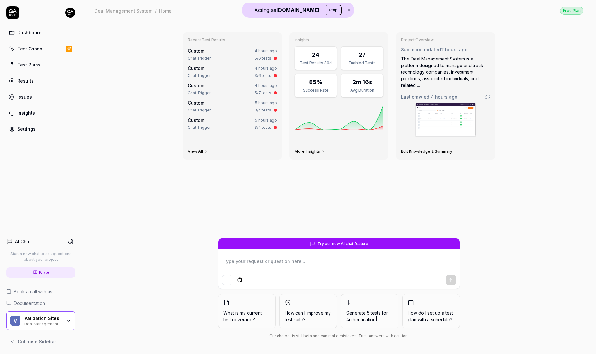
click at [45, 322] on div "Deal Management System" at bounding box center [43, 323] width 38 height 5
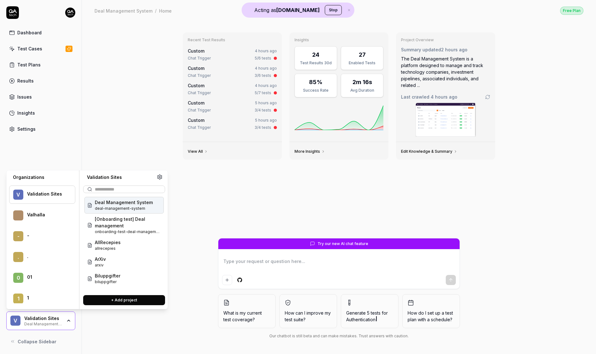
click at [114, 298] on button "+ Add project" at bounding box center [124, 300] width 82 height 10
type textarea "*"
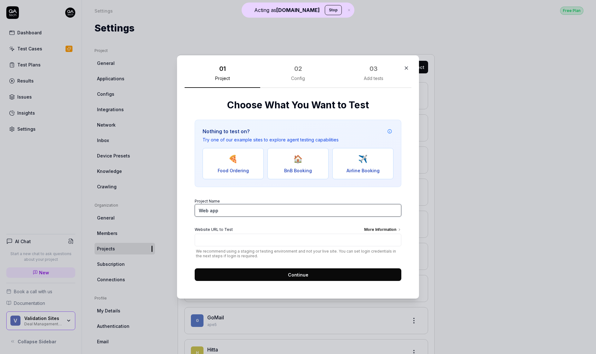
drag, startPoint x: 231, startPoint y: 212, endPoint x: 153, endPoint y: 212, distance: 77.8
click at [154, 212] on div "​ 01 Project 02 Config 03 Add tests Choose What You Want to Test Nothing to tes…" at bounding box center [298, 177] width 596 height 354
type input "MaintMaster - test"
click at [232, 241] on input "Website URL to Test More Information" at bounding box center [298, 240] width 207 height 13
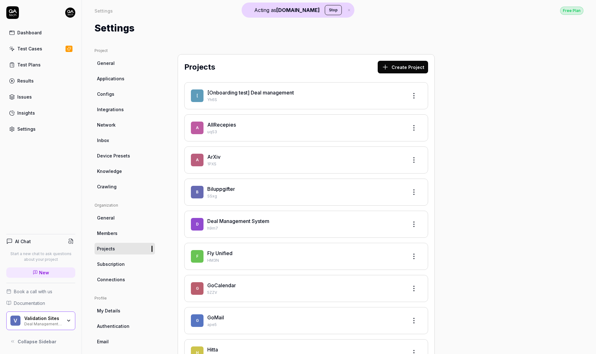
drag, startPoint x: 489, startPoint y: 73, endPoint x: 482, endPoint y: 57, distance: 17.5
click at [57, 329] on div "V Validation Sites Deal Management System" at bounding box center [40, 320] width 69 height 19
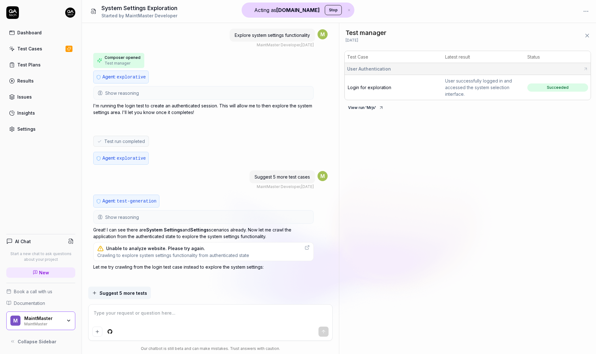
scroll to position [3, 0]
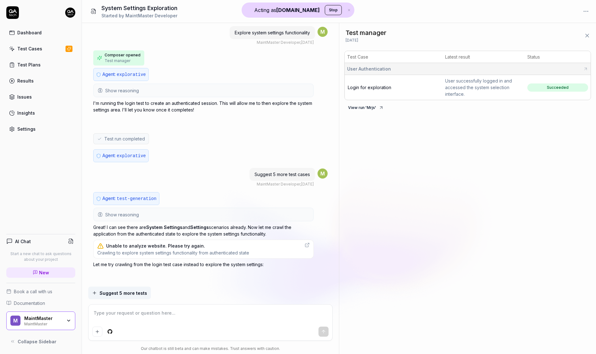
click at [204, 124] on div at bounding box center [203, 123] width 220 height 10
click at [31, 50] on div "Test Cases" at bounding box center [29, 48] width 25 height 7
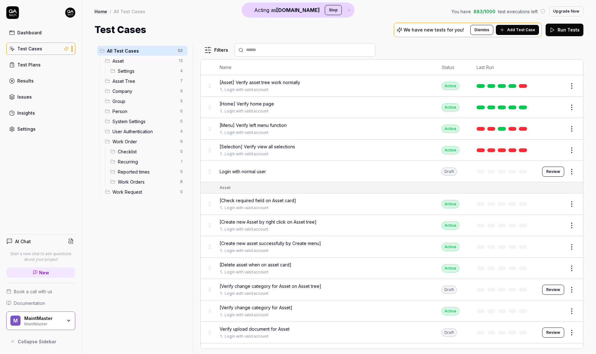
click at [33, 127] on div "Settings" at bounding box center [26, 129] width 18 height 7
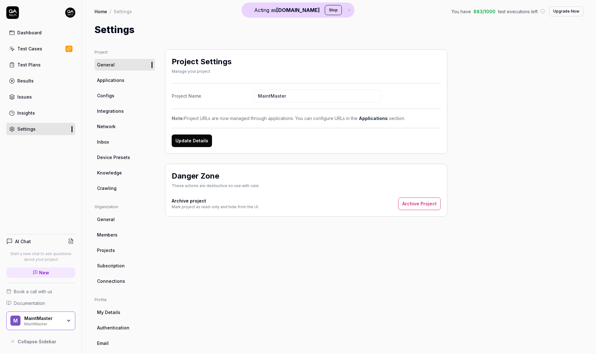
click at [112, 80] on span "Applications" at bounding box center [110, 80] width 27 height 7
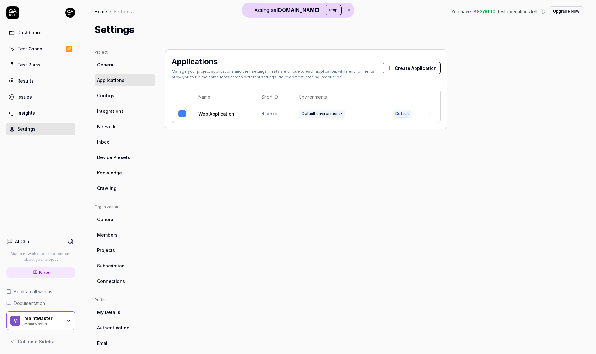
click at [222, 112] on link "Web Application" at bounding box center [216, 114] width 36 height 7
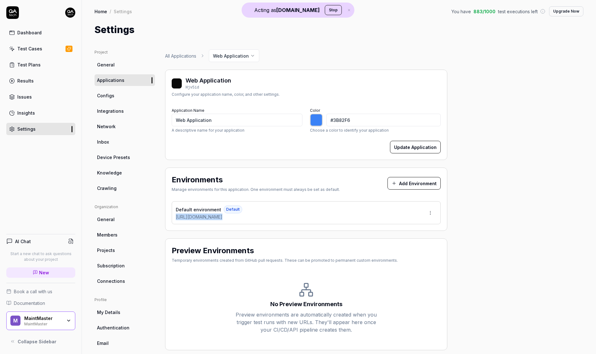
drag, startPoint x: 272, startPoint y: 215, endPoint x: 171, endPoint y: 218, distance: 101.5
click at [171, 218] on div "Environments Manage environments for this application. One environment must alw…" at bounding box center [306, 199] width 282 height 63
copy div "https://login.testapps.maintmaster.com/signin"
click at [104, 97] on span "Configs" at bounding box center [105, 95] width 17 height 7
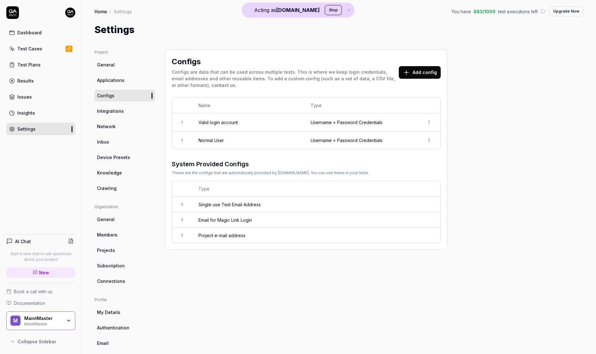
click at [188, 122] on td at bounding box center [182, 122] width 20 height 18
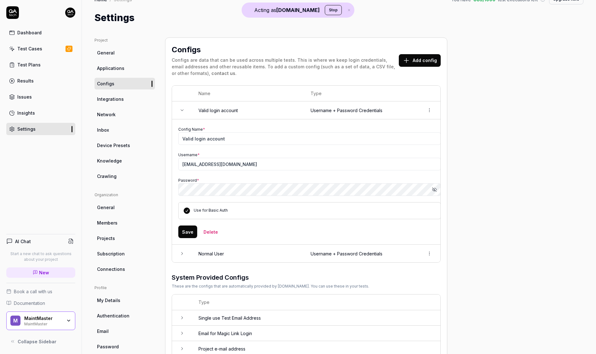
scroll to position [13, 0]
click at [38, 47] on div "Test Cases" at bounding box center [29, 48] width 25 height 7
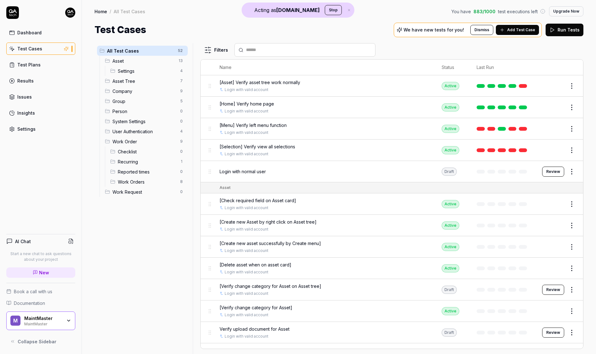
click at [258, 82] on span "[Asset] Verify asset tree work normally" at bounding box center [260, 82] width 81 height 7
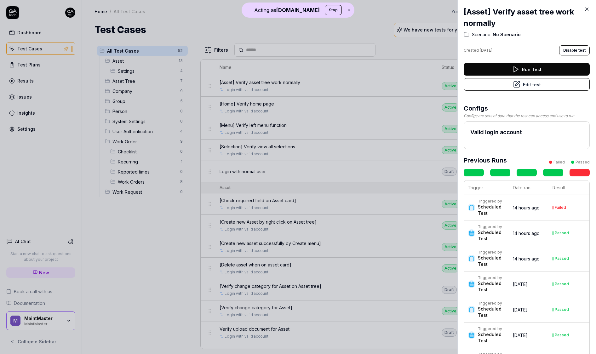
click at [526, 83] on button "Edit test" at bounding box center [527, 84] width 126 height 13
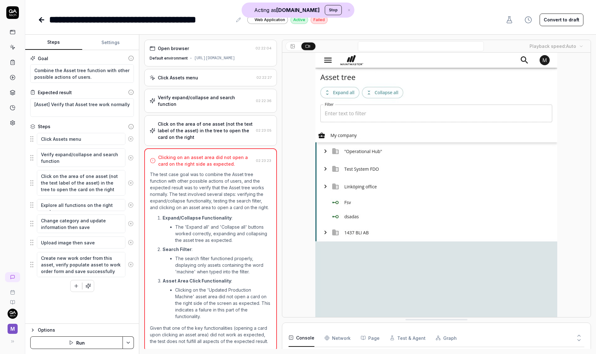
click at [105, 40] on button "Settings" at bounding box center [110, 42] width 57 height 15
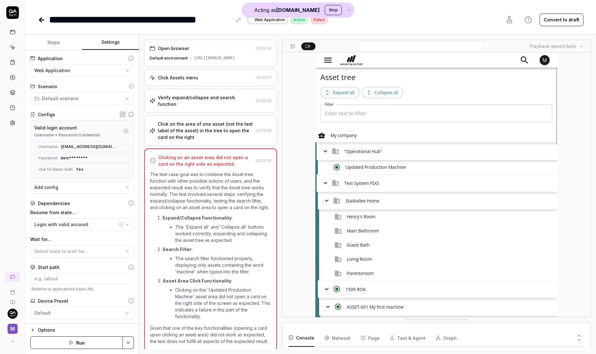
click at [38, 24] on link at bounding box center [42, 20] width 9 height 13
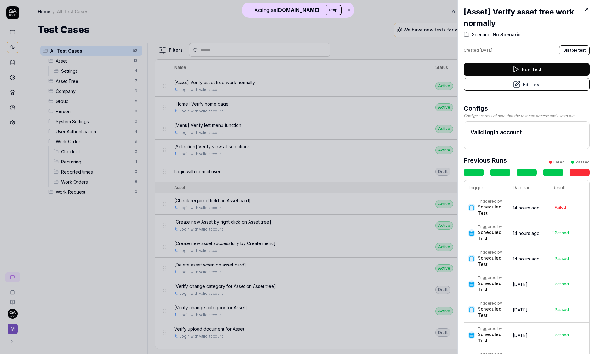
click at [191, 100] on div at bounding box center [298, 177] width 596 height 354
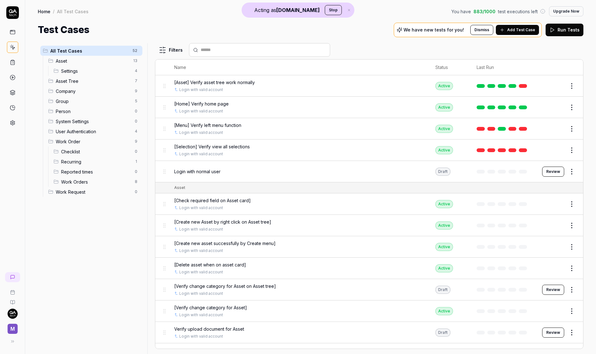
click at [200, 84] on span "[Asset] Verify asset tree work normally" at bounding box center [214, 82] width 81 height 7
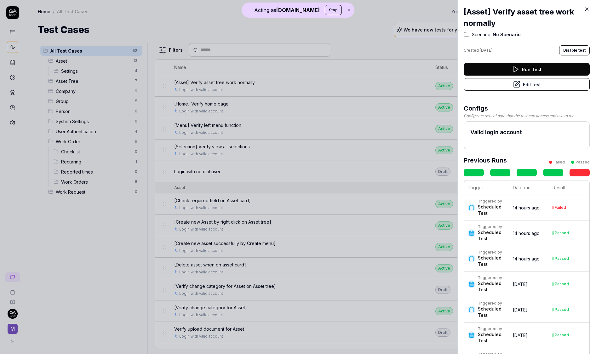
click at [545, 78] on button "Edit test" at bounding box center [527, 84] width 126 height 13
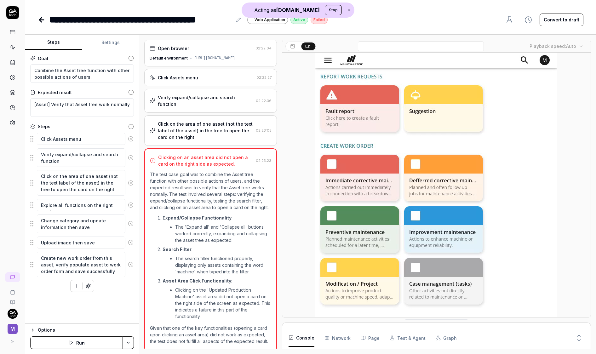
type textarea "*"
click at [237, 61] on div "Default environment https://ug1292.testapps.maintmaster.com/#" at bounding box center [211, 58] width 122 height 6
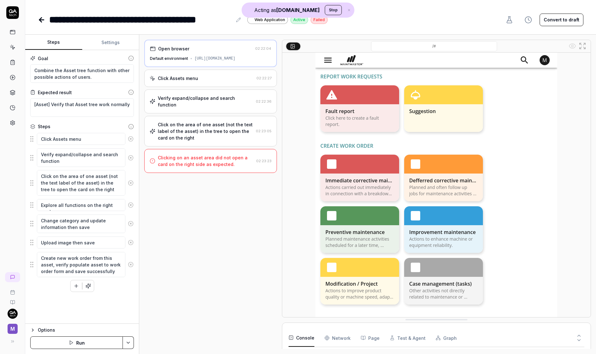
click at [42, 21] on icon at bounding box center [42, 20] width 8 height 8
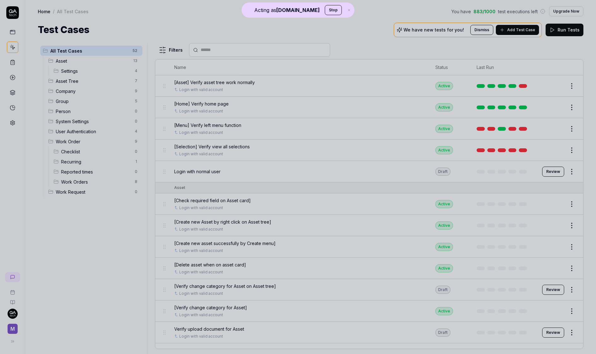
click at [250, 162] on div at bounding box center [298, 177] width 596 height 354
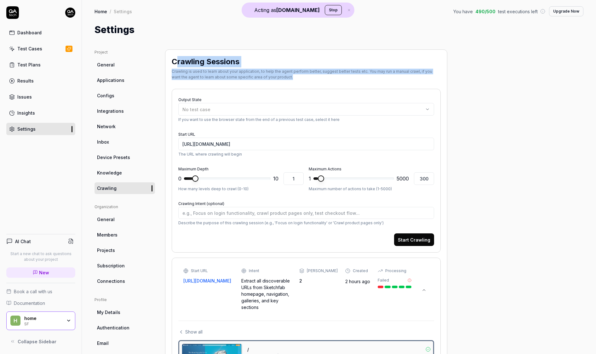
scroll to position [174, 0]
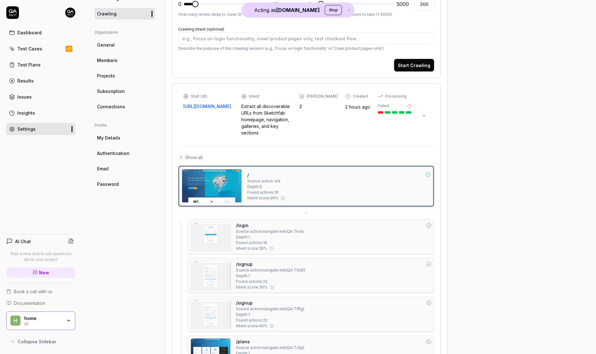
click at [185, 154] on span "Show all" at bounding box center [193, 157] width 17 height 7
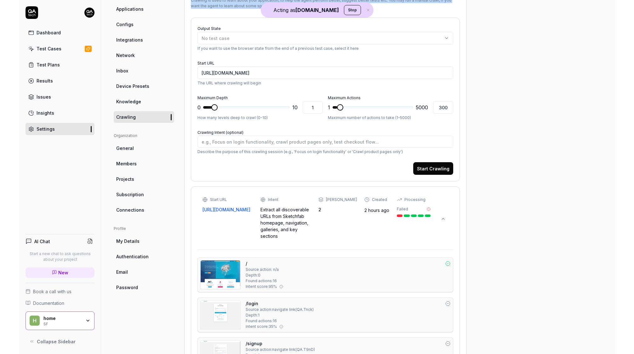
scroll to position [0, 0]
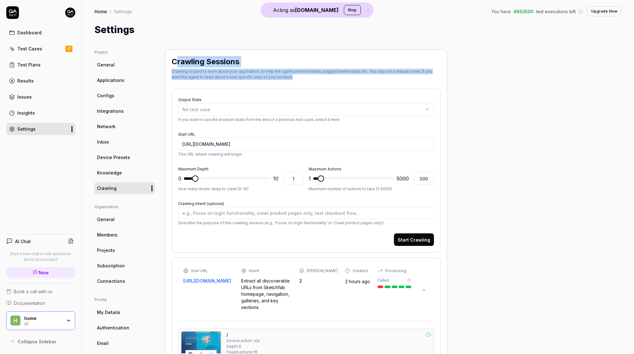
type textarea "*"
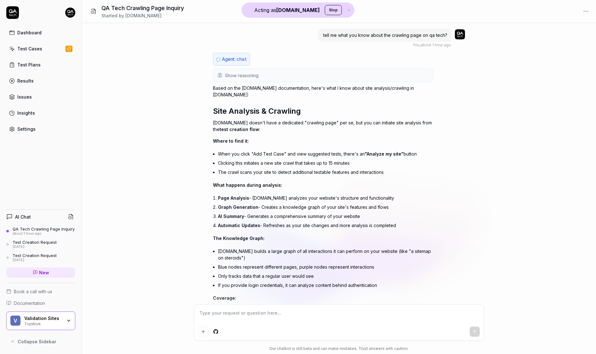
scroll to position [671, 0]
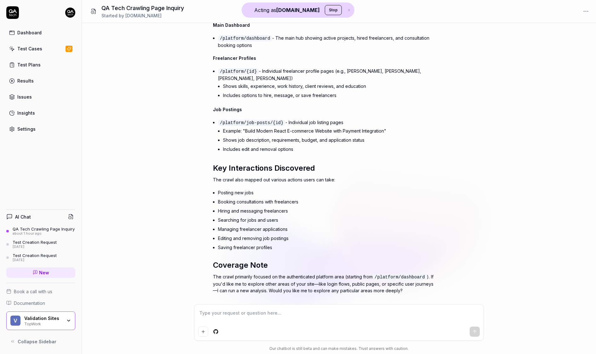
click at [382, 176] on p "The crawl also mapped out various actions users can take:" at bounding box center [323, 179] width 220 height 7
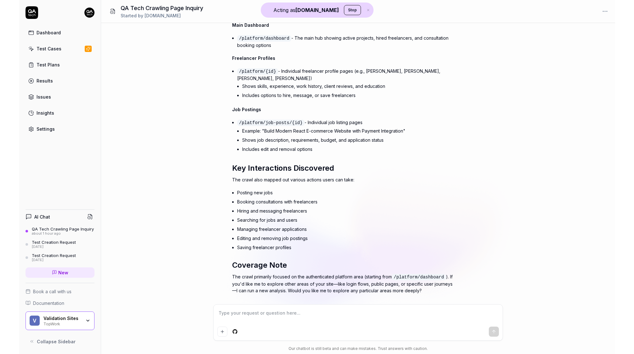
scroll to position [579, 0]
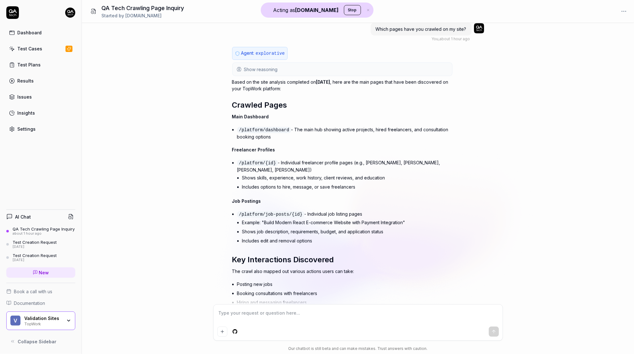
type textarea "*"
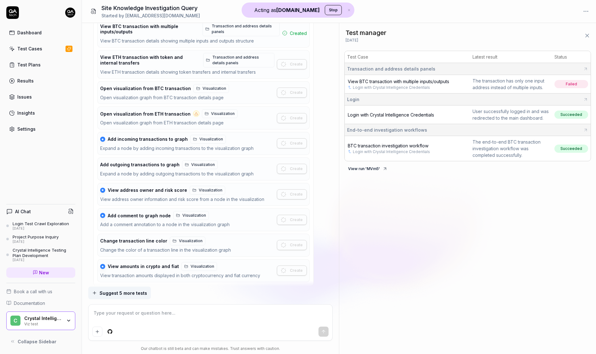
scroll to position [967, 0]
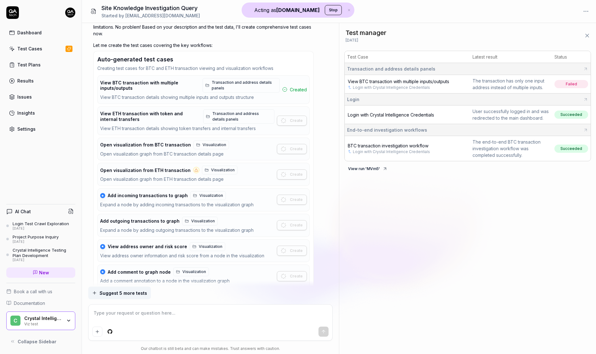
type textarea "*"
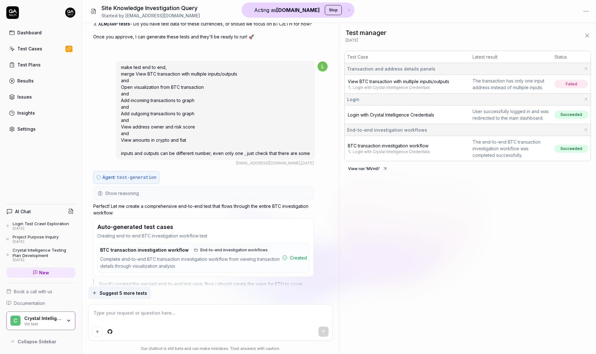
scroll to position [1559, 0]
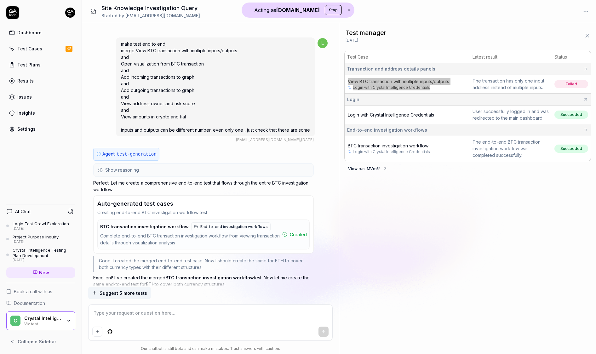
type textarea "*"
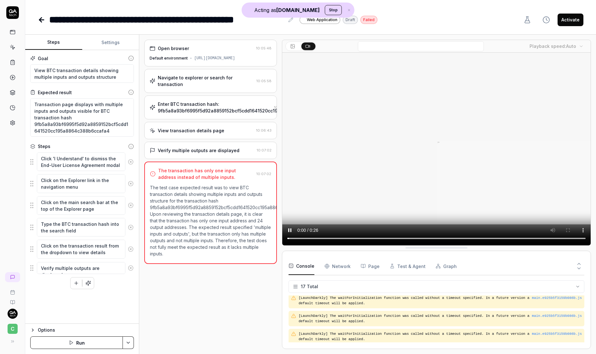
scroll to position [219, 0]
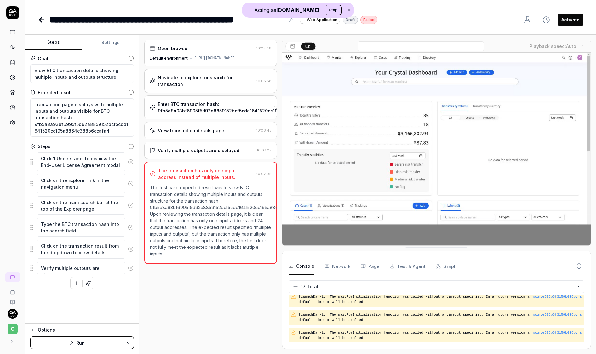
click at [232, 86] on div "Open browser 10:05:48 Default environment https://dev.cbdev.site/dashboard Navi…" at bounding box center [210, 194] width 132 height 309
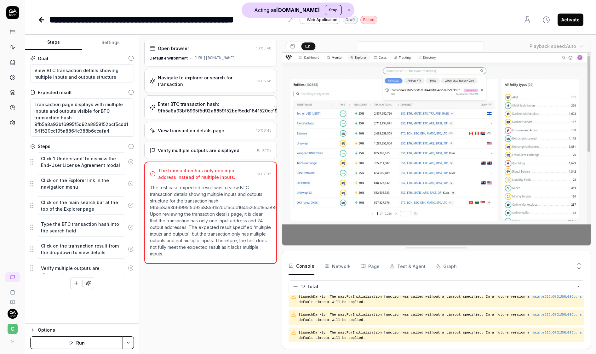
click at [230, 80] on div "Navigate to explorer or search for transaction" at bounding box center [206, 80] width 96 height 13
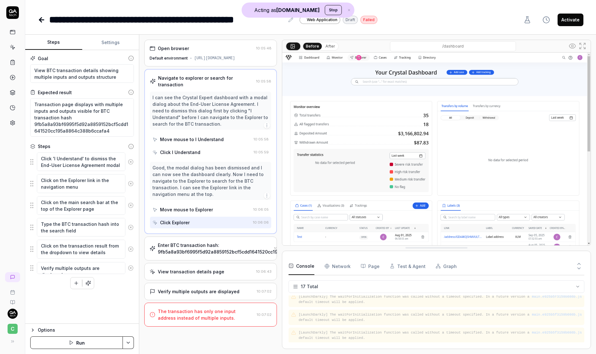
click at [215, 136] on div "Move mouse to I Understand" at bounding box center [192, 139] width 64 height 7
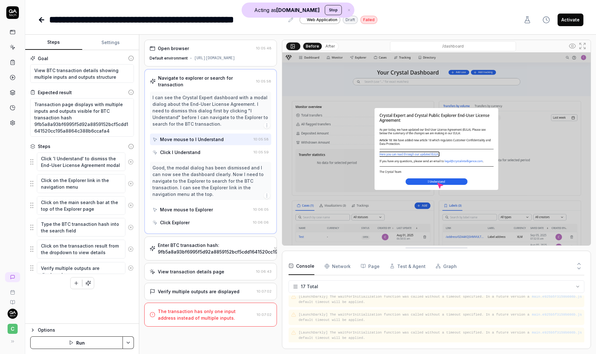
click at [221, 147] on div "Click I Understand" at bounding box center [201, 152] width 98 height 12
click at [209, 206] on div "Move mouse to Explorer" at bounding box center [186, 209] width 53 height 7
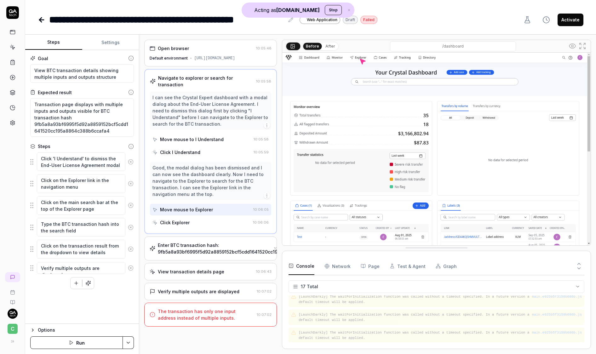
click at [202, 215] on div "Navigate to explorer or search for transaction 10:05:58 I can see the Crystal E…" at bounding box center [210, 151] width 132 height 165
click at [200, 217] on div "Click Explorer" at bounding box center [201, 223] width 98 height 12
click at [206, 242] on div "Enter BTC transaction hash: 9fb5a8a93bf6995f5d92a8859152bcf5cdd1641520cc195a886…" at bounding box center [242, 248] width 169 height 13
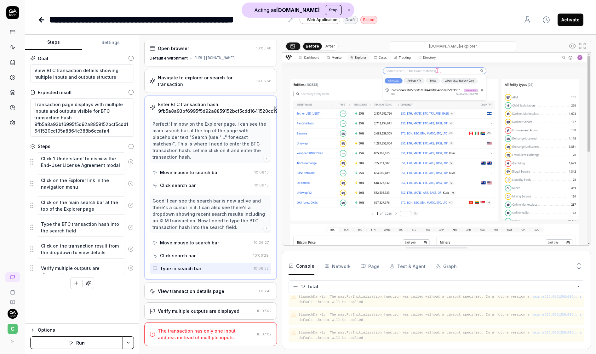
click at [231, 288] on div "View transaction details page" at bounding box center [202, 291] width 104 height 7
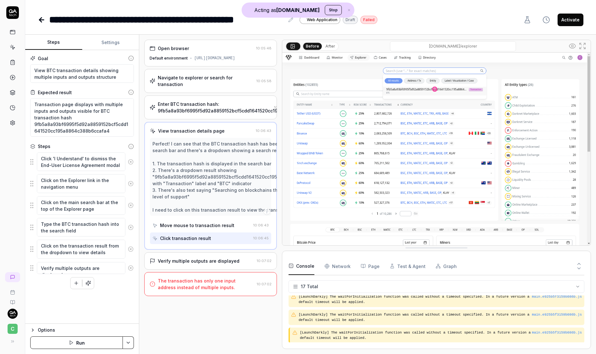
click at [222, 260] on div "Verify multiple outputs are displayed" at bounding box center [199, 261] width 82 height 7
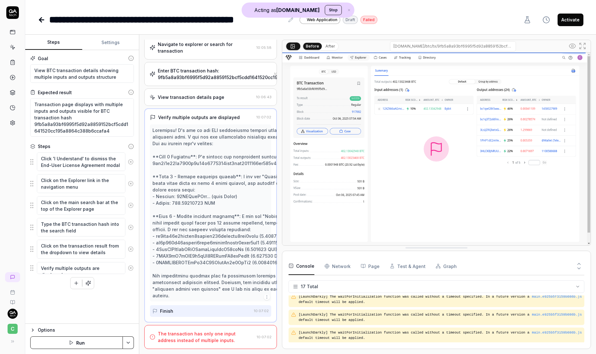
scroll to position [0, 0]
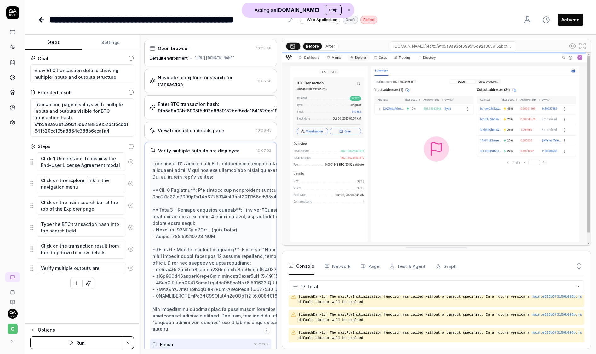
type textarea "*"
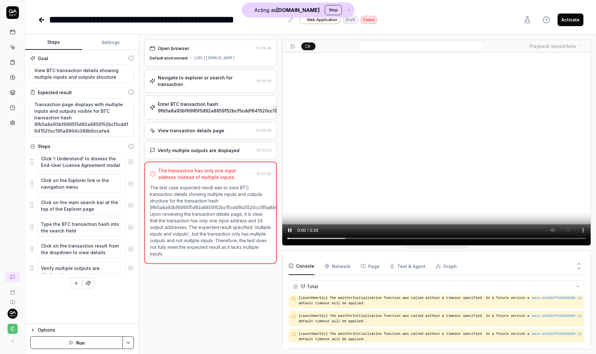
scroll to position [219, 0]
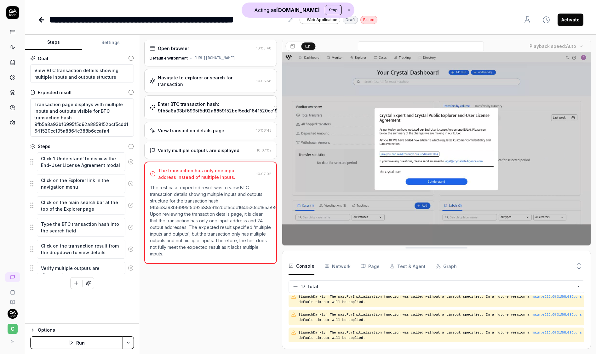
click at [228, 57] on div "[URL][DOMAIN_NAME]" at bounding box center [214, 58] width 41 height 6
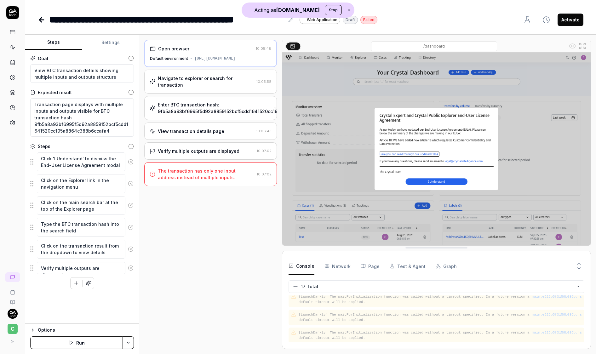
drag, startPoint x: 269, startPoint y: 58, endPoint x: 191, endPoint y: 60, distance: 78.8
click at [191, 60] on div "Default environment [URL][DOMAIN_NAME]" at bounding box center [210, 59] width 121 height 6
copy div "[URL][DOMAIN_NAME]"
type textarea "*"
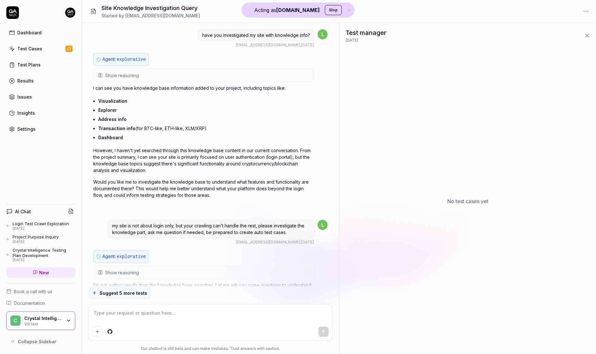
scroll to position [1820, 0]
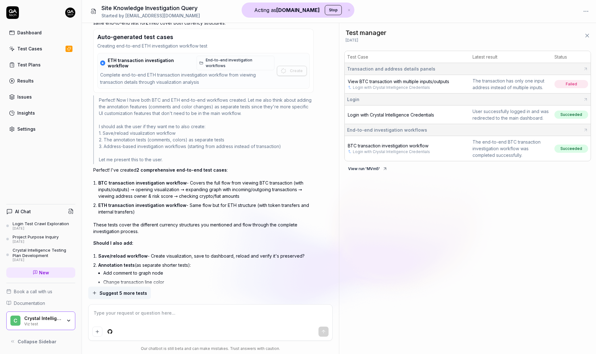
click at [354, 243] on div "Test manager [DATE] Test Case Latest result Status Transaction and address deta…" at bounding box center [467, 188] width 257 height 331
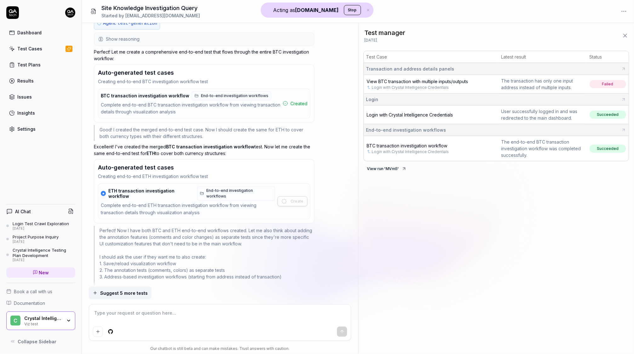
scroll to position [1655, 0]
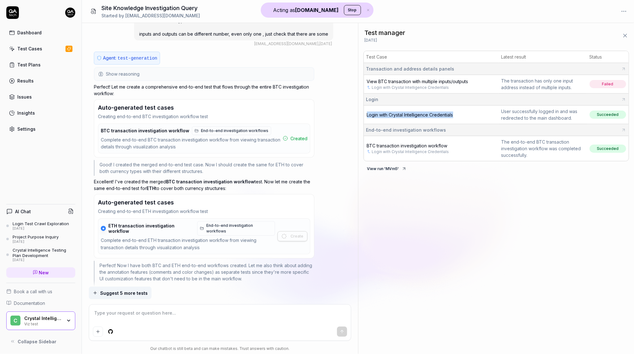
click at [47, 313] on div "C Crystal Intelligence Viz test" at bounding box center [40, 320] width 69 height 19
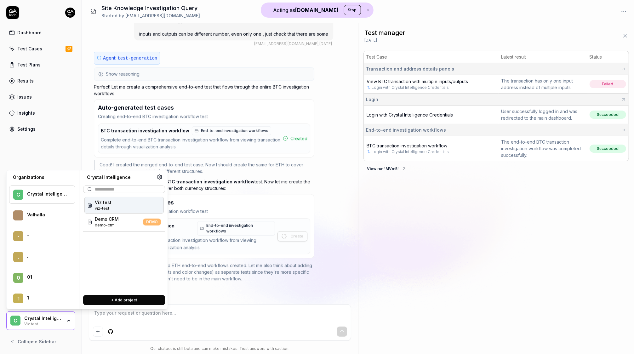
type textarea "*"
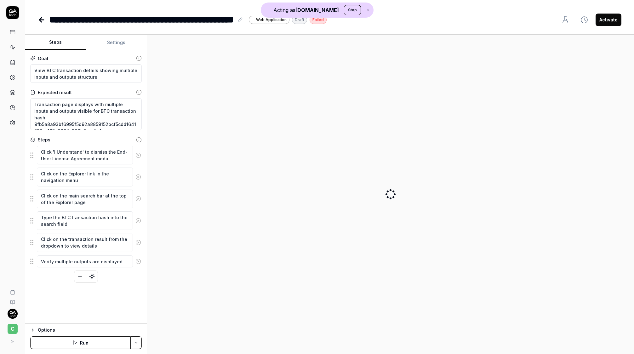
type textarea "*"
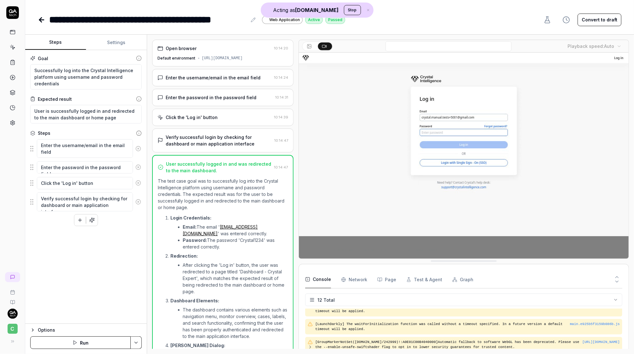
click at [213, 60] on div "https://dev.cbdev.site/login" at bounding box center [222, 58] width 41 height 6
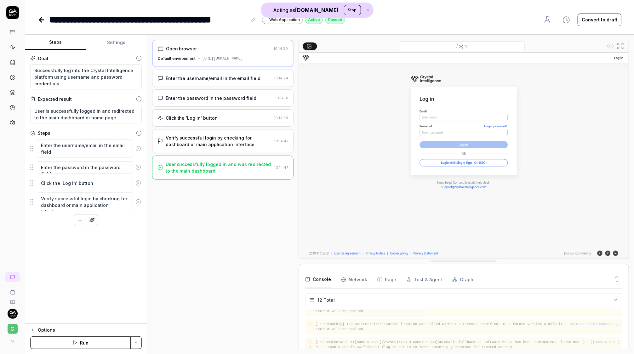
drag, startPoint x: 251, startPoint y: 59, endPoint x: 202, endPoint y: 59, distance: 49.4
click at [202, 59] on div "https://dev.cbdev.site/login" at bounding box center [222, 59] width 41 height 6
drag, startPoint x: 200, startPoint y: 58, endPoint x: 251, endPoint y: 59, distance: 50.7
click at [243, 59] on div "https://dev.cbdev.site/login" at bounding box center [222, 59] width 41 height 6
copy div "https://dev.cbdev.site"
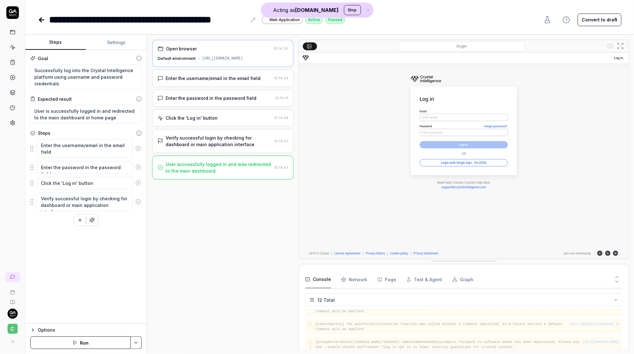
type textarea "*"
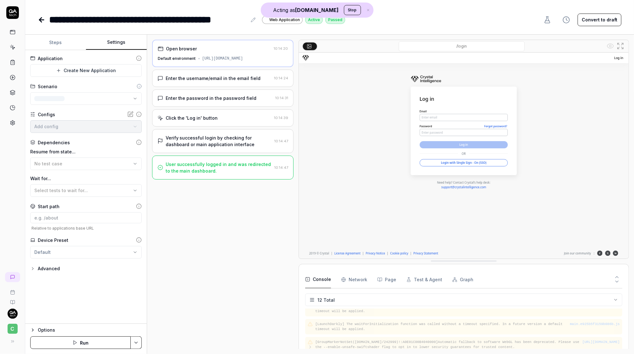
click at [125, 41] on button "Settings" at bounding box center [116, 42] width 61 height 15
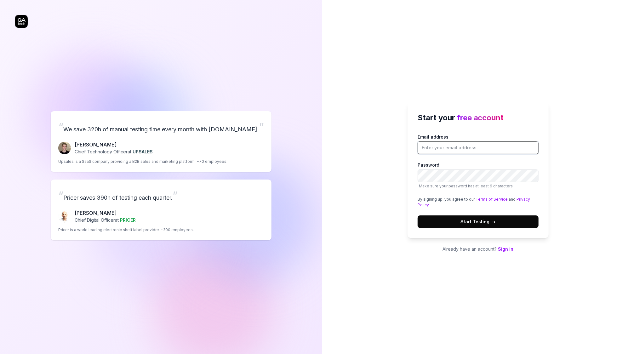
click at [425, 147] on input "Email address" at bounding box center [478, 147] width 121 height 13
click at [478, 147] on input "Email address" at bounding box center [478, 147] width 121 height 13
click at [473, 164] on label "Password Make sure your password has at least 6 characters" at bounding box center [478, 175] width 121 height 27
click at [0, 354] on com-1password-button at bounding box center [0, 354] width 0 height 0
click at [480, 221] on span "Start Testing →" at bounding box center [477, 221] width 35 height 7
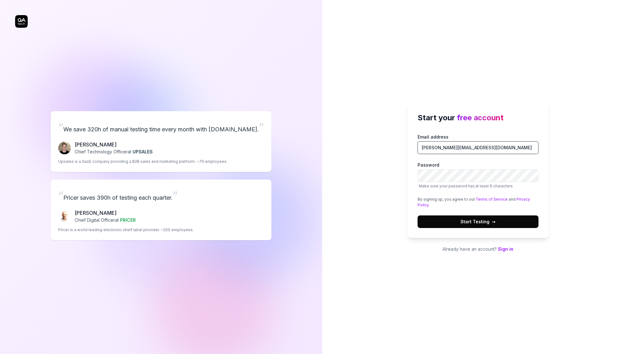
type input "[PERSON_NAME][EMAIL_ADDRESS][DOMAIN_NAME]"
click at [418, 215] on button "Start Testing →" at bounding box center [478, 221] width 121 height 13
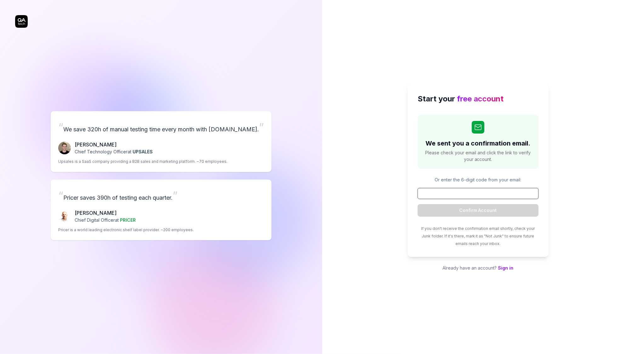
paste input "527412"
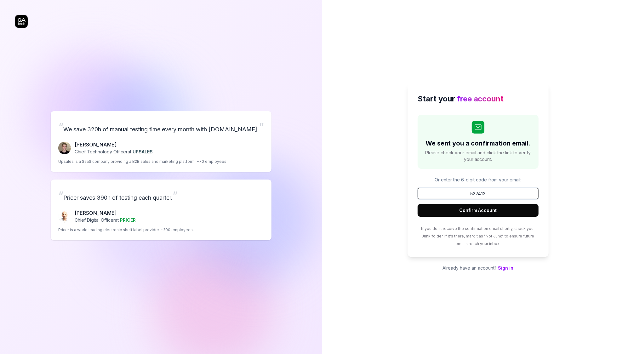
type input "527412"
click at [473, 212] on button "Confirm Account" at bounding box center [478, 210] width 121 height 13
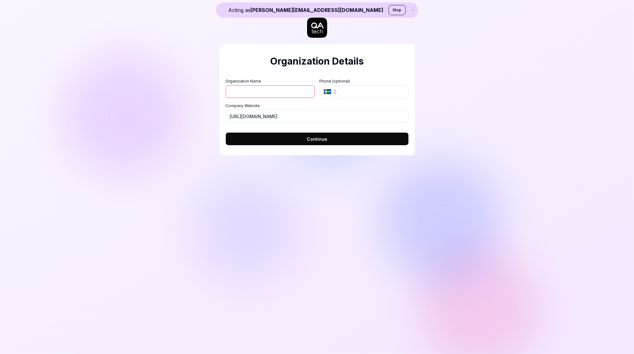
click at [267, 123] on form "Organization Name Organization Logo (Square minimum 256x256px) Click to upload …" at bounding box center [317, 110] width 183 height 71
drag, startPoint x: 267, startPoint y: 117, endPoint x: 184, endPoint y: 117, distance: 82.8
click at [184, 117] on div "Acting as alexandra.hotti+cbdev@qa.tech Stop Organization Details Organization …" at bounding box center [317, 177] width 634 height 354
paste input "dev.cbdev.site"
type input "https://dev.cbdev.site"
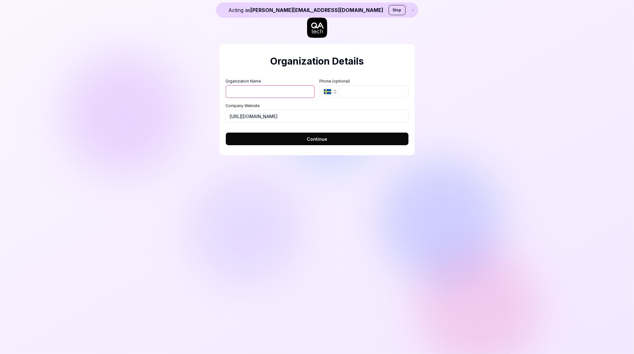
click at [255, 94] on input "Organization Name" at bounding box center [270, 91] width 89 height 13
click at [252, 91] on input "Organization Name" at bounding box center [270, 91] width 89 height 13
paste input "cbdev"
type input "cbdev"
click at [292, 141] on button "Continue" at bounding box center [317, 139] width 183 height 13
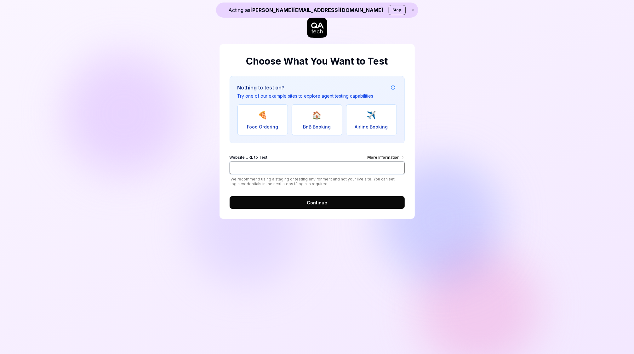
click at [270, 167] on input "Website URL to Test More Information" at bounding box center [317, 168] width 175 height 13
paste input "https://dev.cbdev.site"
type input "https://dev.cbdev.site"
click at [276, 201] on button "Continue" at bounding box center [317, 202] width 175 height 13
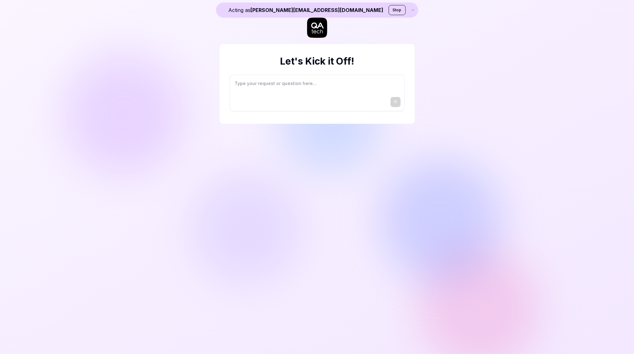
type textarea "*"
type textarea "I"
type textarea "*"
type textarea "I"
type textarea "*"
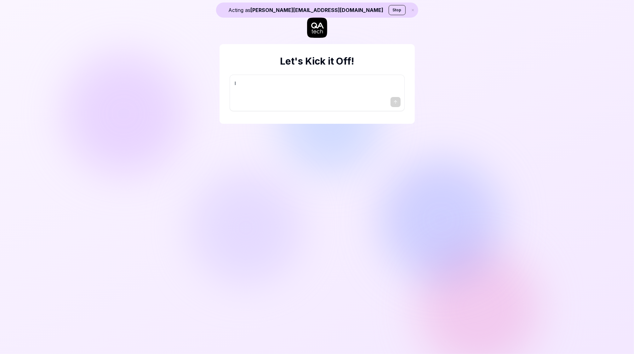
type textarea "I w"
type textarea "*"
type textarea "I wa"
type textarea "*"
type textarea "I wan"
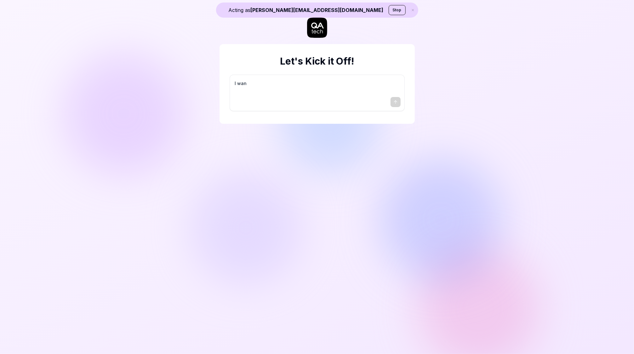
type textarea "*"
type textarea "I want"
type textarea "*"
type textarea "I want"
type textarea "*"
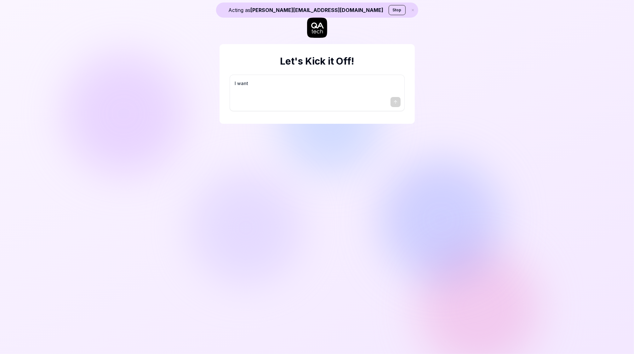
type textarea "I want a"
type textarea "*"
type textarea "I want a"
type textarea "*"
type textarea "I want a g"
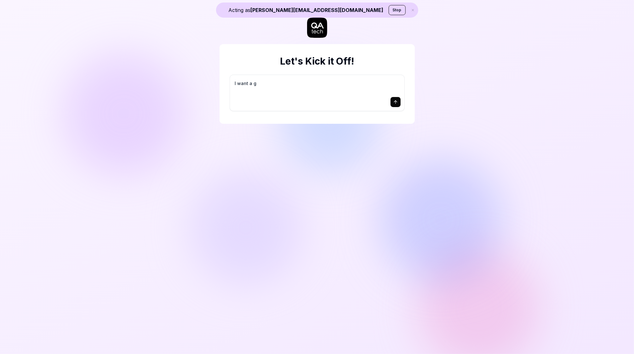
type textarea "*"
type textarea "I want a go"
type textarea "*"
type textarea "I want a goo"
type textarea "*"
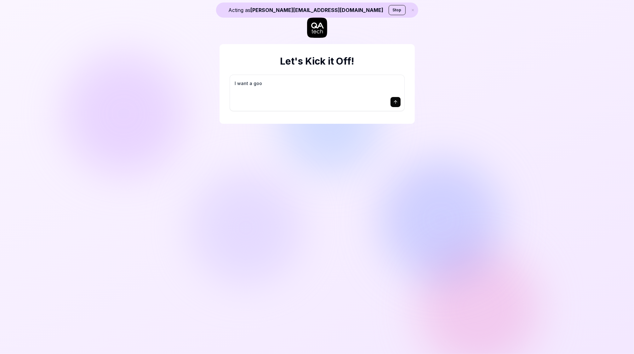
type textarea "I want a good"
type textarea "*"
type textarea "I want a good"
type textarea "*"
type textarea "I want a good t"
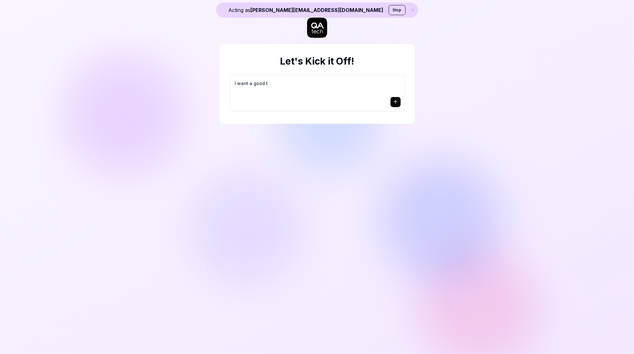
type textarea "*"
type textarea "I want a good te"
type textarea "*"
type textarea "I want a good tes"
type textarea "*"
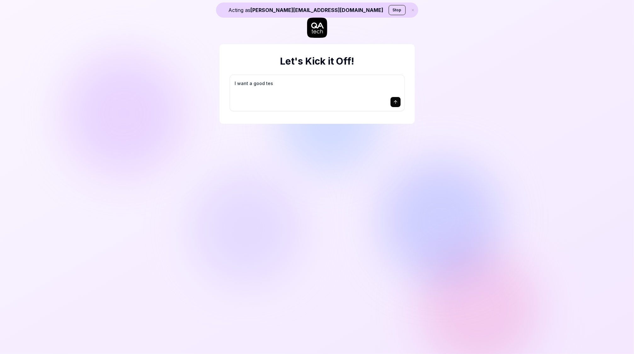
type textarea "I want a good test"
type textarea "*"
type textarea "I want a good test"
type textarea "*"
type textarea "I want a good test s"
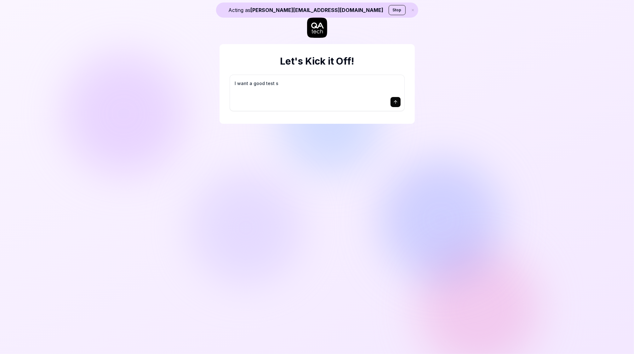
type textarea "*"
type textarea "I want a good test se"
type textarea "*"
type textarea "I want a good test set"
type textarea "*"
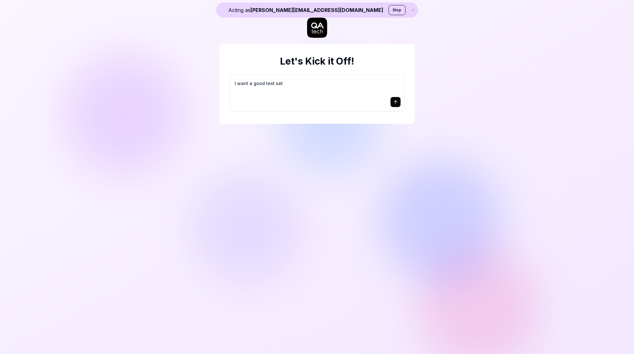
type textarea "I want a good test setu"
type textarea "*"
type textarea "I want a good test setup"
type textarea "*"
type textarea "I want a good test setup"
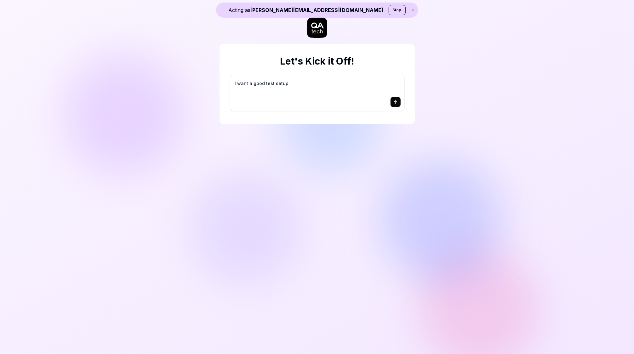
type textarea "*"
type textarea "I want a good test setup f"
type textarea "*"
type textarea "I want a good test setup fo"
type textarea "*"
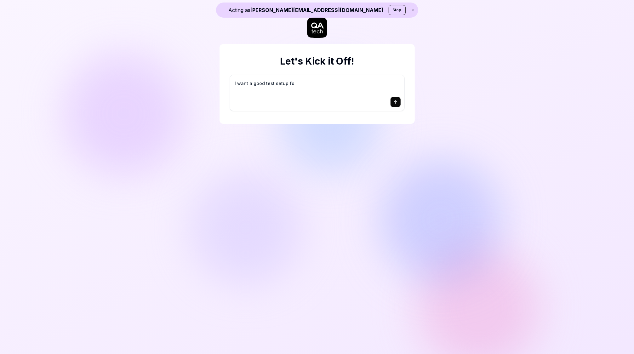
type textarea "I want a good test setup for"
type textarea "*"
type textarea "I want a good test setup for"
type textarea "*"
type textarea "I want a good test setup for m"
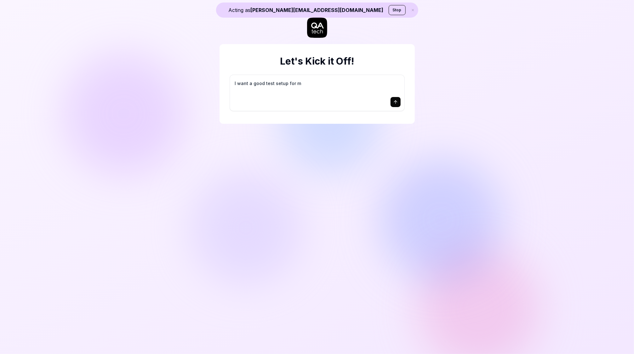
type textarea "*"
type textarea "I want a good test setup for my"
type textarea "*"
type textarea "I want a good test setup for my"
type textarea "*"
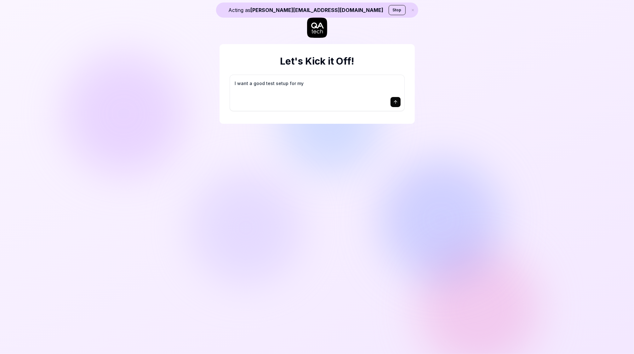
type textarea "I want a good test setup for my s"
type textarea "*"
type textarea "I want a good test setup for my si"
type textarea "*"
type textarea "I want a good test setup for my sit"
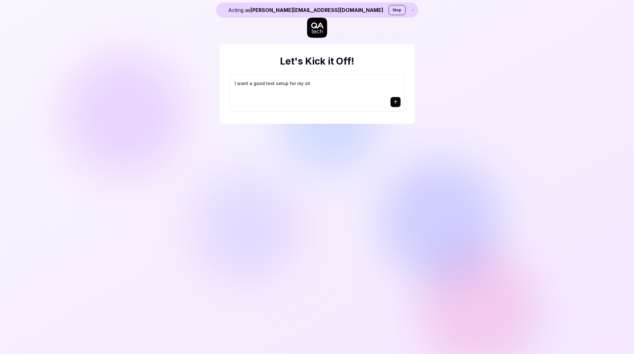
type textarea "*"
type textarea "I want a good test setup for my site"
type textarea "*"
type textarea "I want a good test setup for my site"
type textarea "*"
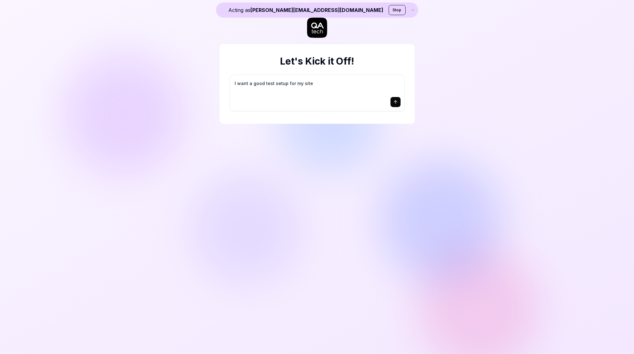
type textarea "I want a good test setup for my site -"
type textarea "*"
type textarea "I want a good test setup for my site -"
type textarea "*"
type textarea "I want a good test setup for my site - h"
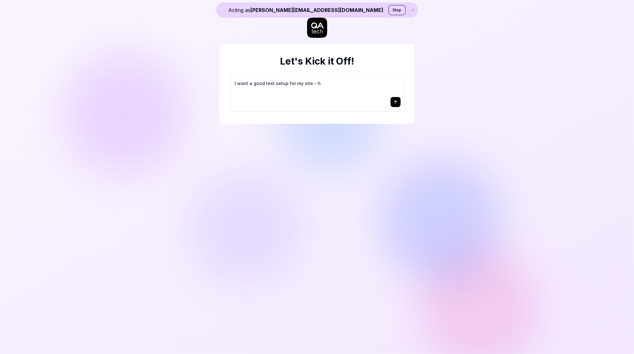
type textarea "*"
type textarea "I want a good test setup for my site - he"
type textarea "*"
type textarea "I want a good test setup for my site - hel"
type textarea "*"
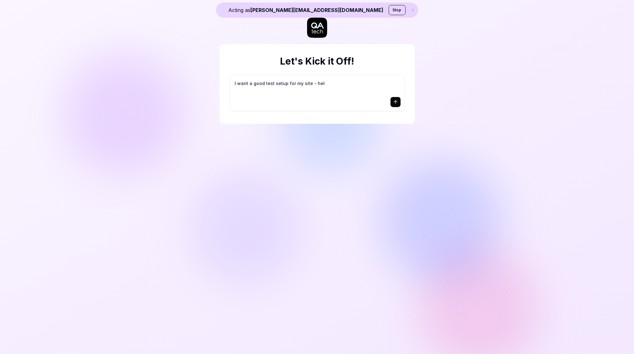
type textarea "I want a good test setup for my site - help"
type textarea "*"
type textarea "I want a good test setup for my site - help"
type textarea "*"
type textarea "I want a good test setup for my site - help m"
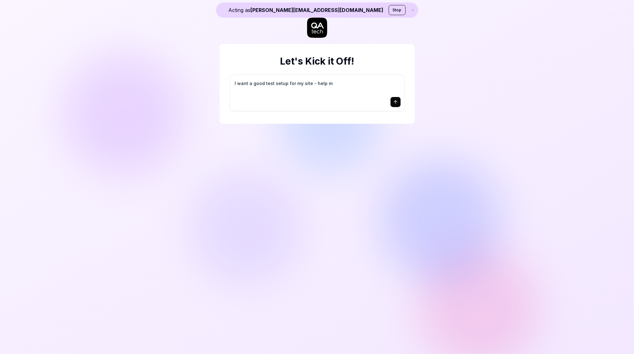
type textarea "*"
type textarea "I want a good test setup for my site - help me"
type textarea "*"
type textarea "I want a good test setup for my site - help me"
type textarea "*"
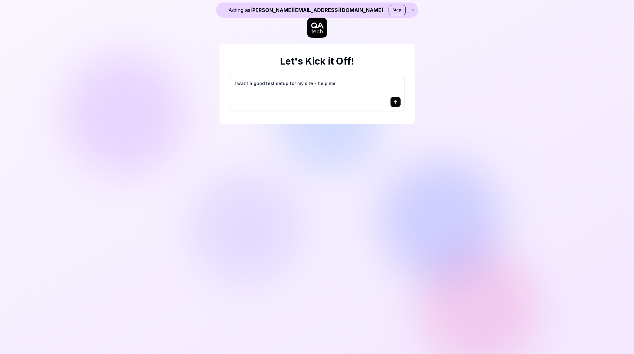
type textarea "I want a good test setup for my site - help me c"
type textarea "*"
type textarea "I want a good test setup for my site - help me cr"
type textarea "*"
type textarea "I want a good test setup for my site - help me cre"
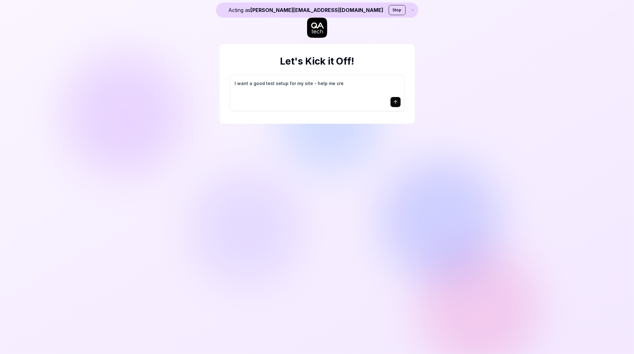
type textarea "*"
type textarea "I want a good test setup for my site - help me crea"
type textarea "*"
type textarea "I want a good test setup for my site - help me creat"
type textarea "*"
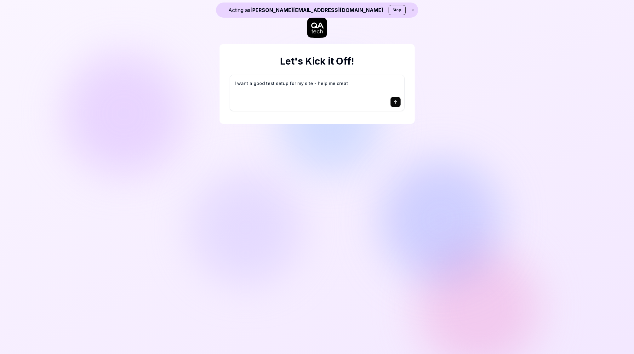
type textarea "I want a good test setup for my site - help me create"
type textarea "*"
type textarea "I want a good test setup for my site - help me create"
type textarea "*"
type textarea "I want a good test setup for my site - help me create t"
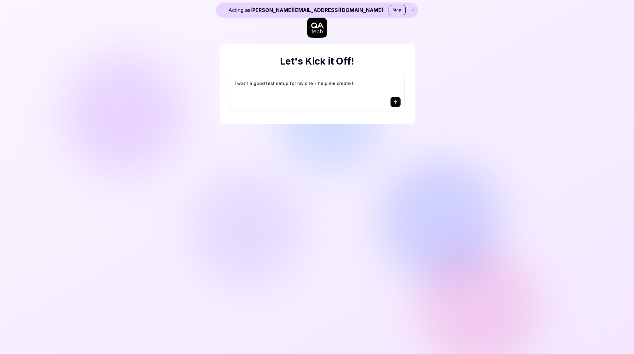
type textarea "*"
type textarea "I want a good test setup for my site - help me create th"
type textarea "*"
type textarea "I want a good test setup for my site - help me create the"
type textarea "*"
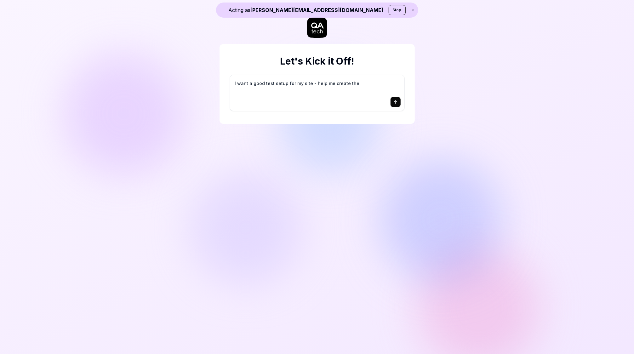
type textarea "I want a good test setup for my site - help me create the"
type textarea "*"
type textarea "I want a good test setup for my site - help me create the f"
type textarea "*"
type textarea "I want a good test setup for my site - help me create the fi"
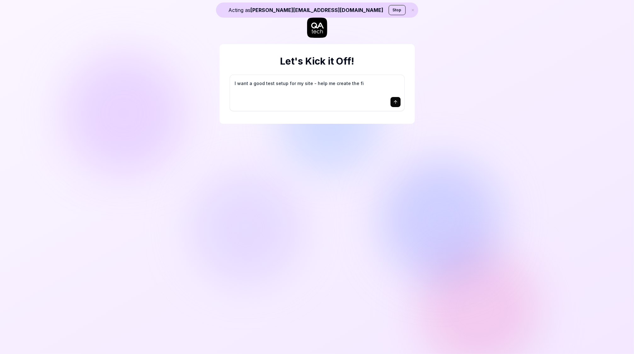
type textarea "*"
type textarea "I want a good test setup for my site - help me create the fir"
type textarea "*"
type textarea "I want a good test setup for my site - help me create the firs"
type textarea "*"
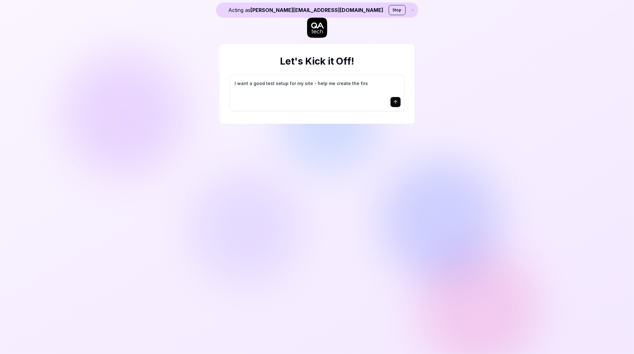
type textarea "I want a good test setup for my site - help me create the first"
type textarea "*"
type textarea "I want a good test setup for my site - help me create the first"
type textarea "*"
type textarea "I want a good test setup for my site - help me create the first 3"
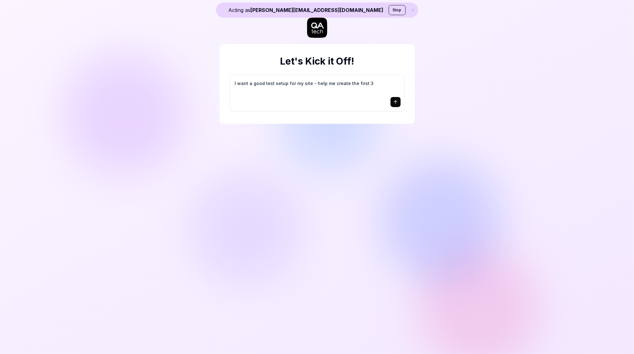
type textarea "*"
type textarea "I want a good test setup for my site - help me create the first 3-"
type textarea "*"
type textarea "I want a good test setup for my site - help me create the first 3-5"
type textarea "*"
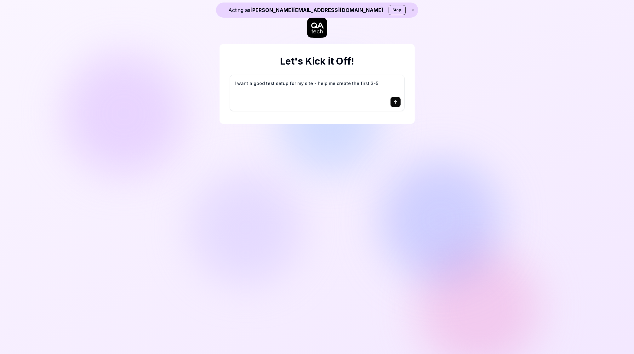
type textarea "I want a good test setup for my site - help me create the first 3-5"
type textarea "*"
type textarea "I want a good test setup for my site - help me create the first 3-5 t"
type textarea "*"
type textarea "I want a good test setup for my site - help me create the first 3-5 te"
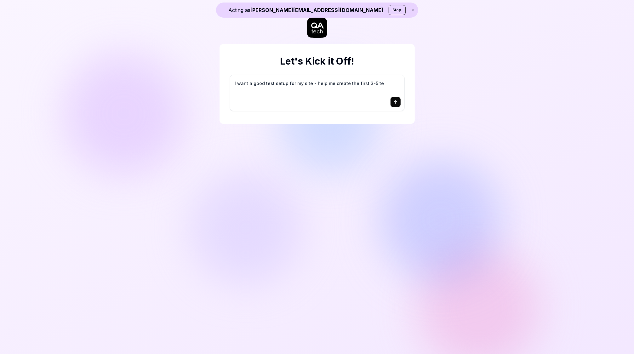
type textarea "*"
type textarea "I want a good test setup for my site - help me create the first 3-5 tes"
type textarea "*"
type textarea "I want a good test setup for my site - help me create the first 3-5 test"
type textarea "*"
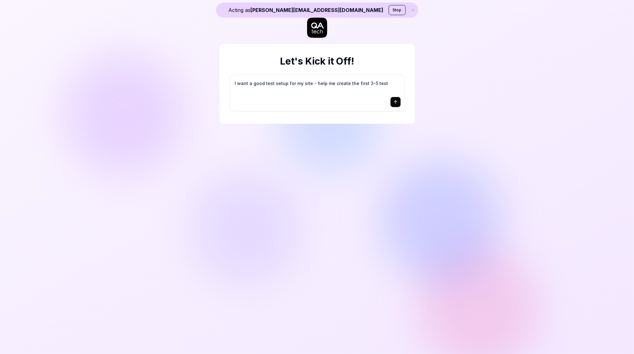
type textarea "I want a good test setup for my site - help me create the first 3-5 test"
type textarea "*"
type textarea "I want a good test setup for my site - help me create the first 3-5 test c"
type textarea "*"
type textarea "I want a good test setup for my site - help me create the first 3-5 test ca"
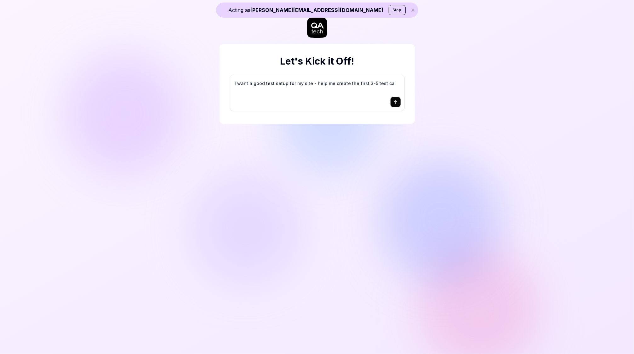
type textarea "*"
type textarea "I want a good test setup for my site - help me create the first 3-5 test cas"
type textarea "*"
type textarea "I want a good test setup for my site - help me create the first 3-5 test case"
type textarea "*"
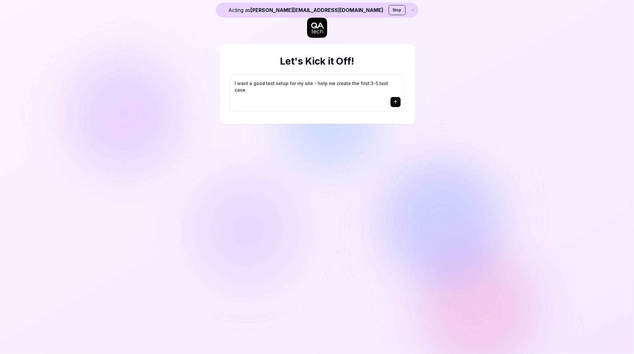
type textarea "I want a good test setup for my site - help me create the first 3-5 test cases"
click at [397, 103] on icon "submit" at bounding box center [395, 102] width 5 height 5
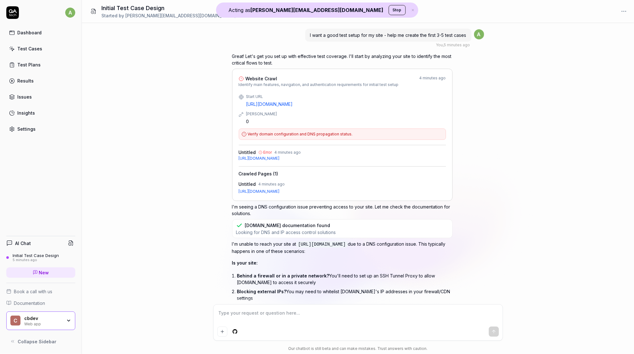
click at [38, 317] on div "cbdev" at bounding box center [43, 319] width 38 height 6
click at [193, 196] on div "I want a good test setup for my site - help me create the first 3-5 test cases …" at bounding box center [358, 163] width 552 height 281
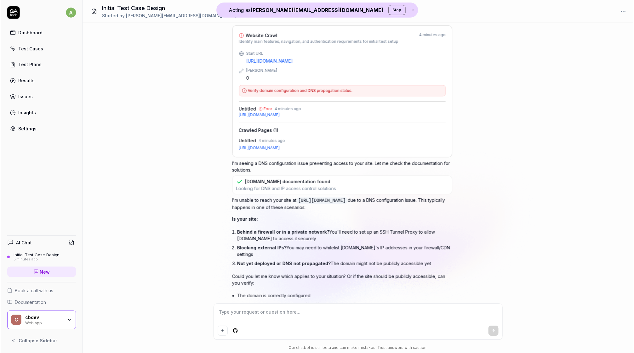
scroll to position [74, 0]
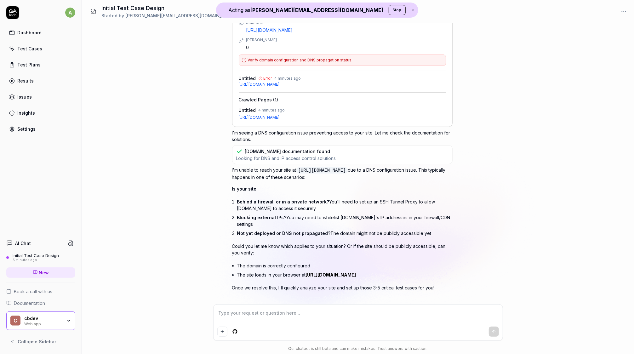
drag, startPoint x: 358, startPoint y: 169, endPoint x: 300, endPoint y: 168, distance: 58.3
click at [300, 168] on code "https://dev.cbdev.site" at bounding box center [321, 170] width 51 height 6
copy code "https://dev.cbdev.site"
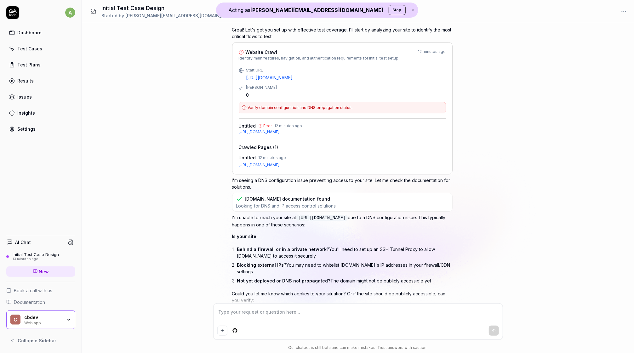
scroll to position [0, 0]
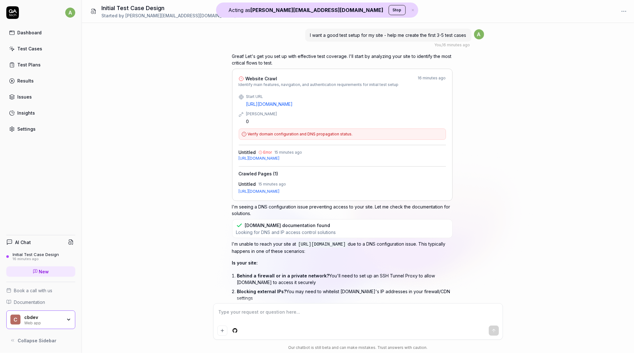
click at [29, 128] on div "Settings" at bounding box center [26, 129] width 18 height 7
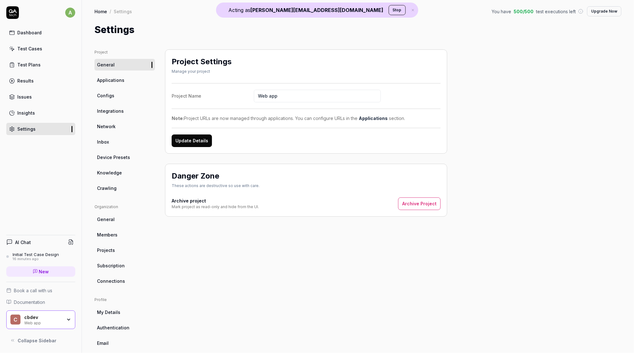
click at [119, 185] on link "Crawling" at bounding box center [124, 188] width 60 height 12
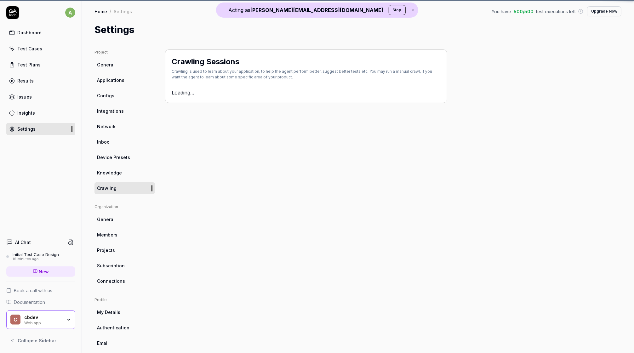
type textarea "*"
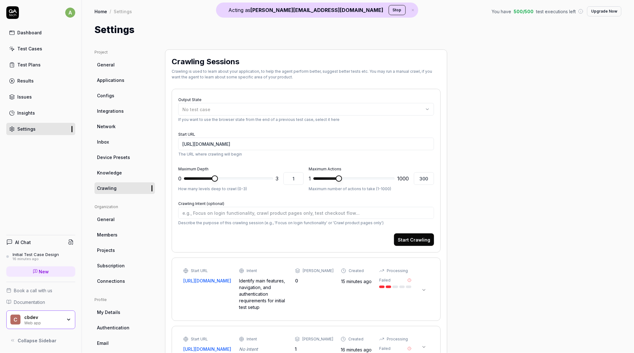
scroll to position [32, 0]
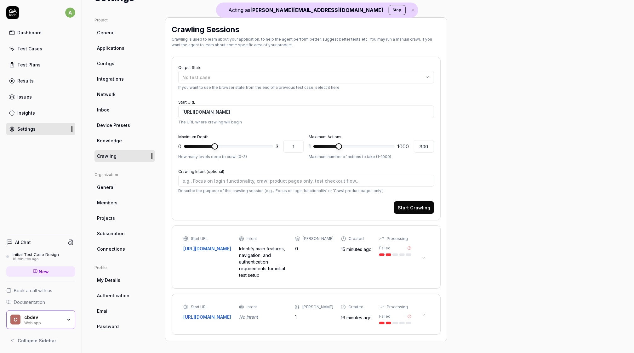
click at [422, 255] on icon at bounding box center [423, 257] width 5 height 5
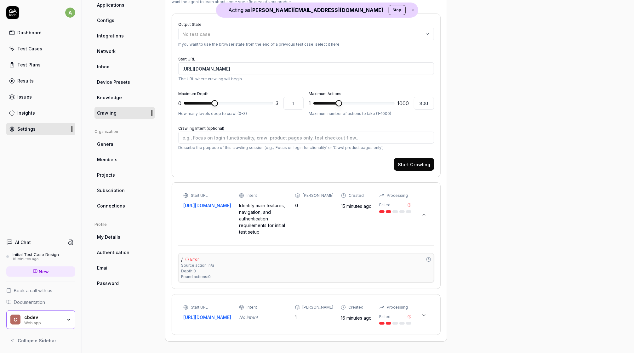
click at [36, 319] on div "cbdev" at bounding box center [43, 318] width 38 height 6
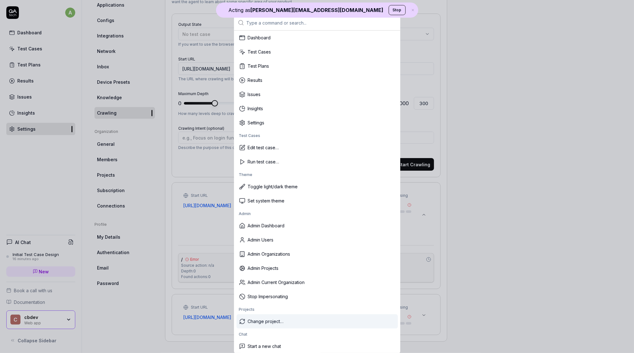
scroll to position [0, 0]
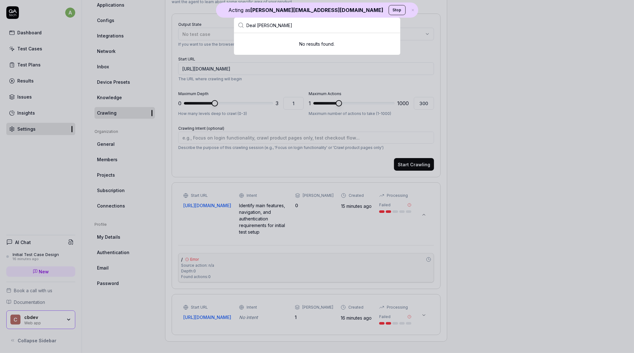
type input "C"
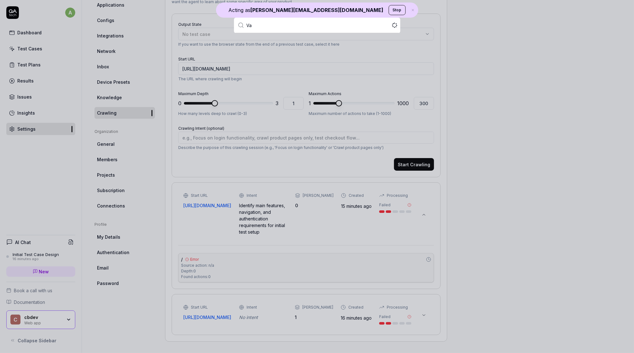
type input "Val"
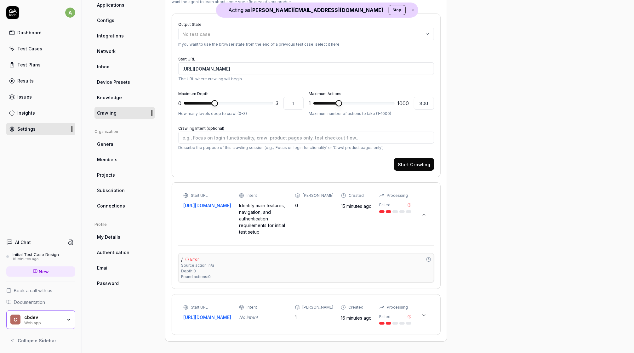
click at [15, 15] on icon at bounding box center [12, 12] width 13 height 13
click at [70, 10] on html "Acting as alexandra.hotti+cbdev@qa.tech Stop a Dashboard Test Cases Test Plans …" at bounding box center [317, 176] width 634 height 353
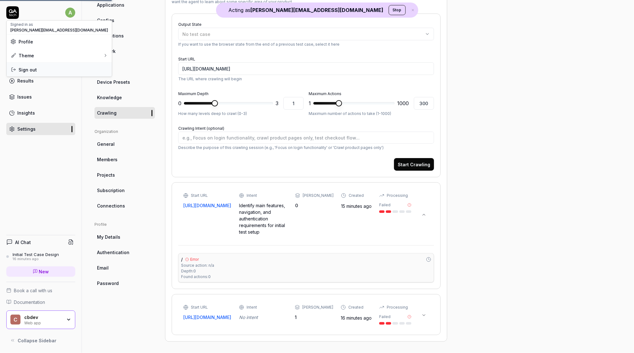
click at [39, 65] on div "Sign out" at bounding box center [59, 70] width 105 height 14
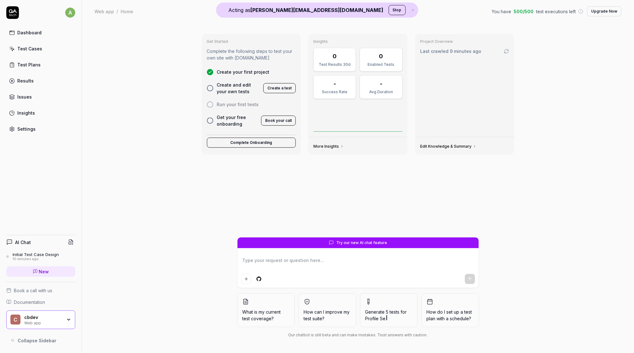
type textarea "*"
click at [323, 187] on div "Get Started Complete the following steps to test your own site with [DOMAIN_NAM…" at bounding box center [358, 133] width 322 height 208
click at [34, 320] on div "cbdev" at bounding box center [43, 318] width 38 height 6
click at [169, 129] on div "Get Started Complete the following steps to test your own site with [DOMAIN_NAM…" at bounding box center [358, 188] width 552 height 330
type textarea "*"
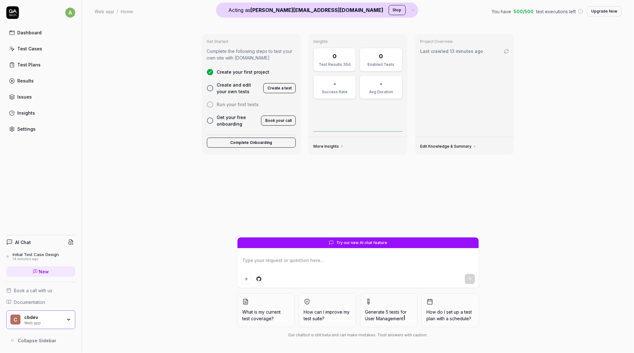
type textarea "*"
click at [157, 78] on div "Get Started Complete the following steps to test your own site with [DOMAIN_NAM…" at bounding box center [358, 188] width 552 height 330
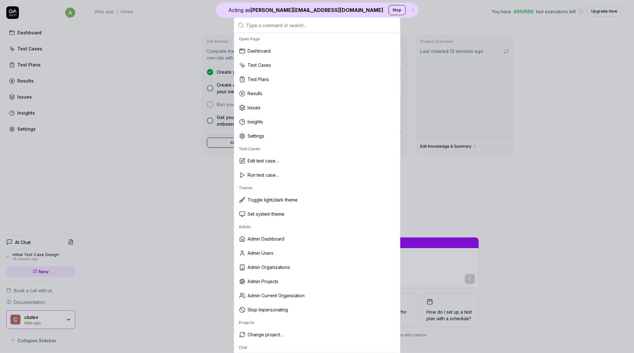
scroll to position [3, 0]
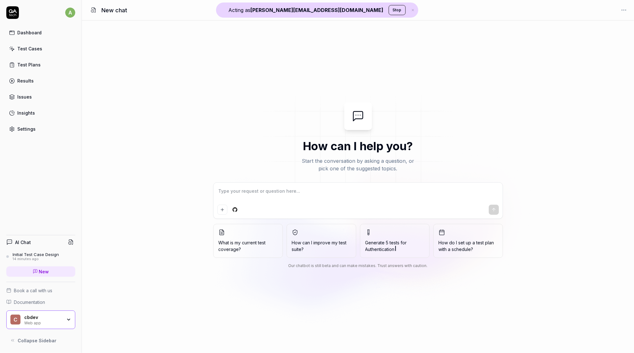
type textarea "*"
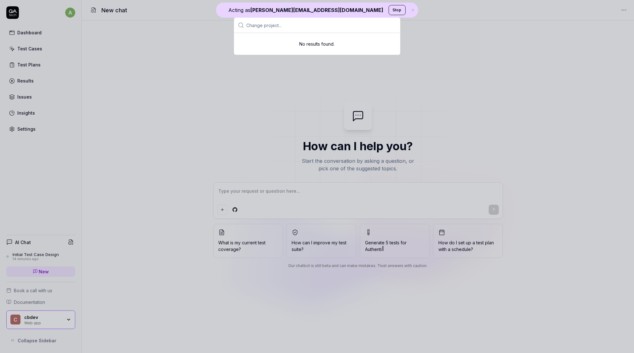
type input "Su6u"
type textarea "*"
type input "Su6u"
type textarea "*"
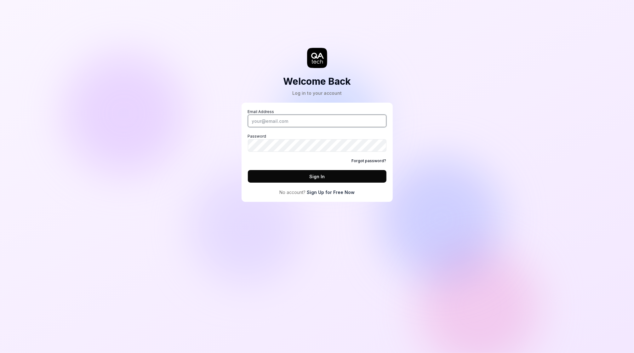
click at [309, 123] on input "Email Address" at bounding box center [317, 121] width 139 height 13
type input "alexandra.hotti@qa.tech"
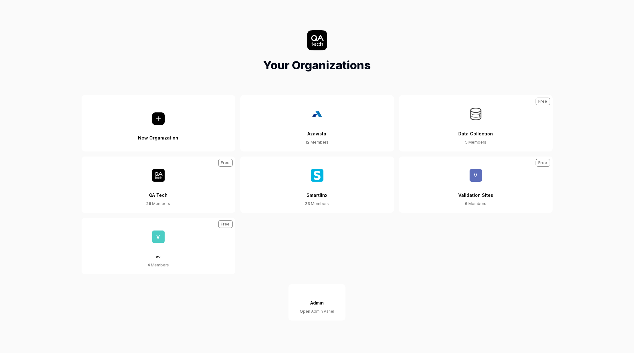
click at [478, 185] on div "Validation Sites" at bounding box center [475, 191] width 35 height 19
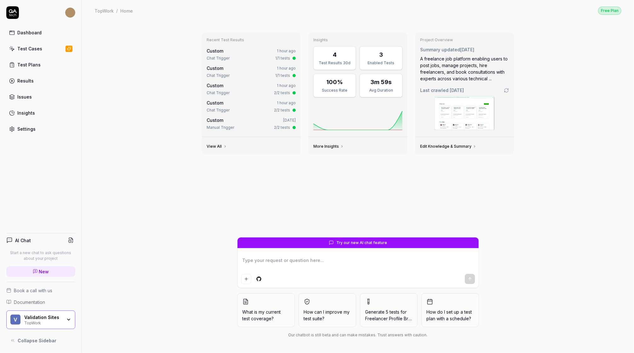
click at [39, 317] on div "Validation Sites" at bounding box center [43, 318] width 38 height 6
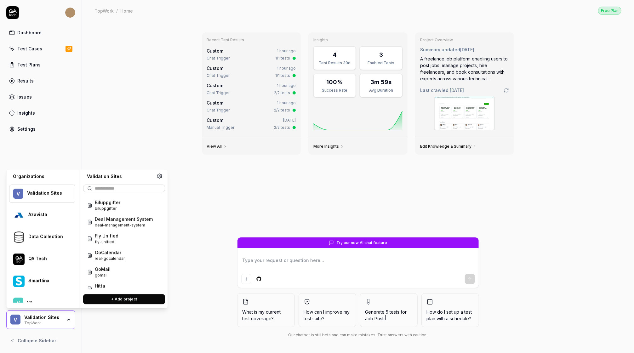
scroll to position [71, 0]
click at [114, 224] on span "deal-management-system" at bounding box center [124, 227] width 58 height 6
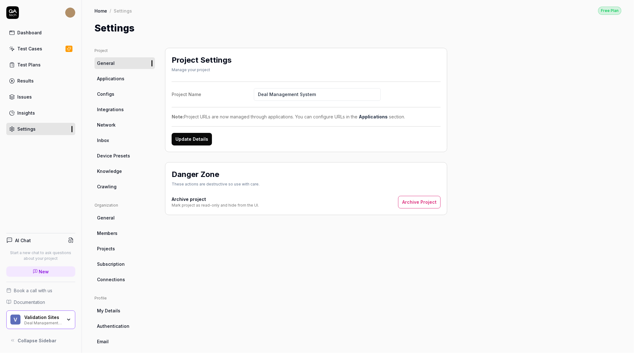
click at [110, 181] on link "Crawling" at bounding box center [124, 187] width 60 height 12
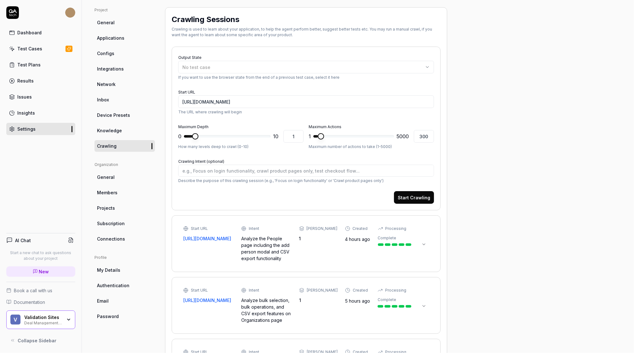
scroll to position [106, 0]
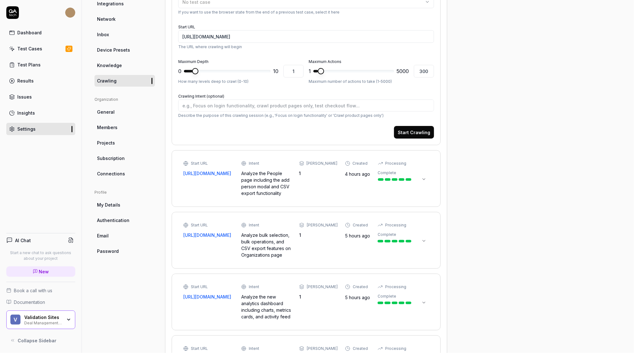
click at [351, 181] on div "Start URL https://v0-deal-management-system-nh8fd5klsob-rl4ywg8bk-qa-tech.verce…" at bounding box center [297, 179] width 228 height 36
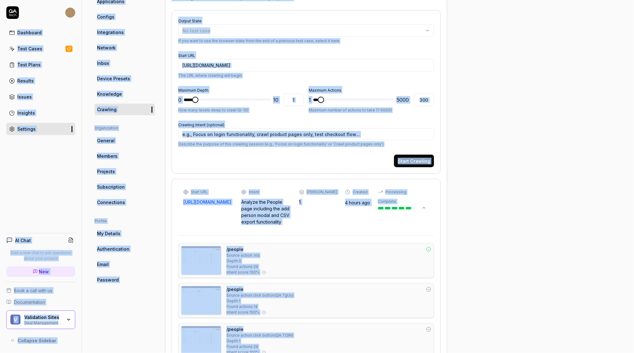
scroll to position [0, 0]
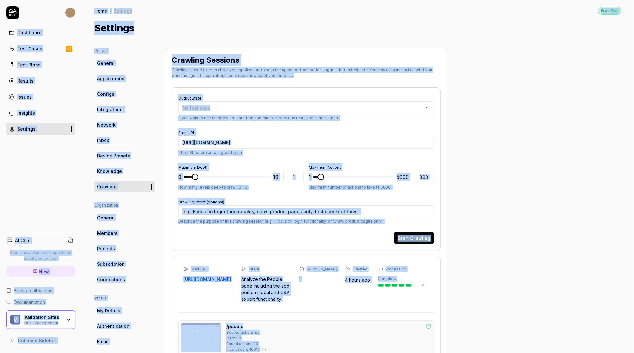
copy main "Dashboard Test Cases Test Plans Results Issues Insights Settings AI Chat Start …"
type textarea "*"
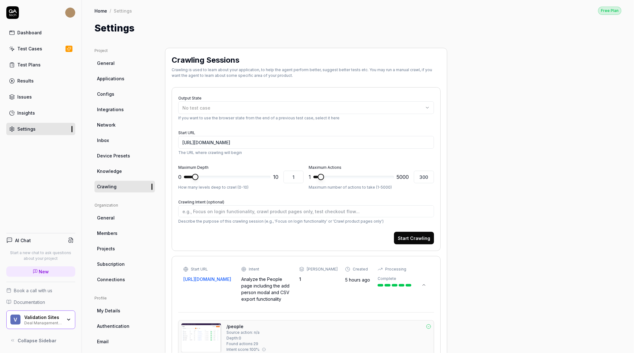
click at [169, 1] on div "Home / Settings Free Plan Home / Settings Free Plan Settings" at bounding box center [358, 17] width 552 height 35
click at [66, 318] on icon "button" at bounding box center [68, 319] width 5 height 5
click at [40, 159] on div "Dashboard Test Cases Test Plans Results Issues Insights Settings AI Chat Start …" at bounding box center [41, 176] width 82 height 353
click at [57, 272] on link "New" at bounding box center [40, 271] width 69 height 10
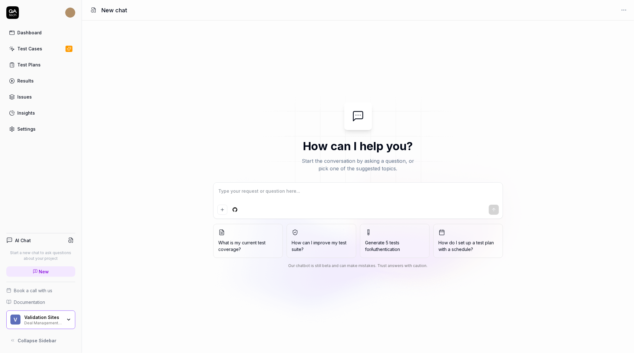
type textarea "*"
type textarea "t"
type textarea "*"
type textarea "te"
type textarea "*"
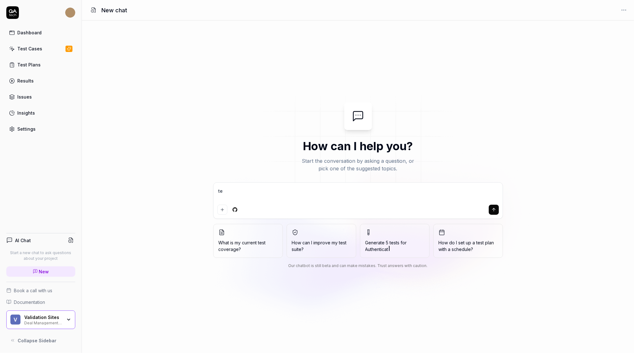
type textarea "tel"
type textarea "*"
type textarea "tell"
type textarea "*"
type textarea "tell"
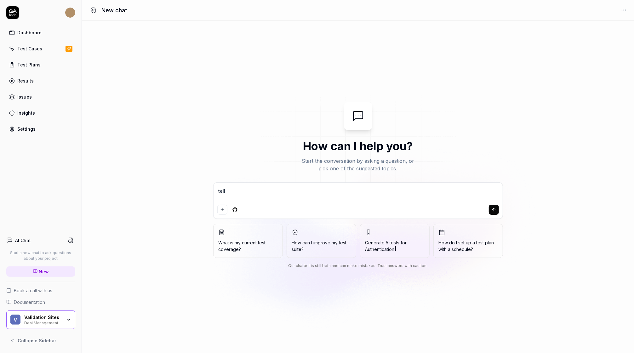
type textarea "*"
type textarea "tell m"
type textarea "*"
type textarea "tell me"
type textarea "*"
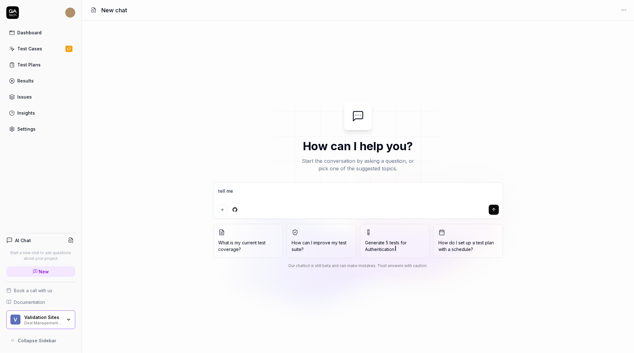
type textarea "tell me"
type textarea "*"
type textarea "tell me w"
type textarea "*"
type textarea "tell me wh"
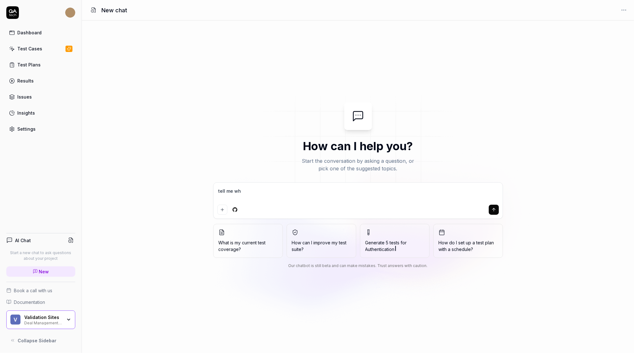
type textarea "*"
type textarea "tell me wha"
type textarea "*"
type textarea "tell me what"
type textarea "*"
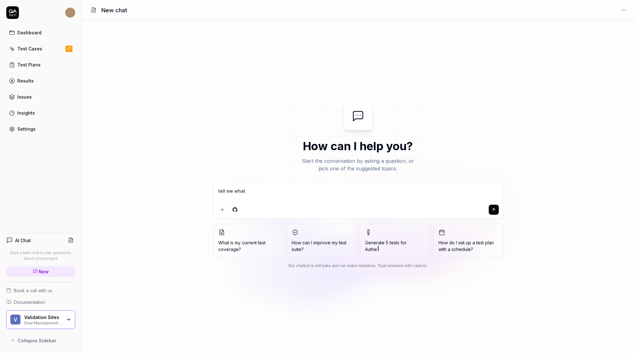
type textarea "tell me what"
type textarea "*"
type textarea "tell me what"
type textarea "*"
type textarea "tell me wha"
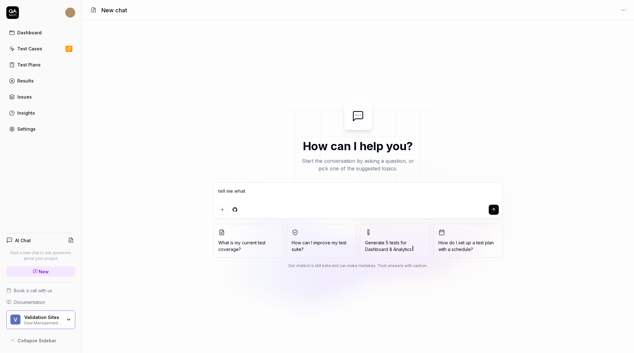
type textarea "*"
type textarea "tell me wh"
type textarea "*"
type textarea "tell me why"
type textarea "*"
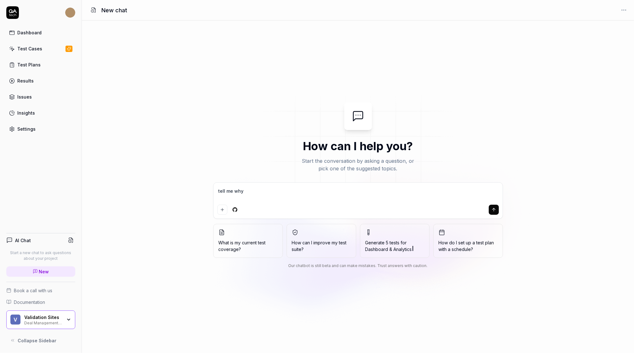
type textarea "tell me why"
type textarea "*"
type textarea "tell me why q"
type textarea "*"
type textarea "tell me why qa"
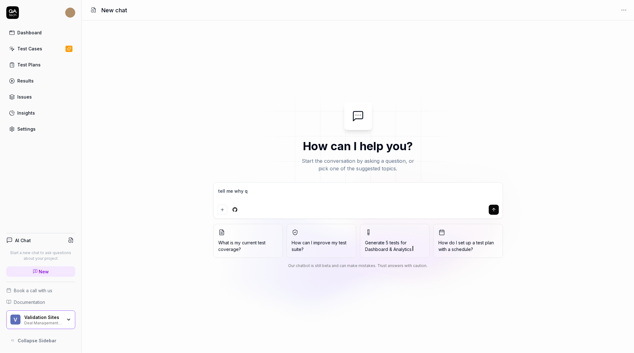
type textarea "*"
type textarea "tell me why qa"
type textarea "*"
type textarea "tell me why qa t"
type textarea "*"
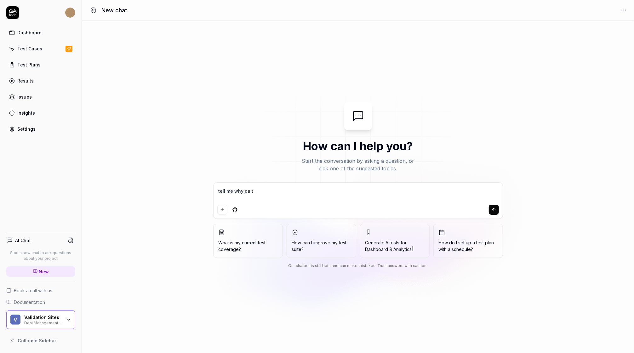
type textarea "tell me why qa te"
type textarea "*"
type textarea "tell me why qa tec"
type textarea "*"
type textarea "tell me why qa tech"
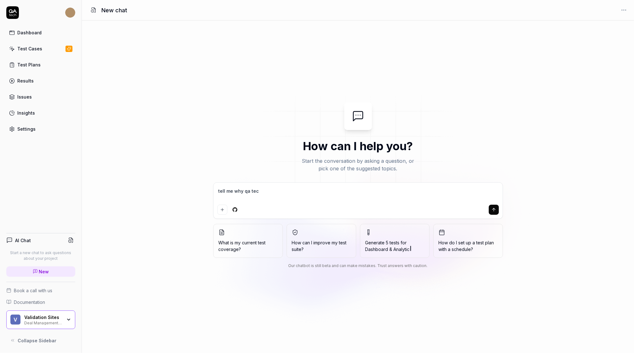
type textarea "*"
type textarea "tell me why qa tech"
type textarea "*"
type textarea "tell me why qa tech c"
type textarea "*"
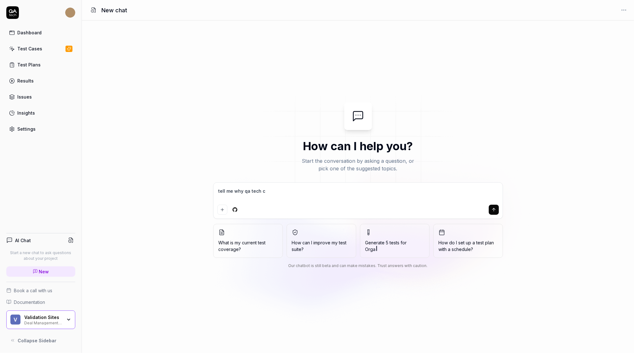
type textarea "tell me why qa tech cr"
type textarea "*"
type textarea "tell me why qa tech cra"
type textarea "*"
type textarea "tell me why qa tech craw"
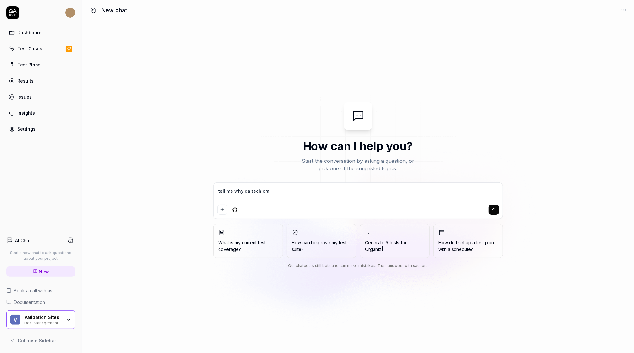
type textarea "*"
type textarea "tell me why qa tech crawl"
type textarea "*"
type textarea "tell me why qa tech crawls"
type textarea "*"
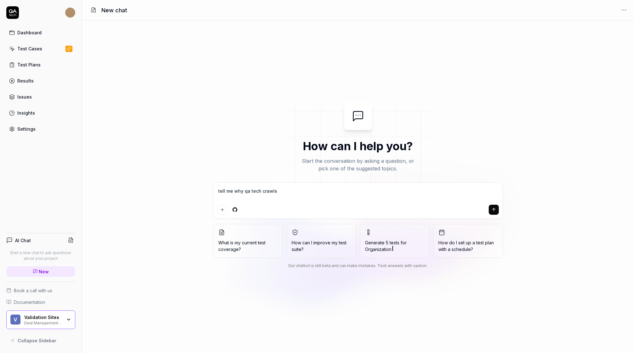
type textarea "tell me why qa tech crawls"
type textarea "*"
type textarea "tell me why qa tech crawls m"
type textarea "*"
type textarea "tell me why qa tech crawls mu"
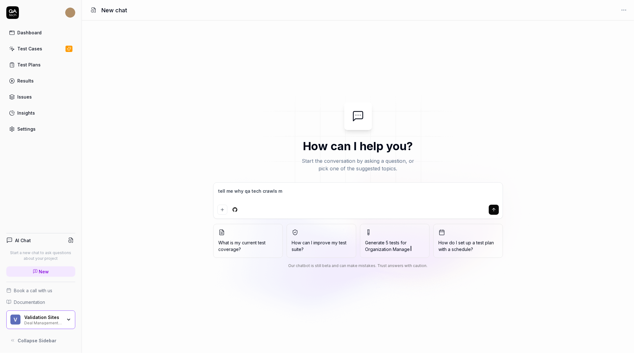
type textarea "*"
type textarea "tell me why qa tech crawls mu"
type textarea "*"
type textarea "tell me why qa tech crawls mu"
type textarea "*"
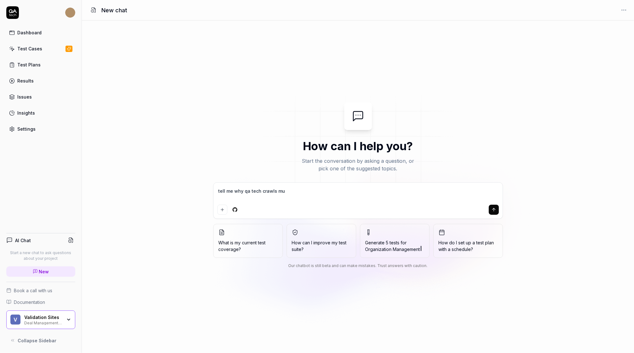
type textarea "tell me why qa tech crawls m"
type textarea "*"
type textarea "tell me why qa tech crawls my"
type textarea "*"
type textarea "tell me why qa tech crawls my"
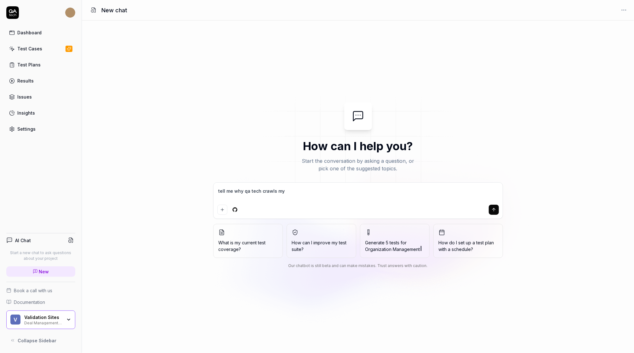
type textarea "*"
type textarea "tell me why qa tech crawls my a"
type textarea "*"
type textarea "tell me why qa tech crawls my ap"
type textarea "*"
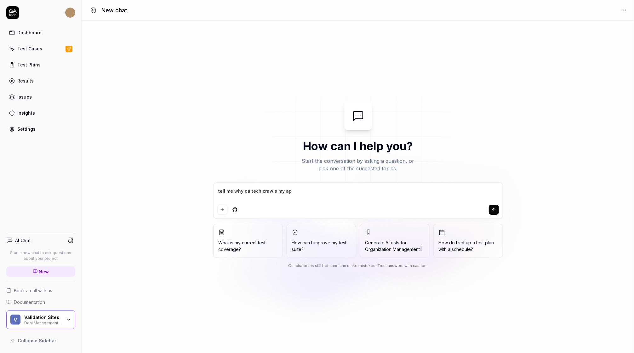
type textarea "tell me why qa tech crawls my app"
type textarea "*"
type textarea "tell me why qa tech crawls my app?"
type textarea "*"
type textarea "tell me why qa tech crawls my app?"
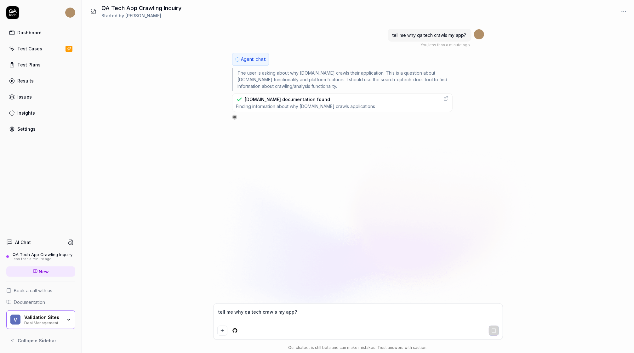
click at [330, 100] on div "[DOMAIN_NAME] documentation found" at bounding box center [305, 99] width 139 height 7
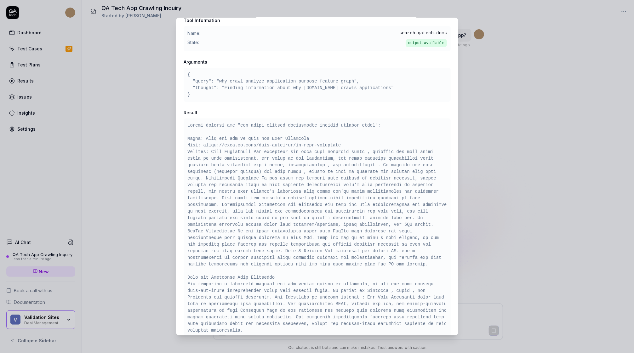
scroll to position [85, 0]
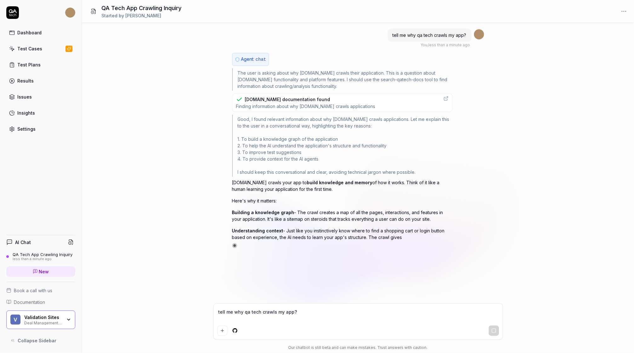
click at [296, 103] on span "Finding information about why [DOMAIN_NAME] crawls applications" at bounding box center [305, 106] width 139 height 6
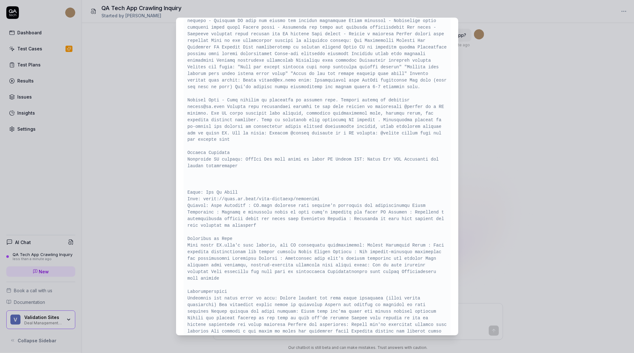
scroll to position [949, 0]
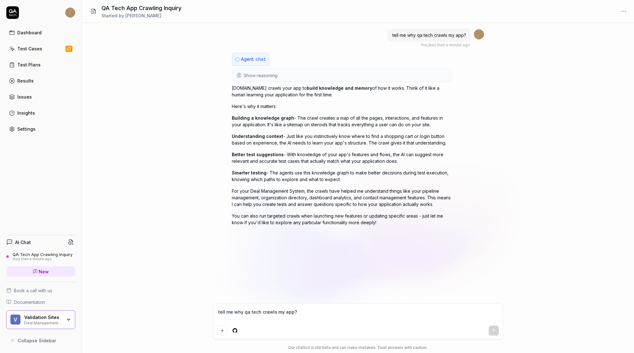
type textarea "*"
click at [267, 318] on textarea "tell me why qa tech crawls my app?" at bounding box center [358, 315] width 282 height 16
type textarea "w"
type textarea "*"
type textarea "wh"
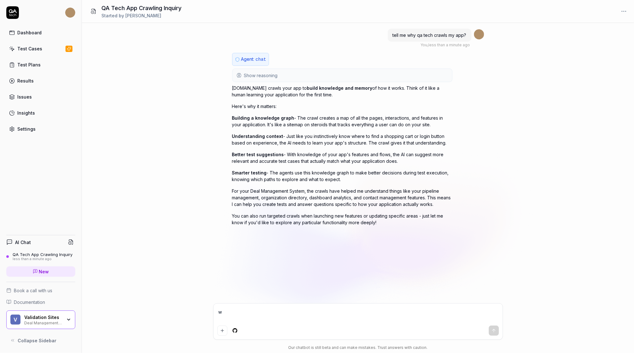
type textarea "*"
type textarea "whe"
type textarea "*"
type textarea "wher"
type textarea "*"
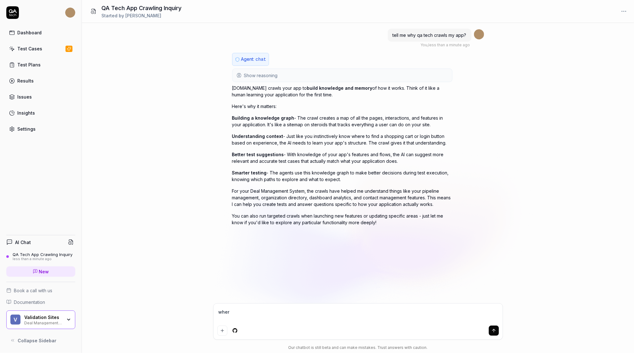
type textarea "where"
type textarea "*"
type textarea "where"
type textarea "*"
type textarea "where c"
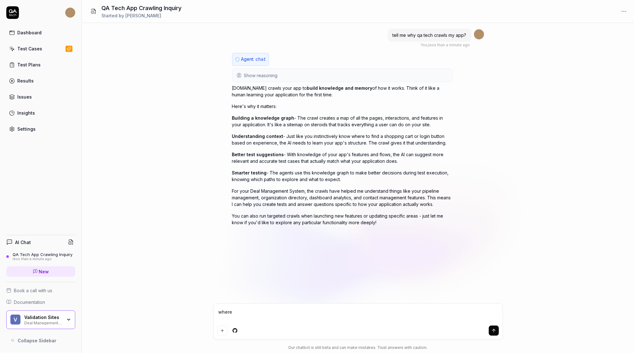
type textarea "*"
type textarea "where ca"
type textarea "*"
type textarea "where can"
type textarea "*"
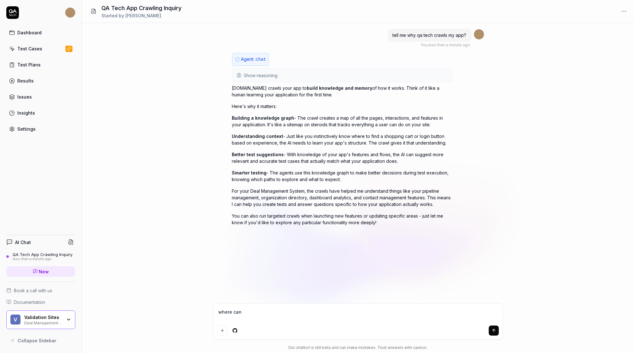
type textarea "where can"
type textarea "*"
type textarea "where can i"
type textarea "*"
type textarea "where can i"
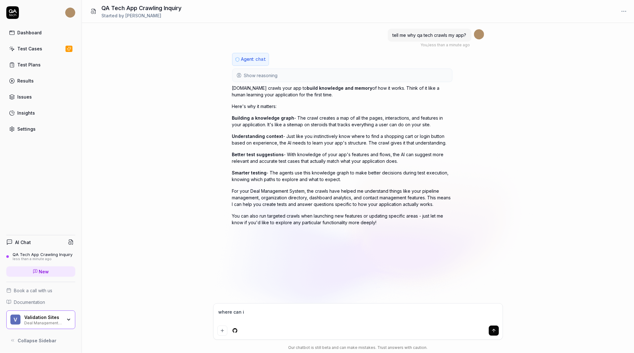
type textarea "*"
type textarea "where can i s"
type textarea "*"
type textarea "where can i se"
type textarea "*"
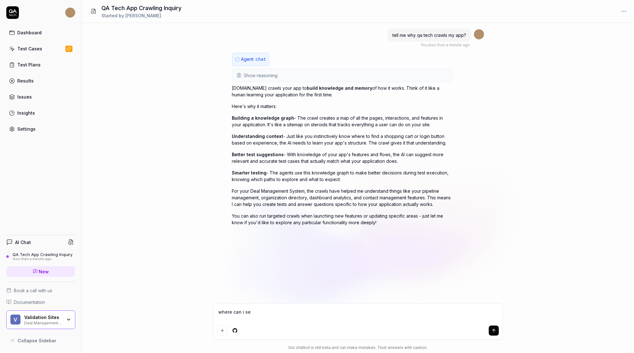
type textarea "where can i see"
type textarea "*"
type textarea "where can i see"
type textarea "*"
type textarea "where can i see w"
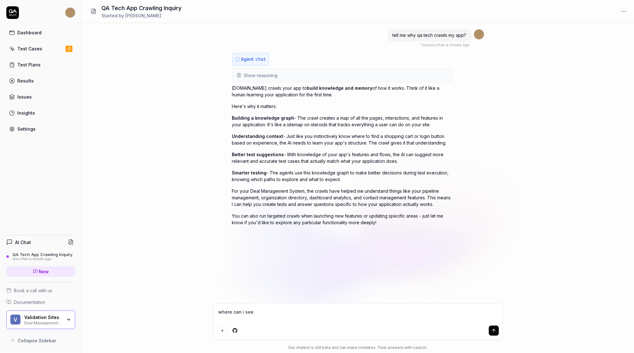
type textarea "*"
type textarea "where can i see wh"
type textarea "*"
type textarea "where can i see wha"
type textarea "*"
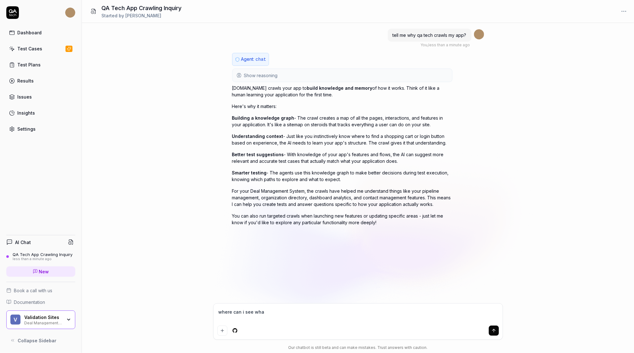
type textarea "where can i see what"
type textarea "*"
type textarea "where can i see what"
type textarea "*"
type textarea "where can i see what h"
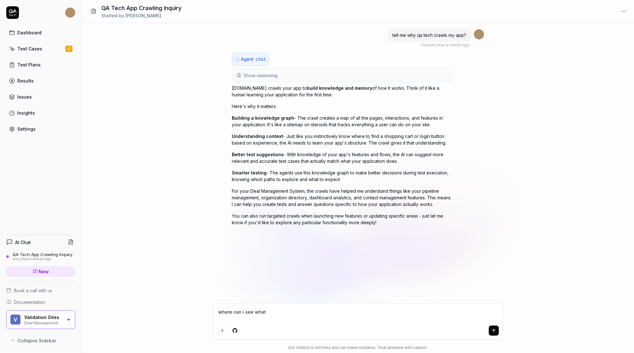
type textarea "*"
type textarea "where can i see what ha"
type textarea "*"
type textarea "where can i see what has"
type textarea "*"
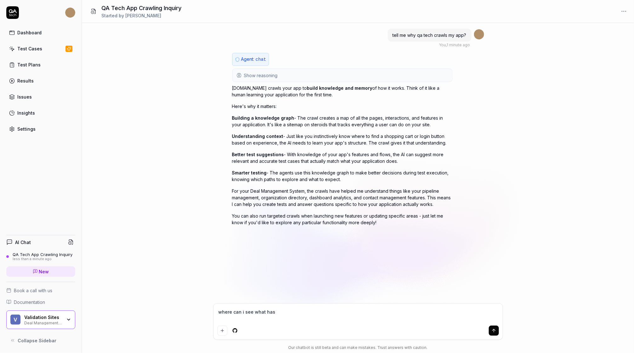
type textarea "where can i see what has"
type textarea "*"
type textarea "where can i see what has b"
type textarea "*"
type textarea "where can i see what has be"
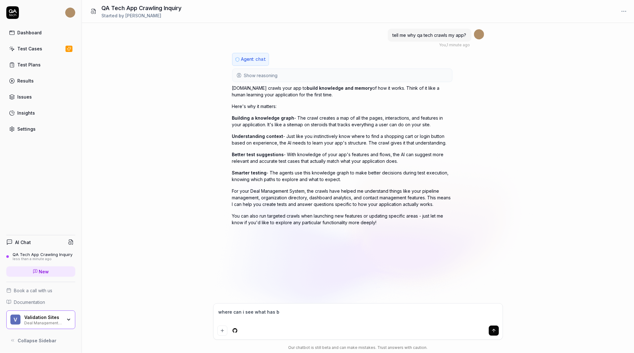
type textarea "*"
type textarea "where can i see what has bee"
type textarea "*"
type textarea "where can i see what has been"
type textarea "*"
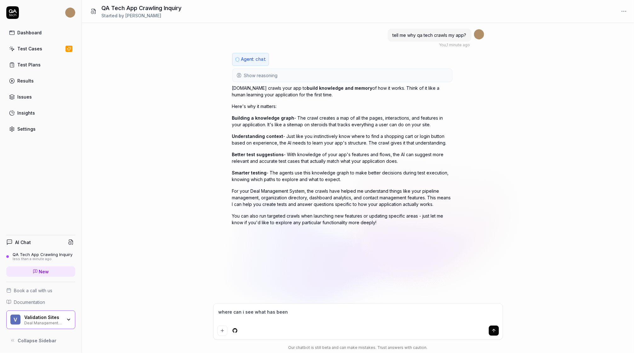
type textarea "where can i see what has been"
type textarea "*"
type textarea "where can i see what has been c"
type textarea "*"
type textarea "where can i see what has been cr"
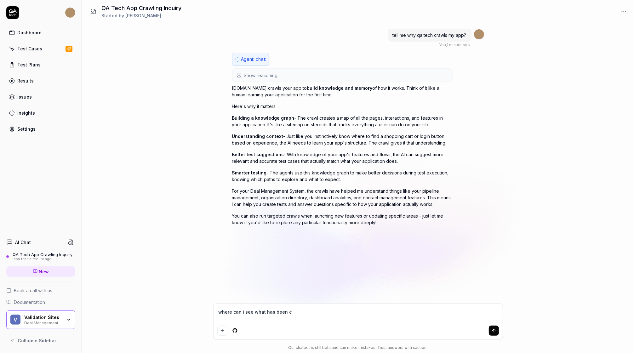
type textarea "*"
type textarea "where can i see what has been cra"
type textarea "*"
type textarea "where can i see what has been craw"
type textarea "*"
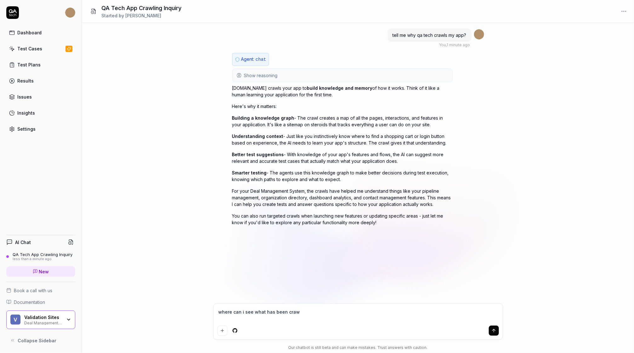
type textarea "where can i see what has been crawl"
type textarea "*"
type textarea "where can i see what has been crawle"
type textarea "*"
type textarea "where can i see what has been crawled"
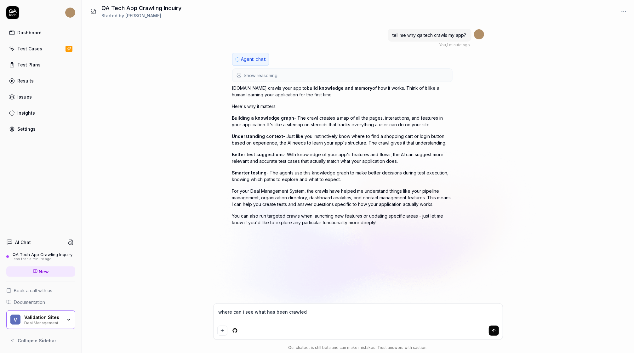
type textarea "*"
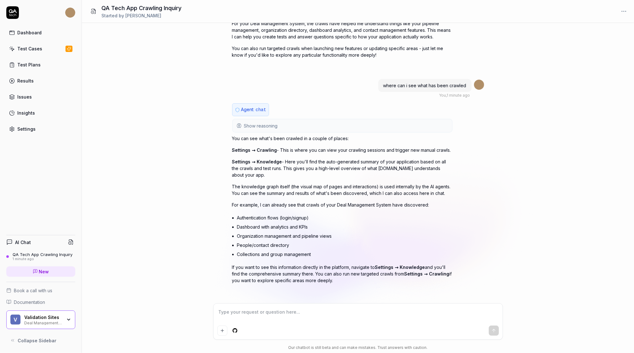
click at [243, 159] on span "Settings → Knowledge" at bounding box center [257, 161] width 50 height 5
drag, startPoint x: 293, startPoint y: 146, endPoint x: 374, endPoint y: 144, distance: 80.3
click at [364, 145] on div "You can see what's been crawled in a couple of places: Settings → Crawling - Th…" at bounding box center [342, 209] width 220 height 149
click at [383, 145] on div "You can see what's been crawled in a couple of places: Settings → Crawling - Th…" at bounding box center [342, 209] width 220 height 149
drag, startPoint x: 350, startPoint y: 162, endPoint x: 417, endPoint y: 165, distance: 67.5
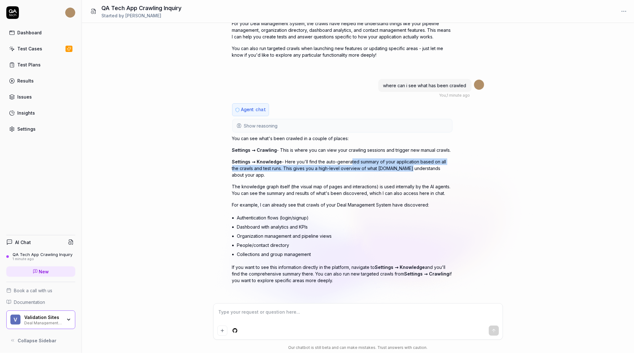
click at [411, 165] on p "Settings → Knowledge - Here you'll find the auto-generated summary of your appl…" at bounding box center [342, 168] width 220 height 20
click at [443, 168] on p "Settings → Knowledge - Here you'll find the auto-generated summary of your appl…" at bounding box center [342, 168] width 220 height 20
drag, startPoint x: 412, startPoint y: 166, endPoint x: 319, endPoint y: 155, distance: 93.8
click at [319, 155] on div "You can see what's been crawled in a couple of places: Settings → Crawling - Th…" at bounding box center [342, 209] width 220 height 149
click at [387, 173] on p "Settings → Knowledge - Here you'll find the auto-generated summary of your appl…" at bounding box center [342, 168] width 220 height 20
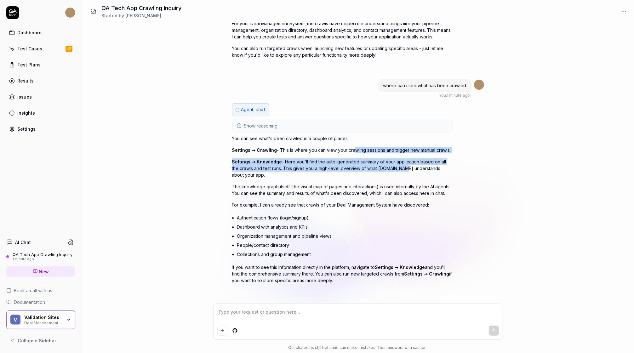
drag, startPoint x: 401, startPoint y: 167, endPoint x: 349, endPoint y: 149, distance: 55.2
click at [349, 149] on div "You can see what's been crawled in a couple of places: Settings → Crawling - Th…" at bounding box center [342, 209] width 220 height 149
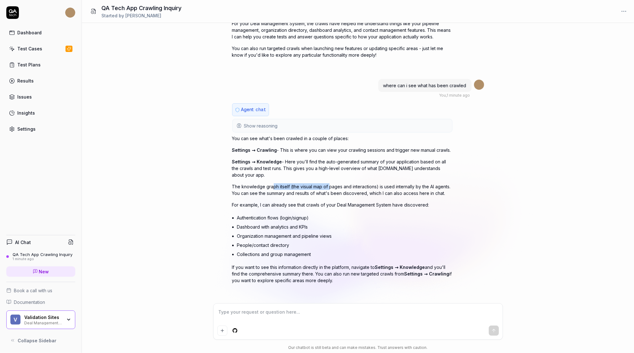
drag, startPoint x: 277, startPoint y: 185, endPoint x: 329, endPoint y: 185, distance: 52.3
click at [329, 185] on p "The knowledge graph itself (the visual map of pages and interactions) is used i…" at bounding box center [342, 189] width 220 height 13
click at [368, 185] on p "The knowledge graph itself (the visual map of pages and interactions) is used i…" at bounding box center [342, 189] width 220 height 13
drag, startPoint x: 405, startPoint y: 185, endPoint x: 444, endPoint y: 199, distance: 41.3
click at [444, 199] on div "You can see what's been crawled in a couple of places: Settings → Crawling - Th…" at bounding box center [342, 209] width 220 height 149
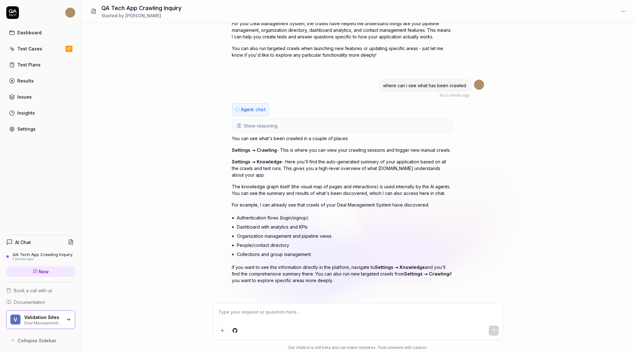
click at [376, 189] on p "The knowledge graph itself (the visual map of pages and interactions) is used i…" at bounding box center [342, 189] width 220 height 13
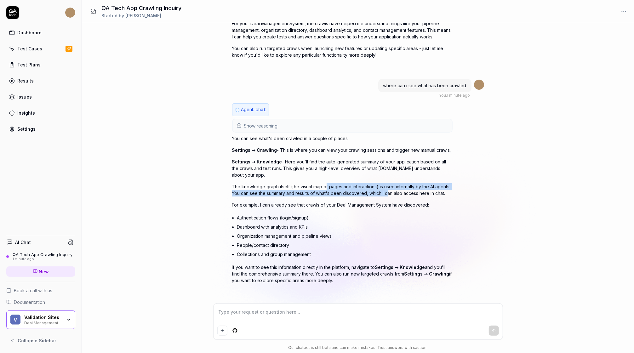
drag, startPoint x: 325, startPoint y: 183, endPoint x: 388, endPoint y: 192, distance: 64.4
click at [388, 192] on p "The knowledge graph itself (the visual map of pages and interactions) is used i…" at bounding box center [342, 189] width 220 height 13
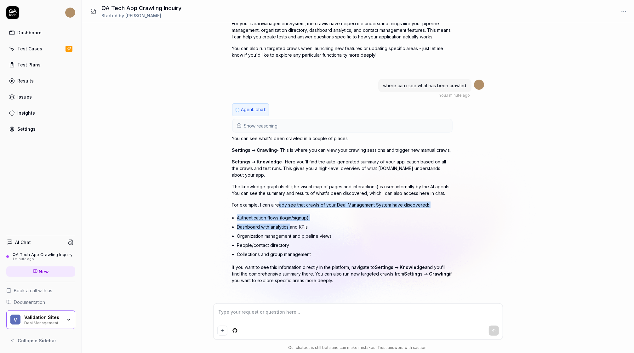
drag, startPoint x: 280, startPoint y: 200, endPoint x: 289, endPoint y: 232, distance: 33.6
click at [289, 231] on div "You can see what's been crawled in a couple of places: Settings → Crawling - Th…" at bounding box center [342, 209] width 220 height 149
type textarea "*"
click at [29, 131] on div "Settings" at bounding box center [26, 129] width 18 height 7
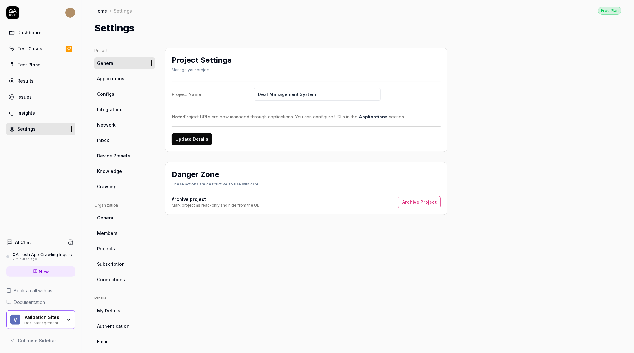
click at [39, 111] on link "Insights" at bounding box center [40, 113] width 69 height 12
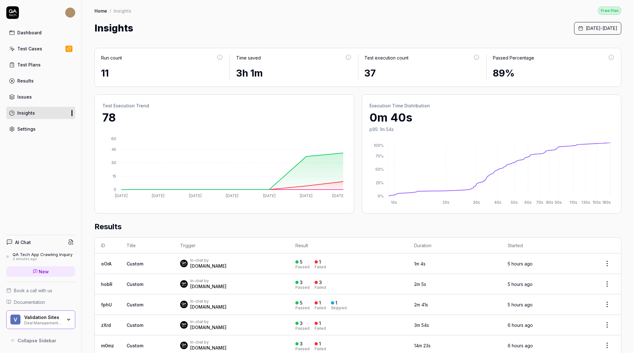
click at [35, 133] on link "Settings" at bounding box center [40, 129] width 69 height 12
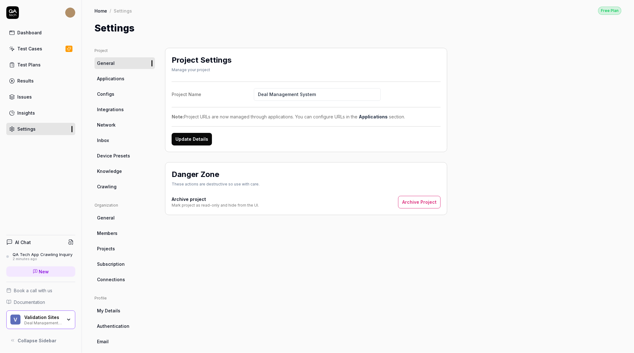
scroll to position [22, 0]
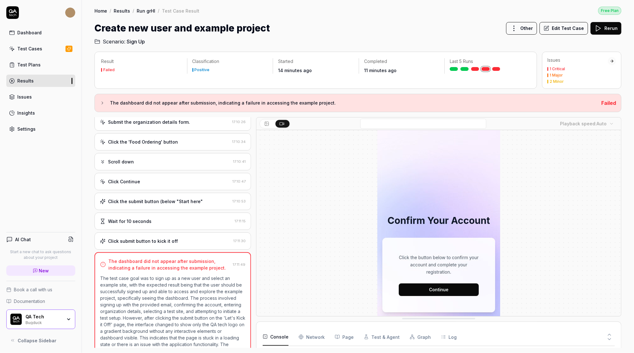
scroll to position [138, 0]
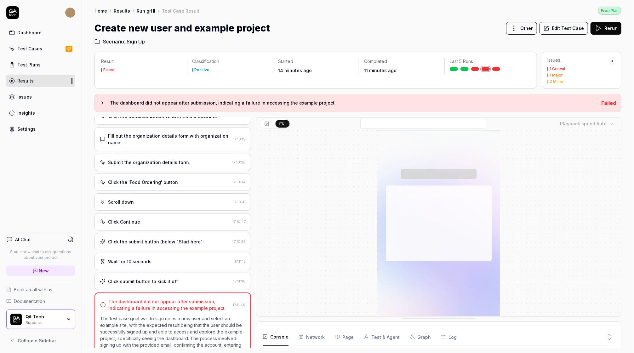
click at [165, 146] on div "Fill out the organization details form with organization name. 17:10:19" at bounding box center [172, 139] width 157 height 24
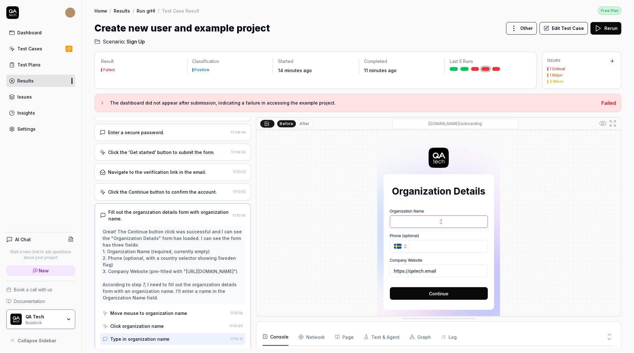
click at [169, 151] on div "Click the 'Get started' button to submit the form." at bounding box center [161, 152] width 106 height 7
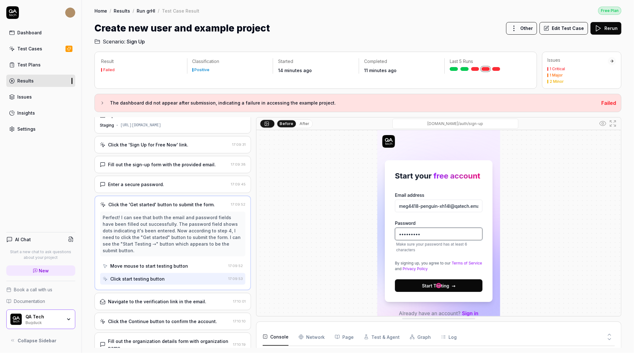
scroll to position [0, 0]
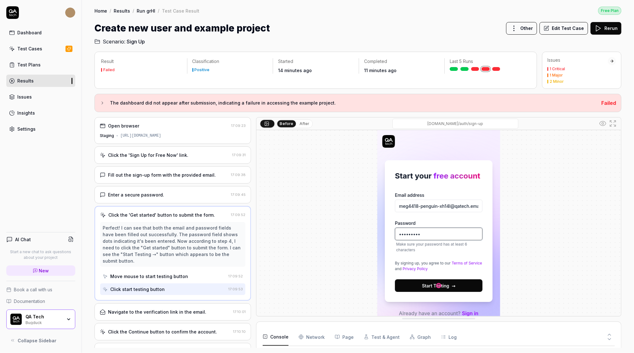
click at [168, 152] on div "Click the 'Sign Up for Free Now' link." at bounding box center [148, 155] width 80 height 7
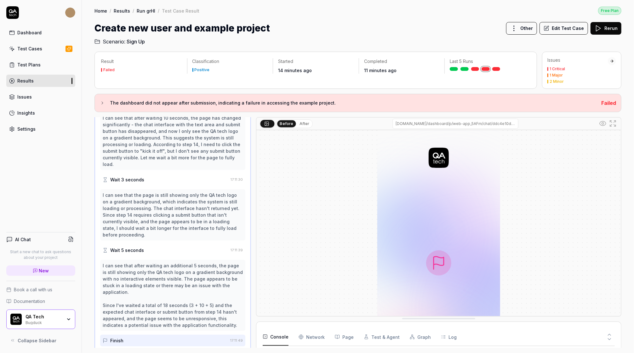
scroll to position [273, 0]
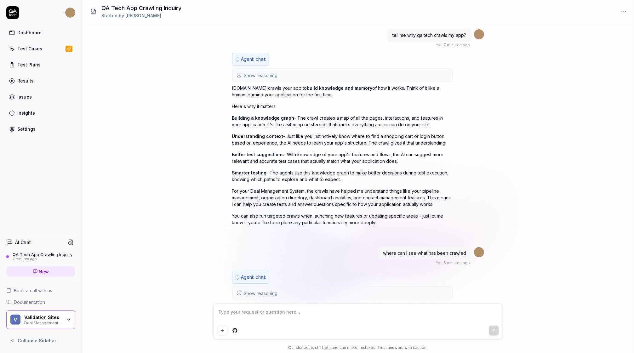
type textarea "*"
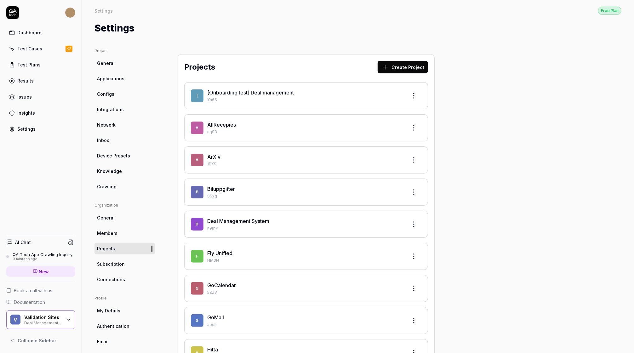
click at [37, 271] on icon at bounding box center [35, 272] width 4 height 4
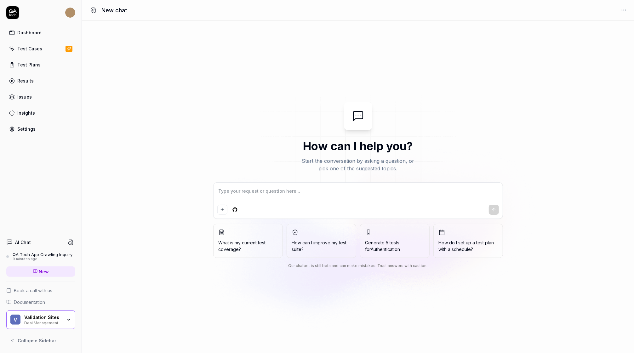
type textarea "*"
type textarea "Run exploratory testing and write a github pull request review once finished"
type textarea "*"
type textarea "Run exploratory testing and write a github pull request review once finished"
click at [231, 211] on html "Dashboard Test Cases Test Plans Results Issues Insights Settings AI Chat QA Tec…" at bounding box center [317, 176] width 634 height 353
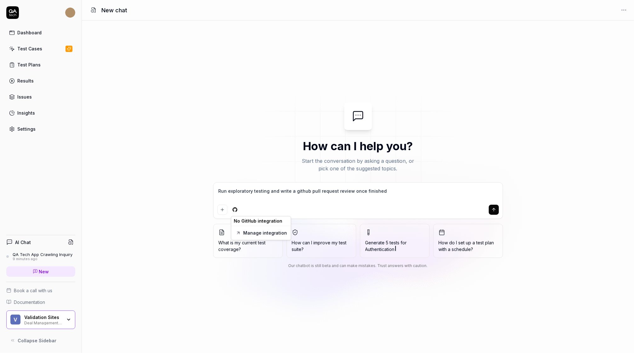
click at [250, 232] on link "Manage integration" at bounding box center [265, 233] width 44 height 7
type textarea "*"
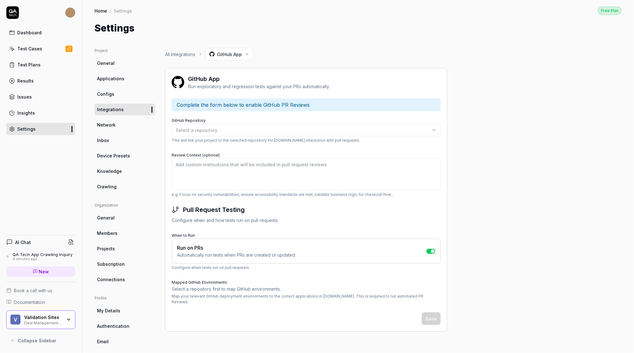
click at [55, 315] on div "Validation Sites" at bounding box center [43, 318] width 38 height 6
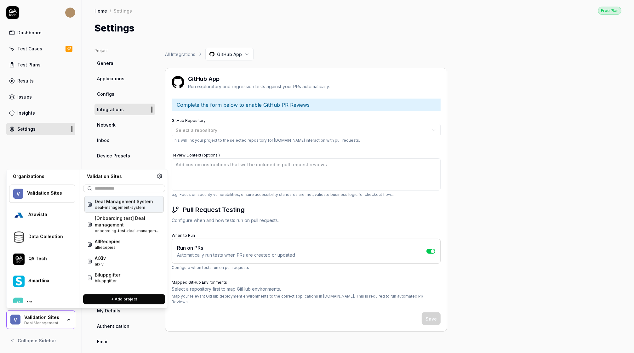
click at [216, 100] on div "Complete the form below to enable GitHub PR Reviews" at bounding box center [306, 105] width 269 height 13
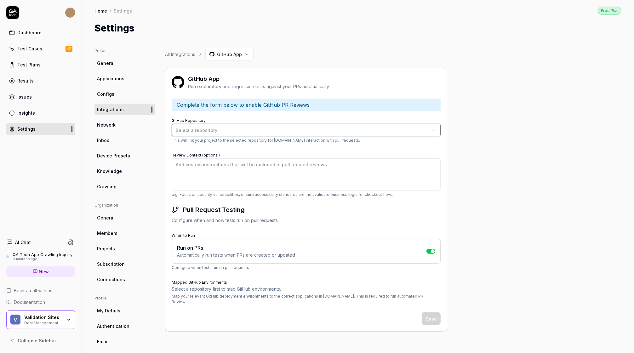
click at [207, 130] on span "Select a repository" at bounding box center [197, 130] width 42 height 5
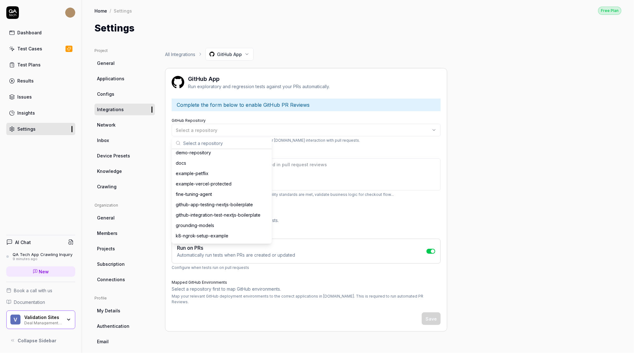
scroll to position [61, 0]
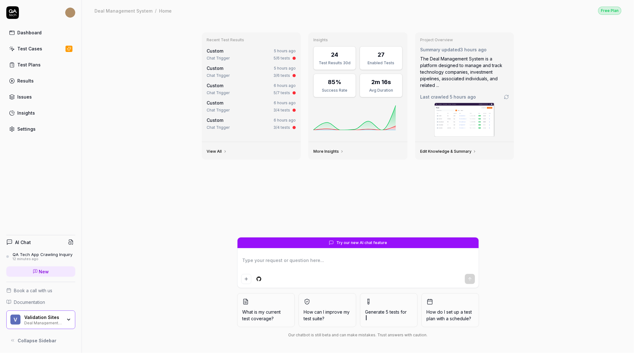
click at [175, 41] on div "Recent Test Results Custom 5 hours ago Chat Trigger 5/6 tests Custom 5 hours ag…" at bounding box center [358, 187] width 552 height 332
click at [119, 47] on div "Recent Test Results Custom 5 hours ago Chat Trigger 5/6 tests Custom 5 hours ag…" at bounding box center [358, 187] width 552 height 332
click at [36, 250] on div "AI Chat QA Tech App Crawling Inquiry 12 minutes ago New" at bounding box center [40, 258] width 69 height 47
click at [36, 253] on div "QA Tech App Crawling Inquiry" at bounding box center [43, 254] width 60 height 5
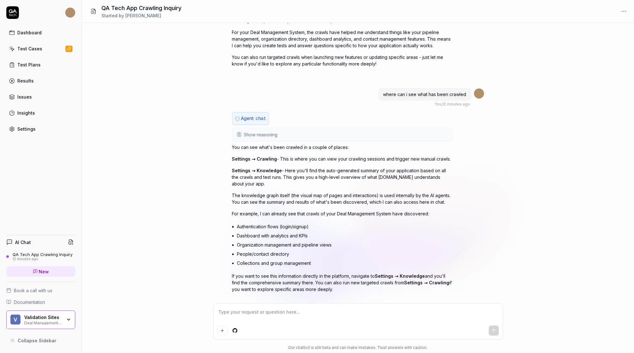
scroll to position [168, 0]
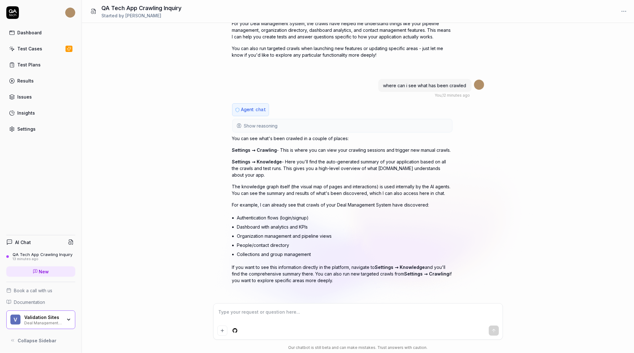
type textarea "*"
